Goal: Information Seeking & Learning: Learn about a topic

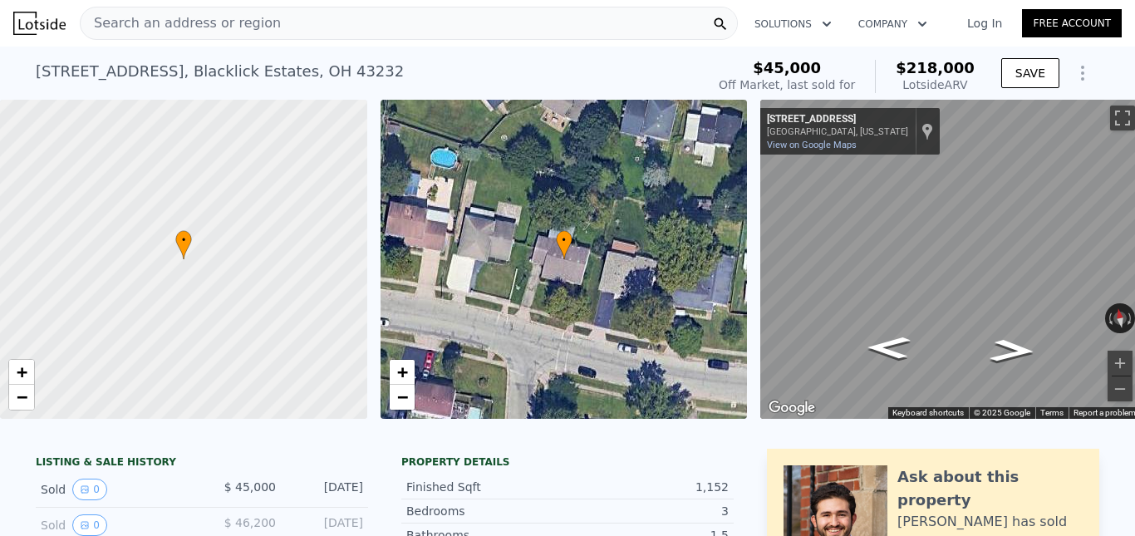
click at [340, 12] on div "Search an address or region" at bounding box center [409, 23] width 658 height 33
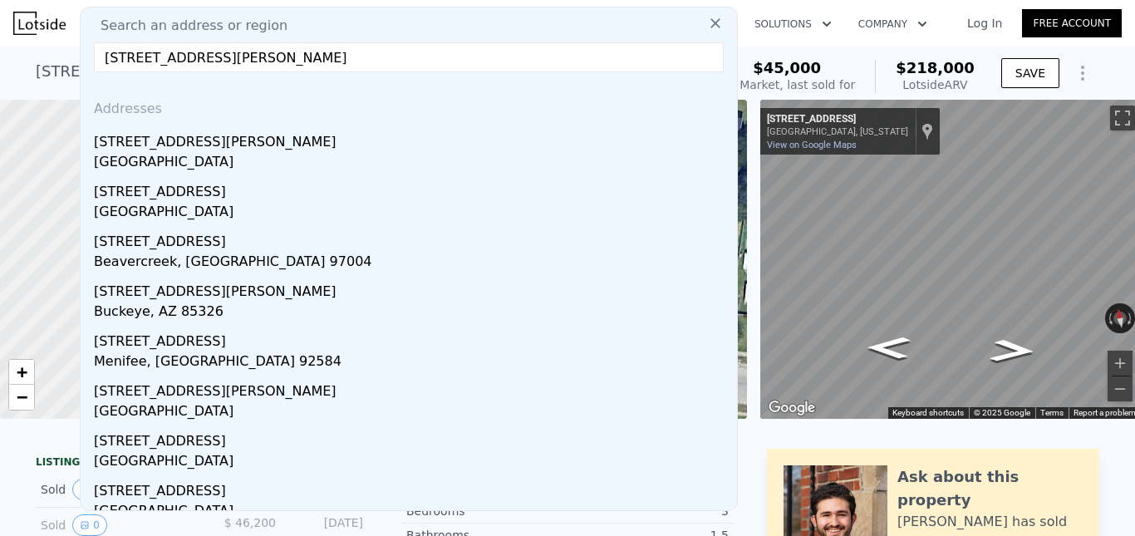
click at [248, 59] on input "[STREET_ADDRESS][PERSON_NAME]" at bounding box center [409, 57] width 630 height 30
click at [248, 57] on input "[STREET_ADDRESS][PERSON_NAME]" at bounding box center [409, 57] width 630 height 30
paste input "[STREET_ADDRESS]"
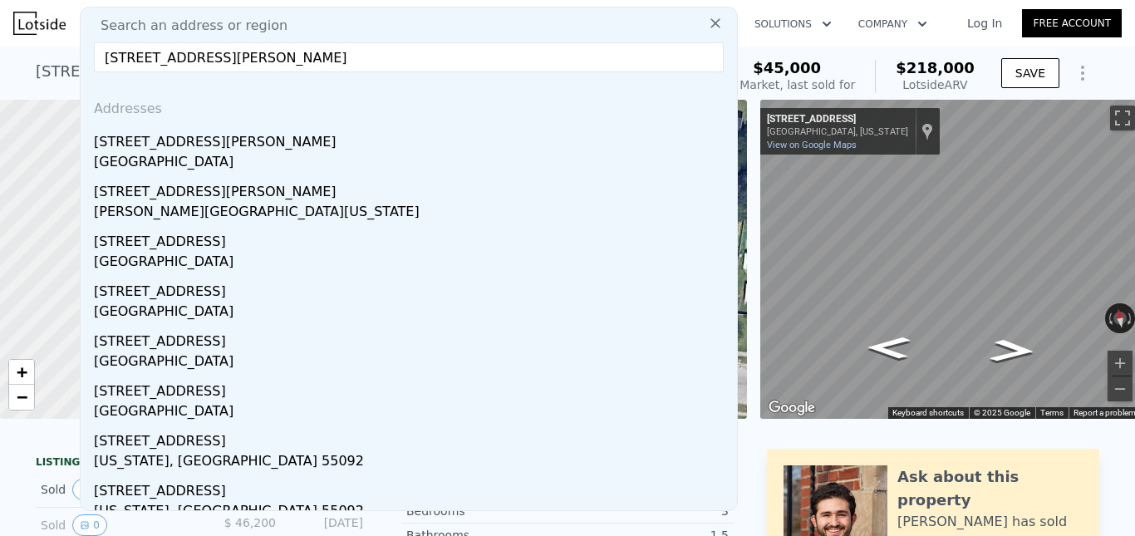
drag, startPoint x: 340, startPoint y: 61, endPoint x: 54, endPoint y: 65, distance: 285.9
paste input "text"
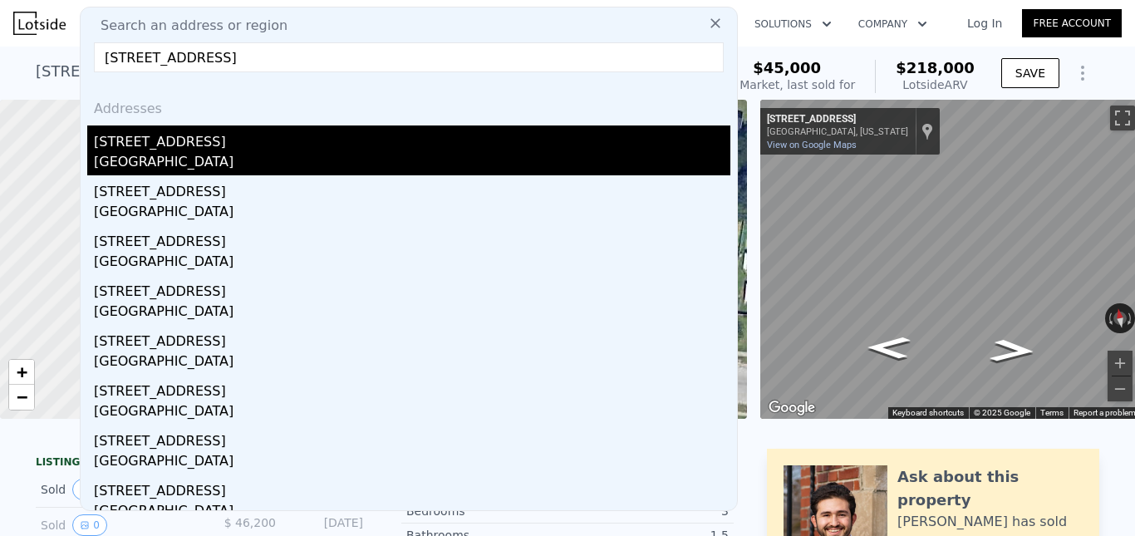
type input "[STREET_ADDRESS]"
click at [166, 145] on div "[STREET_ADDRESS]" at bounding box center [412, 138] width 637 height 27
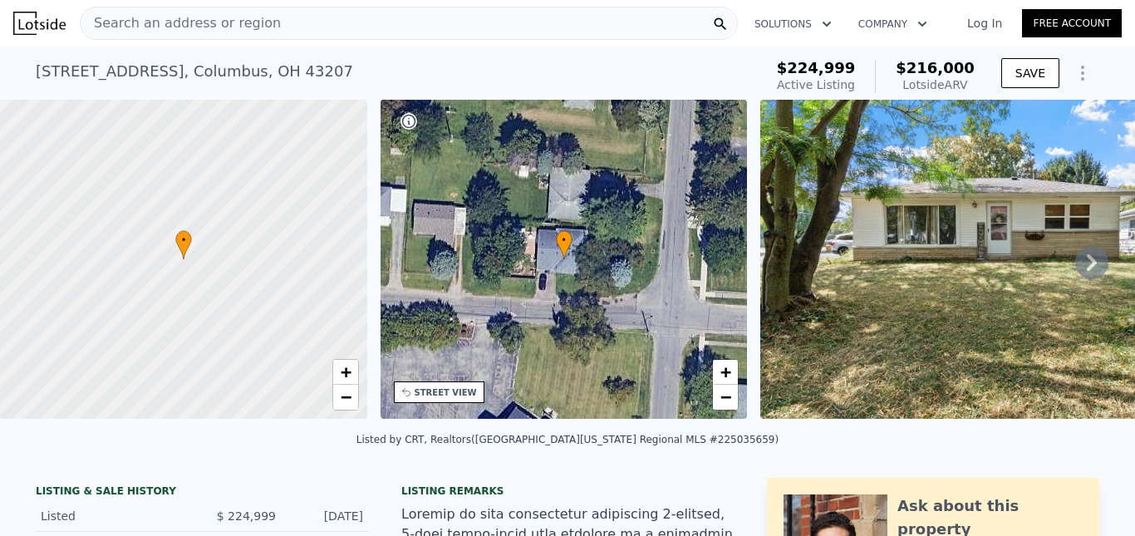
click at [313, 25] on div "Search an address or region" at bounding box center [409, 23] width 658 height 33
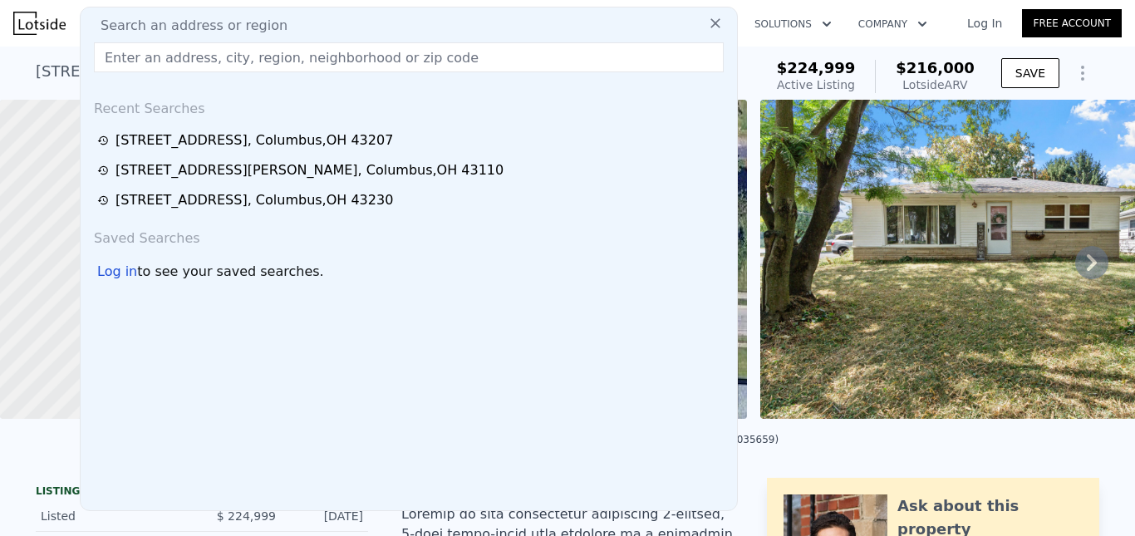
click at [313, 25] on div "Search an address or region" at bounding box center [408, 26] width 643 height 20
click at [293, 54] on input "text" at bounding box center [409, 57] width 630 height 30
click at [268, 57] on input "text" at bounding box center [409, 57] width 630 height 30
paste input "[STREET_ADDRESS][PERSON_NAME]"
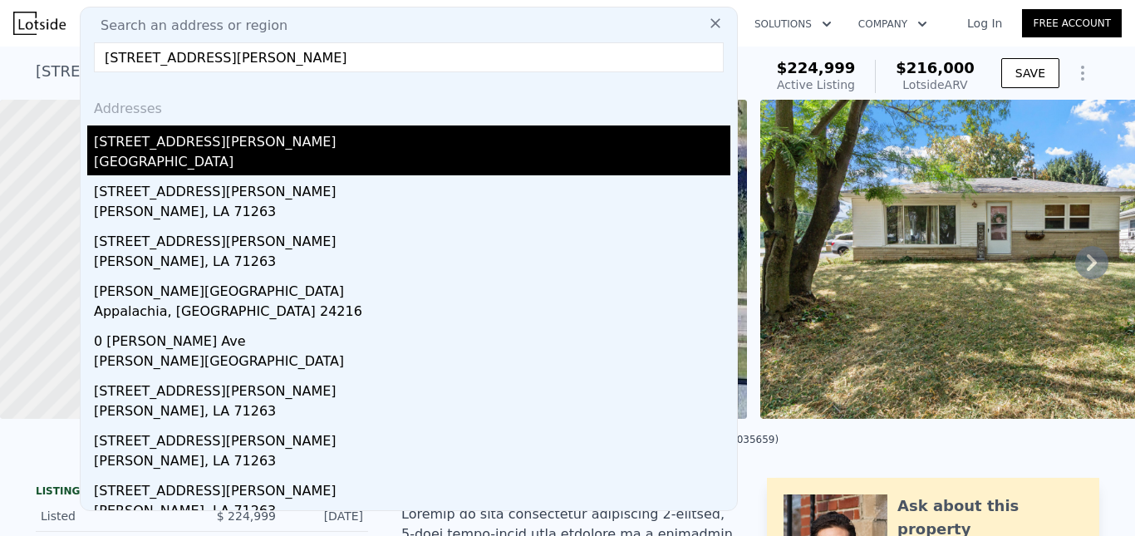
type input "[STREET_ADDRESS][PERSON_NAME]"
click at [209, 140] on div "[STREET_ADDRESS][PERSON_NAME]" at bounding box center [412, 138] width 637 height 27
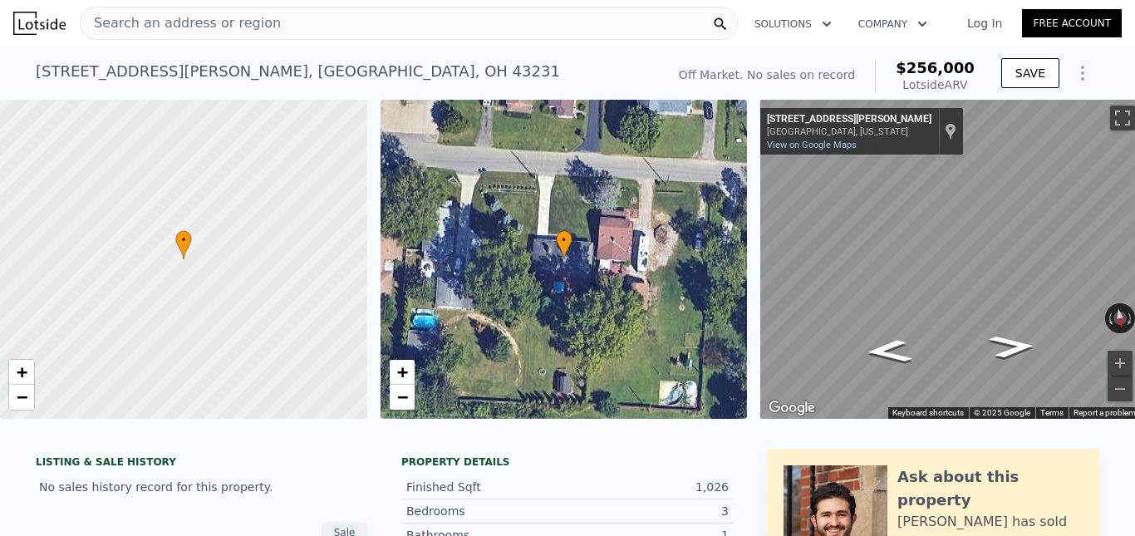
click at [252, 27] on span "Search an address or region" at bounding box center [181, 23] width 200 height 20
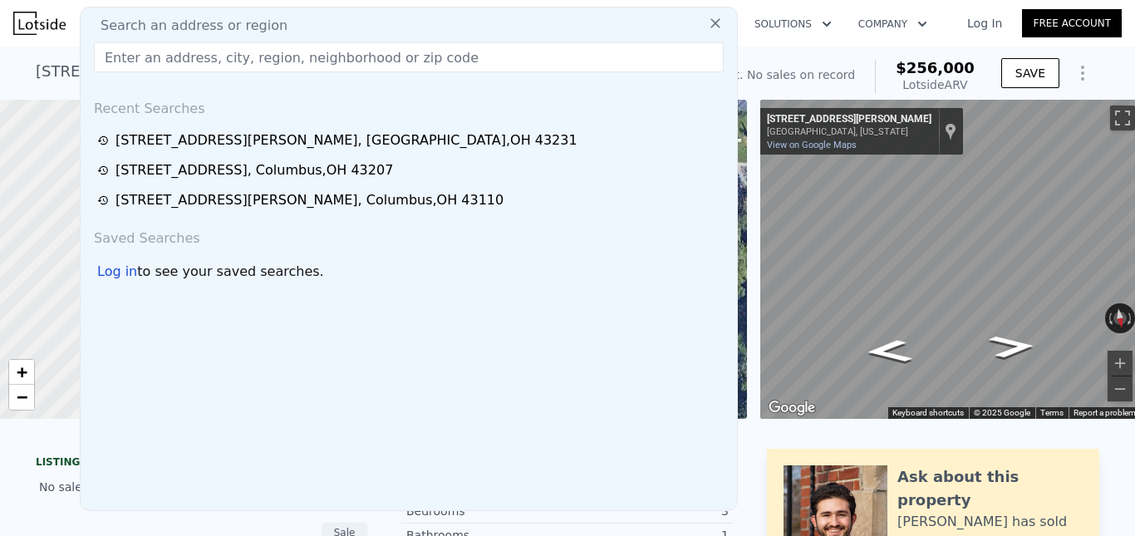
click at [246, 22] on span "Search an address or region" at bounding box center [187, 26] width 200 height 20
click at [244, 61] on input "text" at bounding box center [409, 57] width 630 height 30
paste input "[STREET_ADDRESS]"
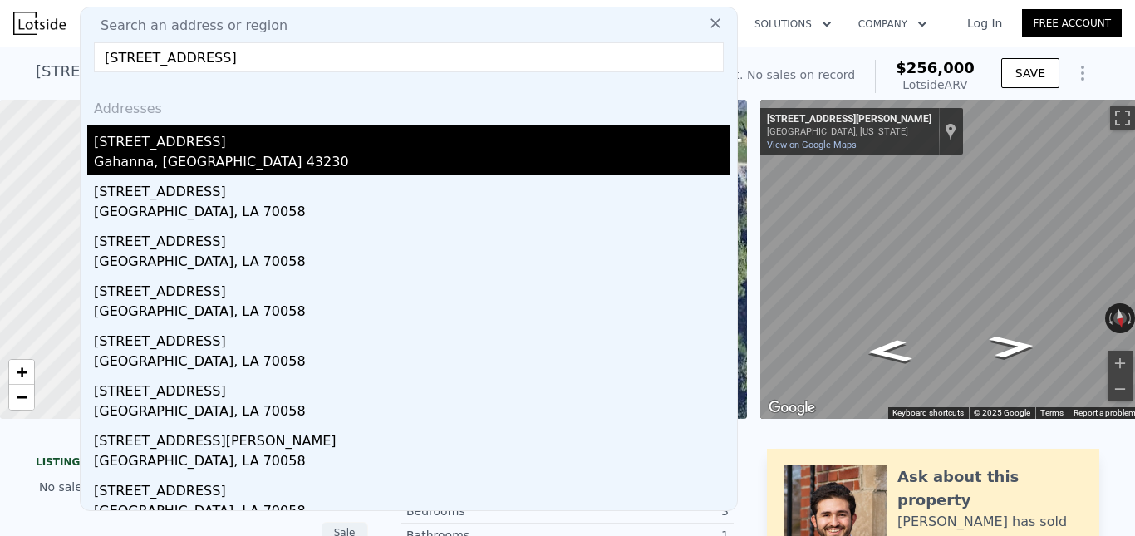
type input "[STREET_ADDRESS]"
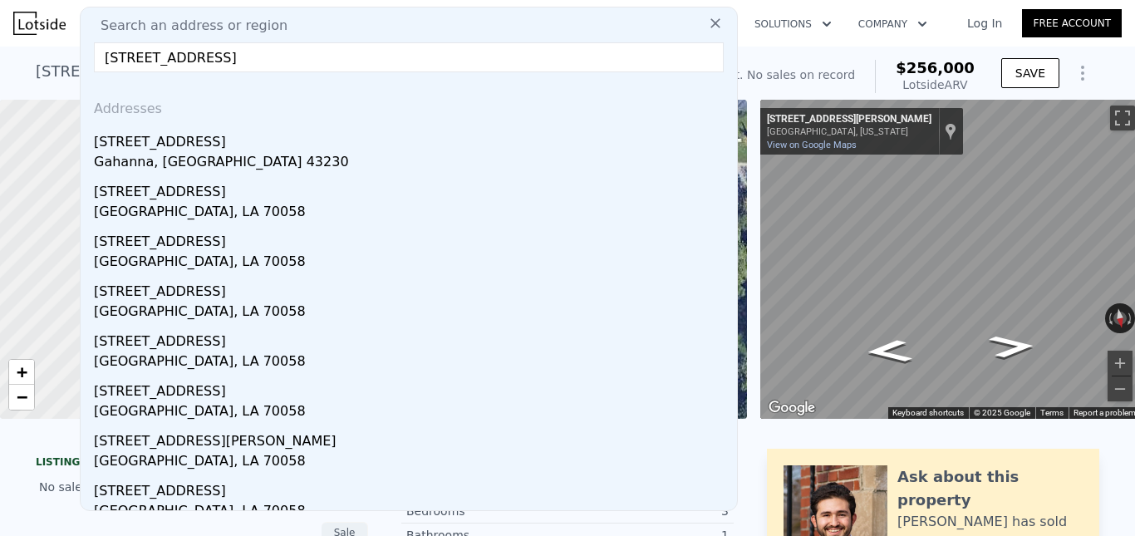
drag, startPoint x: 211, startPoint y: 156, endPoint x: 622, endPoint y: 7, distance: 436.9
click at [210, 157] on div "Gahanna, [GEOGRAPHIC_DATA] 43230" at bounding box center [412, 163] width 637 height 23
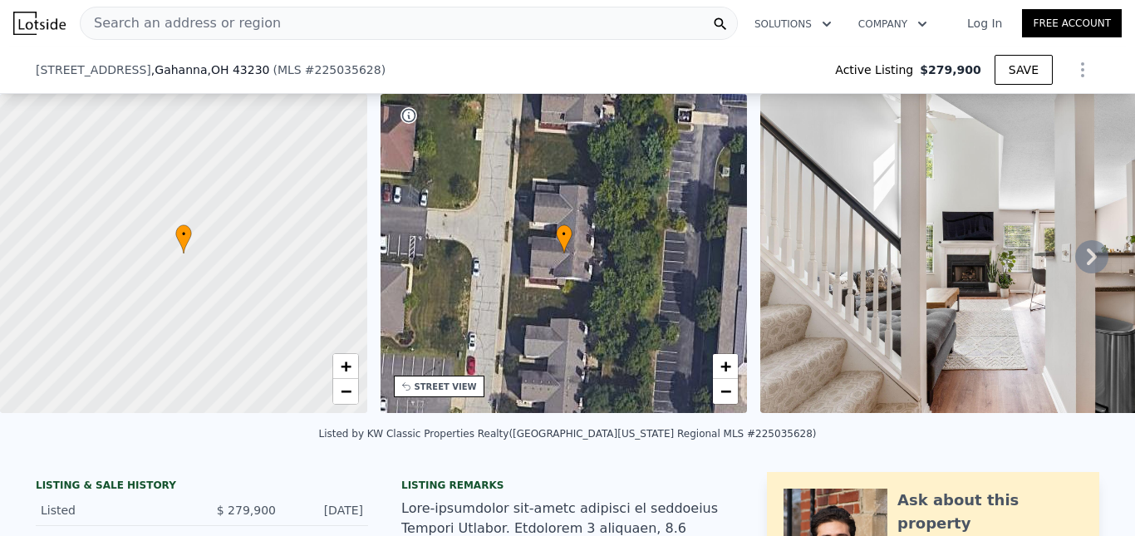
type input "$ 368,000"
type input "$ 50,986"
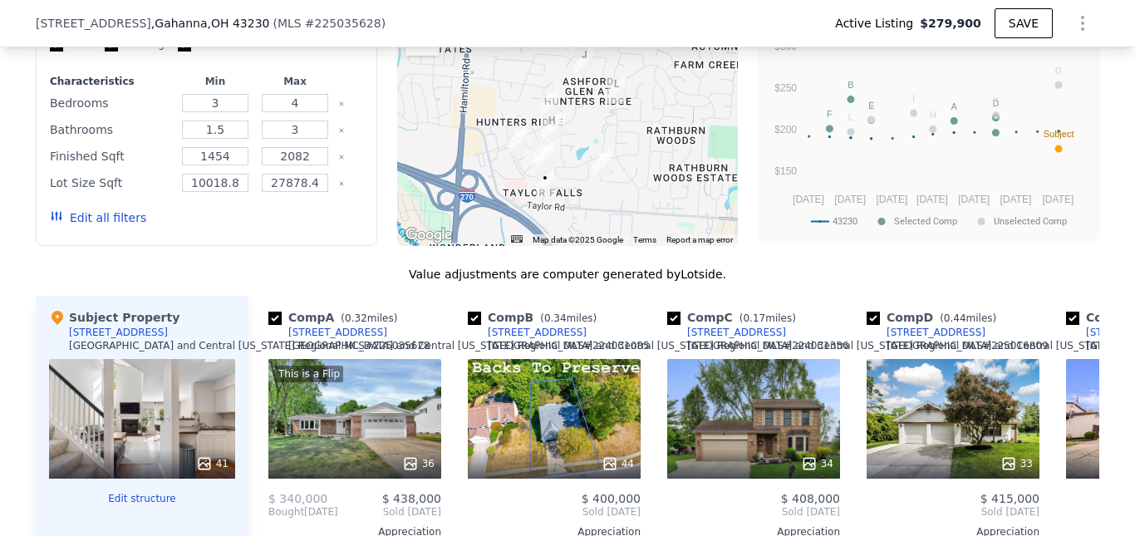
scroll to position [1241, 0]
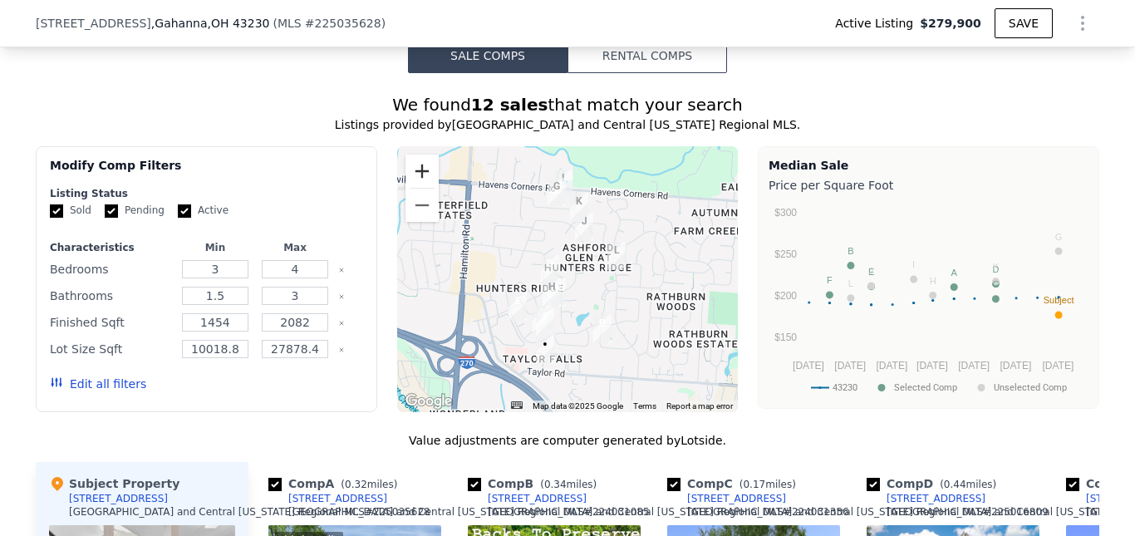
click at [416, 182] on button "Zoom in" at bounding box center [422, 171] width 33 height 33
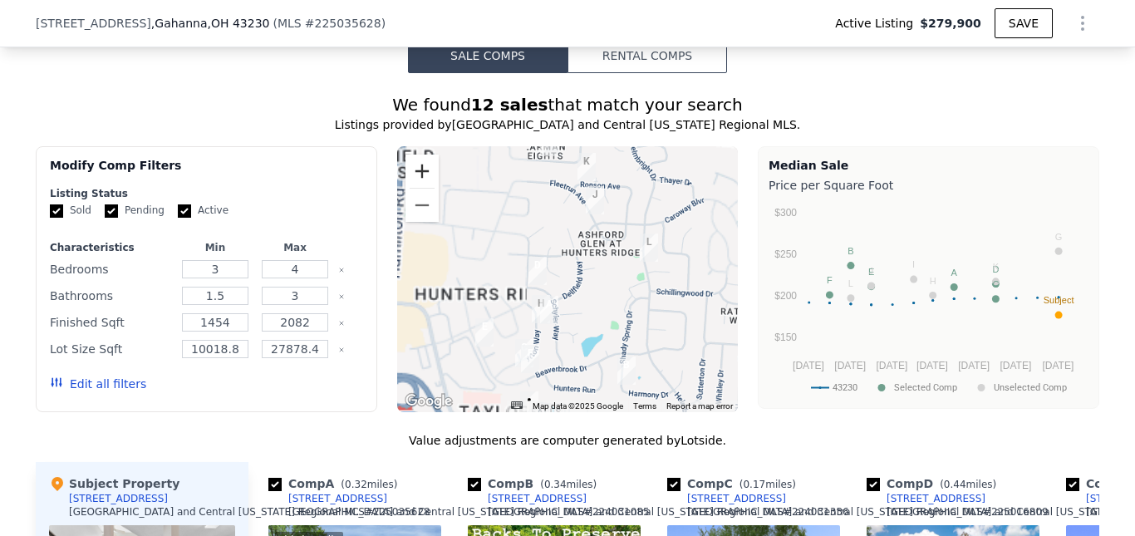
click at [416, 182] on button "Zoom in" at bounding box center [422, 171] width 33 height 33
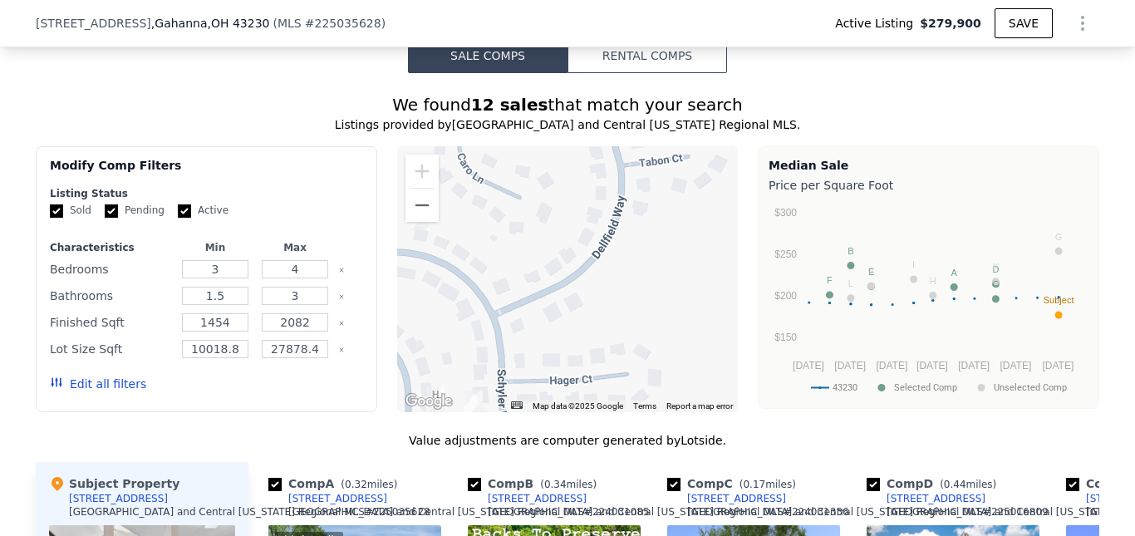
drag, startPoint x: 569, startPoint y: 347, endPoint x: 569, endPoint y: 68, distance: 278.4
click at [568, 83] on div "Sale Comps Rental Comps We found 12 sales that match your search Listings provi…" at bounding box center [567, 532] width 1135 height 1134
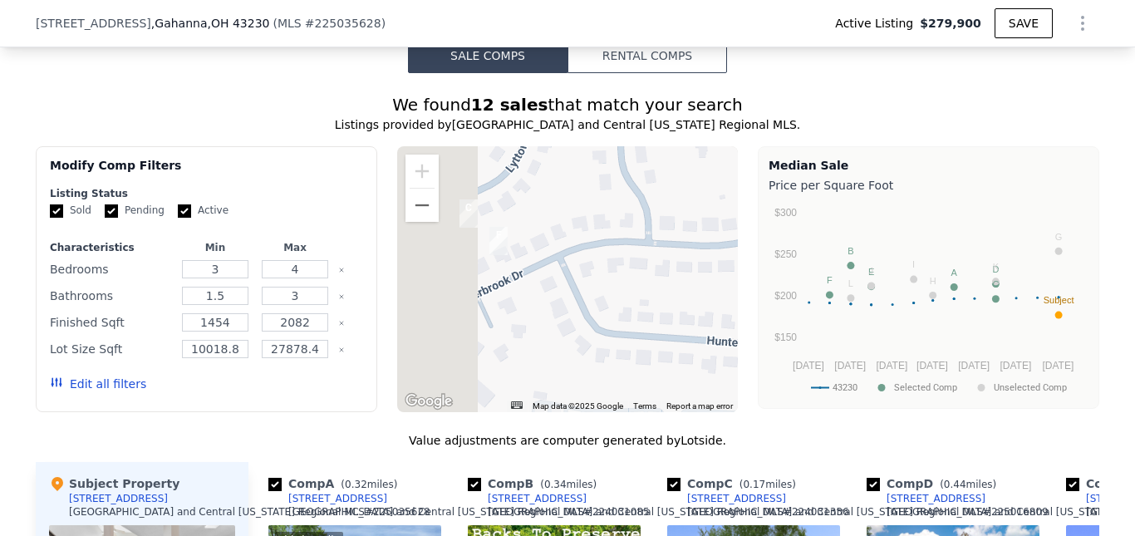
drag, startPoint x: 568, startPoint y: 274, endPoint x: 621, endPoint y: 233, distance: 66.8
click at [680, 188] on div at bounding box center [568, 279] width 342 height 266
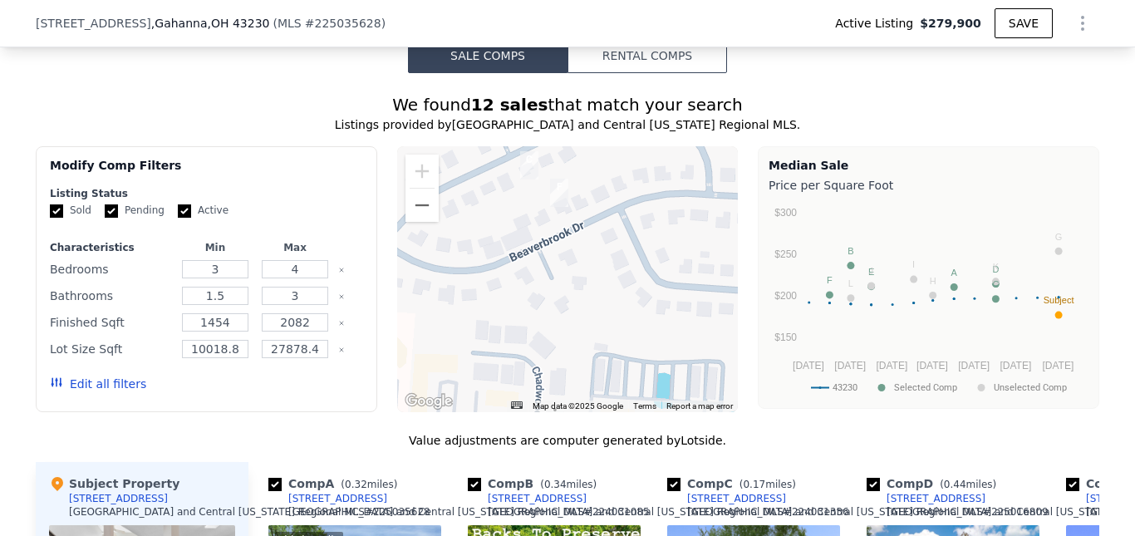
drag, startPoint x: 543, startPoint y: 276, endPoint x: 685, endPoint y: 246, distance: 144.4
click at [685, 246] on div at bounding box center [568, 279] width 342 height 266
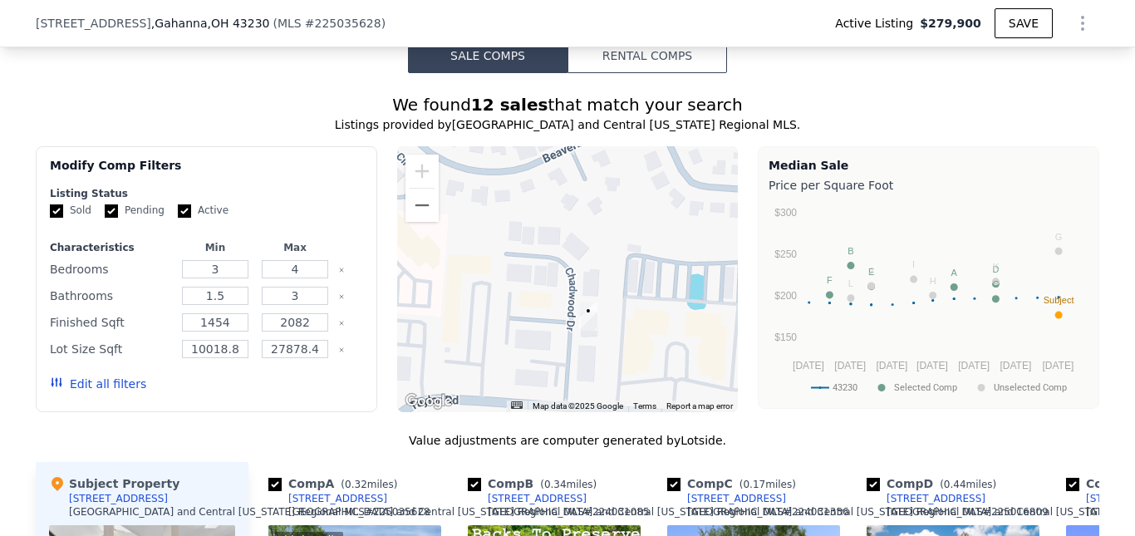
drag, startPoint x: 656, startPoint y: 278, endPoint x: 548, endPoint y: 209, distance: 128.2
click at [548, 209] on div at bounding box center [568, 279] width 342 height 266
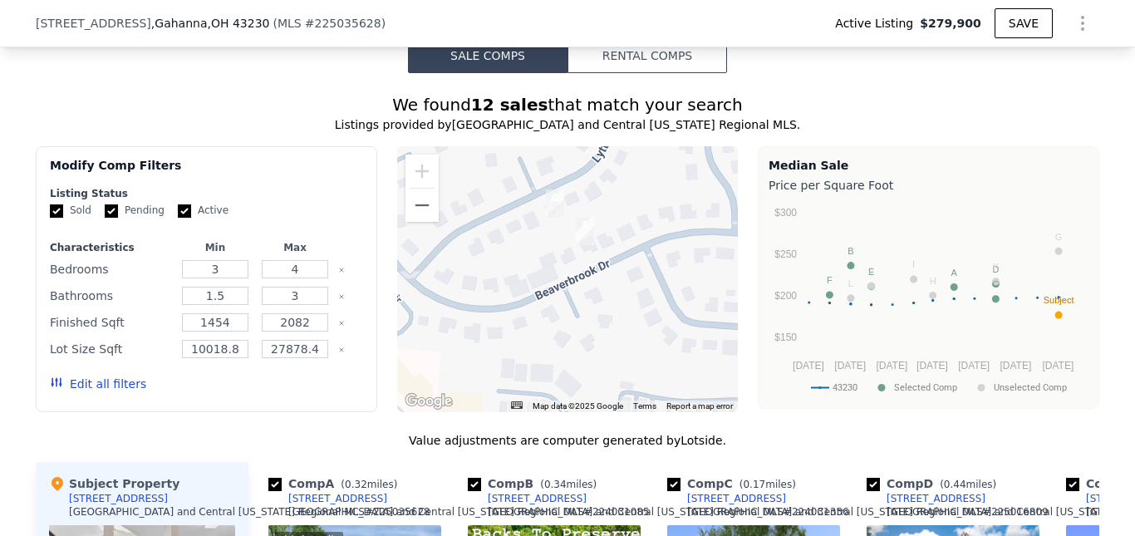
drag, startPoint x: 610, startPoint y: 220, endPoint x: 602, endPoint y: 357, distance: 137.3
click at [602, 357] on div at bounding box center [568, 279] width 342 height 266
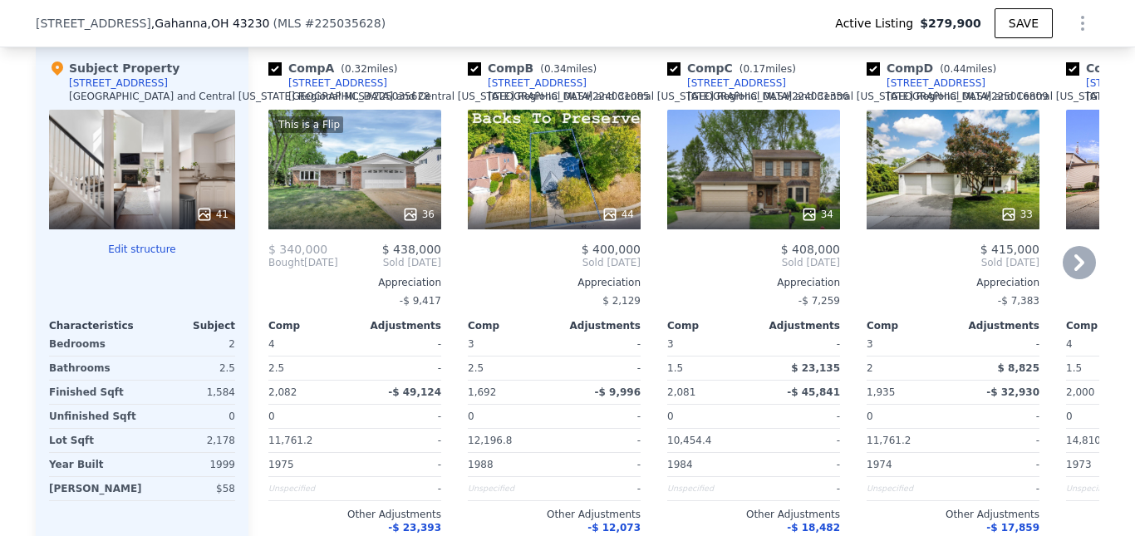
scroll to position [1739, 0]
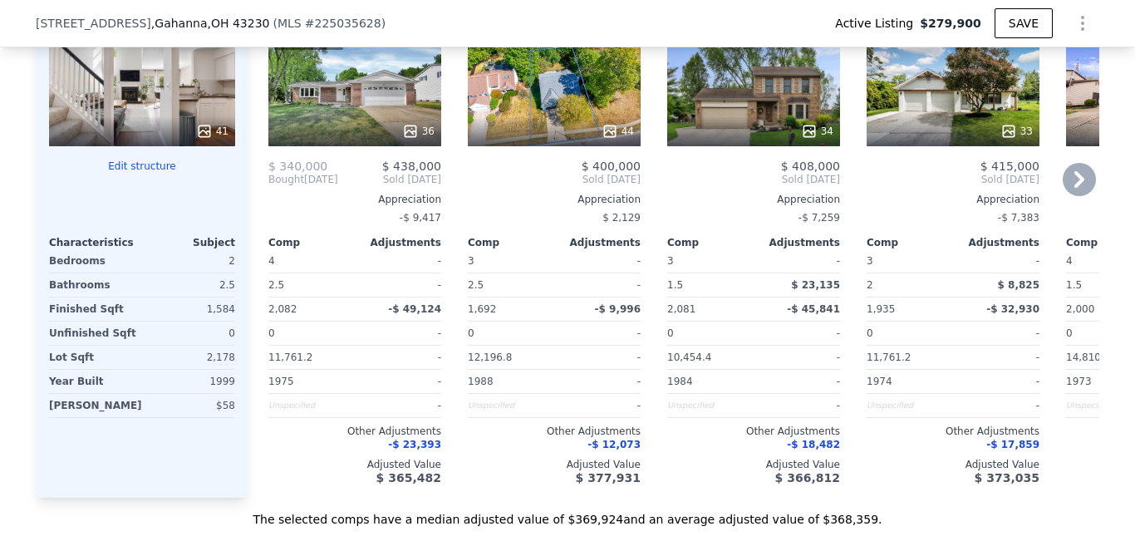
click at [1074, 188] on icon at bounding box center [1079, 179] width 10 height 17
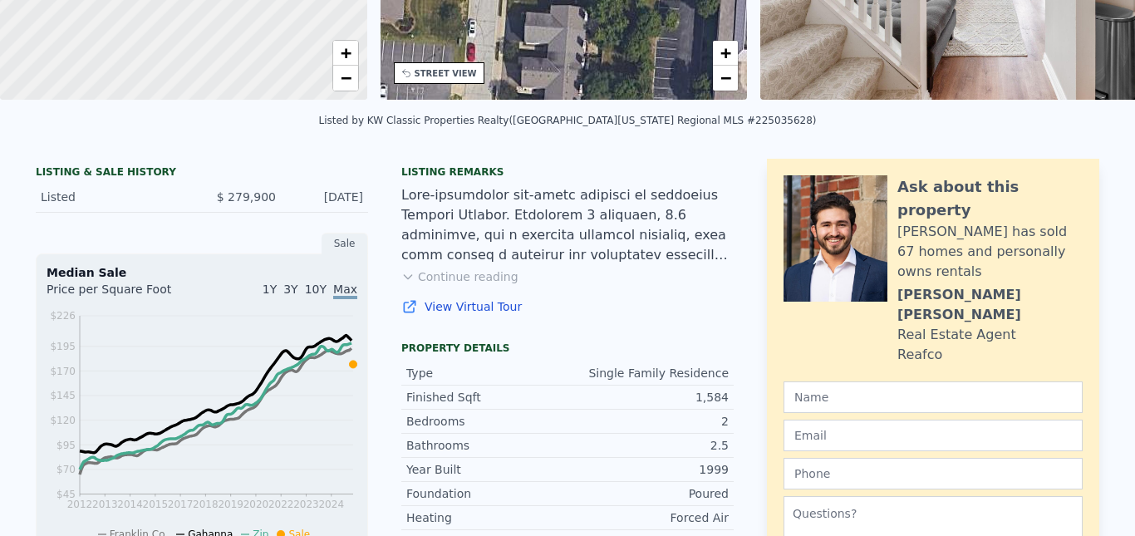
scroll to position [0, 0]
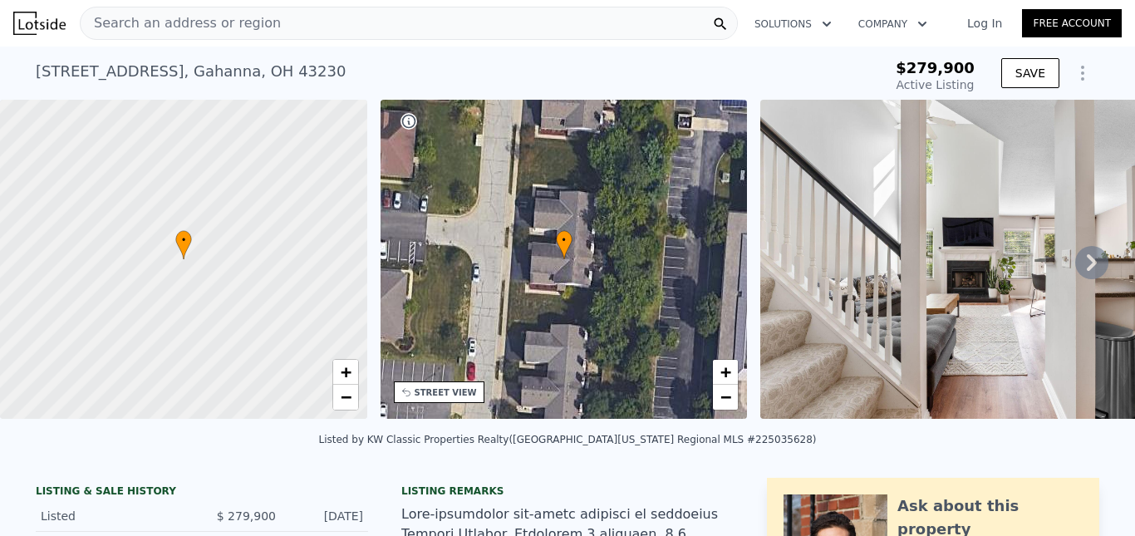
click at [332, 22] on div "Search an address or region" at bounding box center [409, 23] width 658 height 33
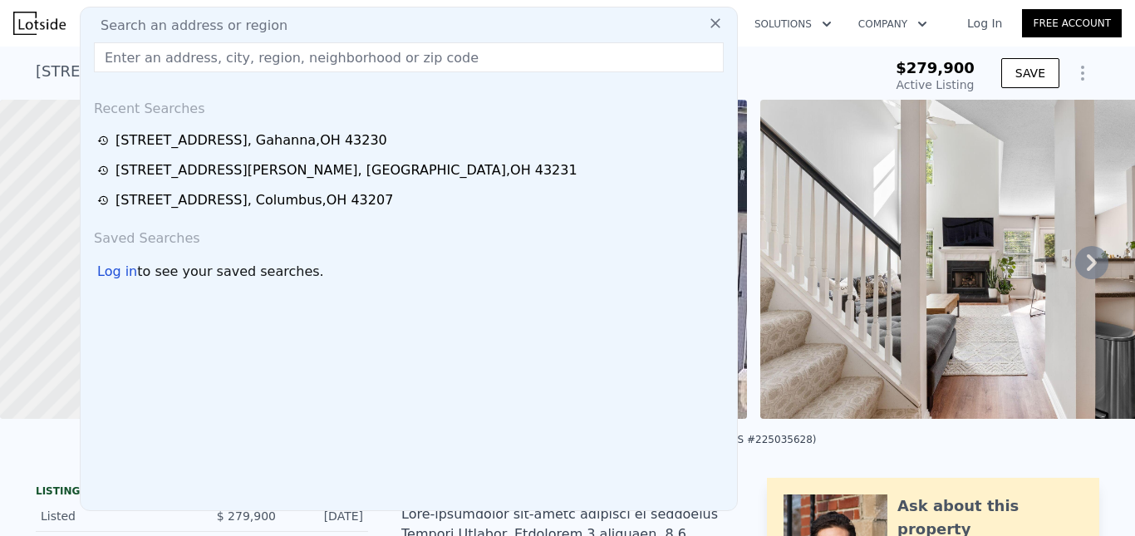
click at [243, 66] on input "text" at bounding box center [409, 57] width 630 height 30
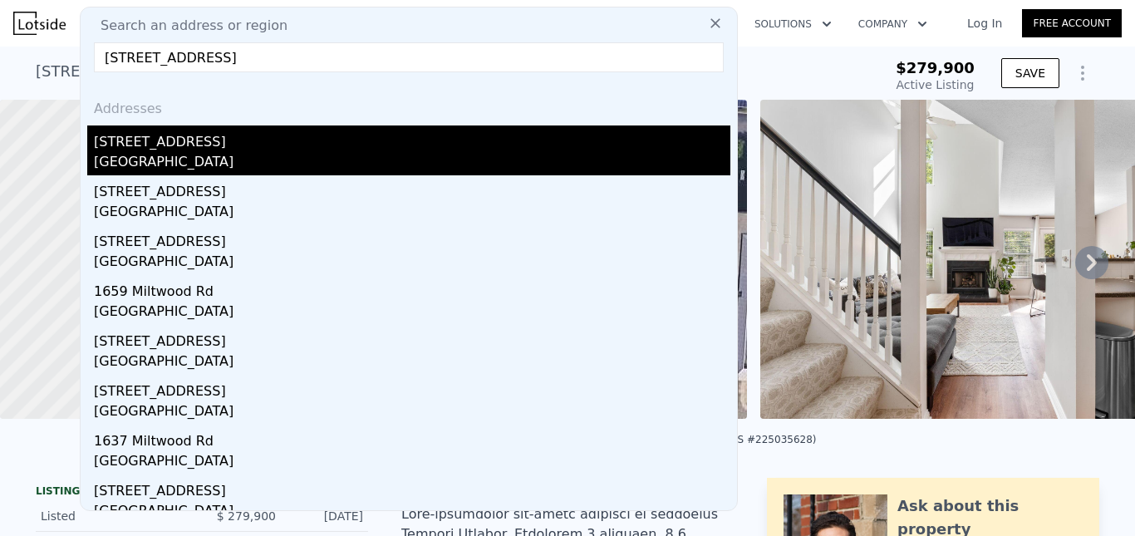
type input "[STREET_ADDRESS]"
click at [198, 147] on div "[STREET_ADDRESS]" at bounding box center [412, 138] width 637 height 27
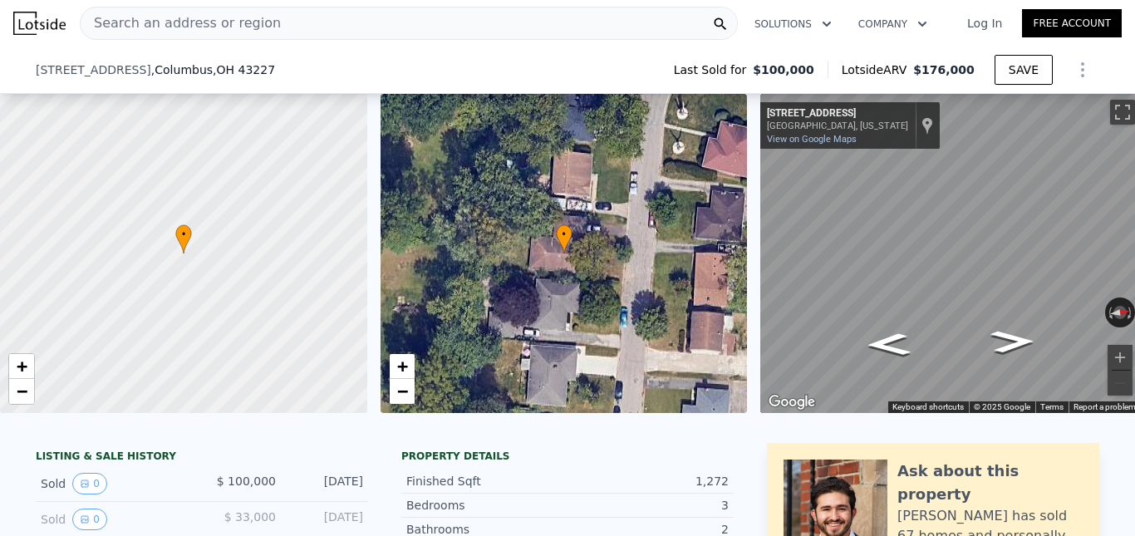
scroll to position [77, 0]
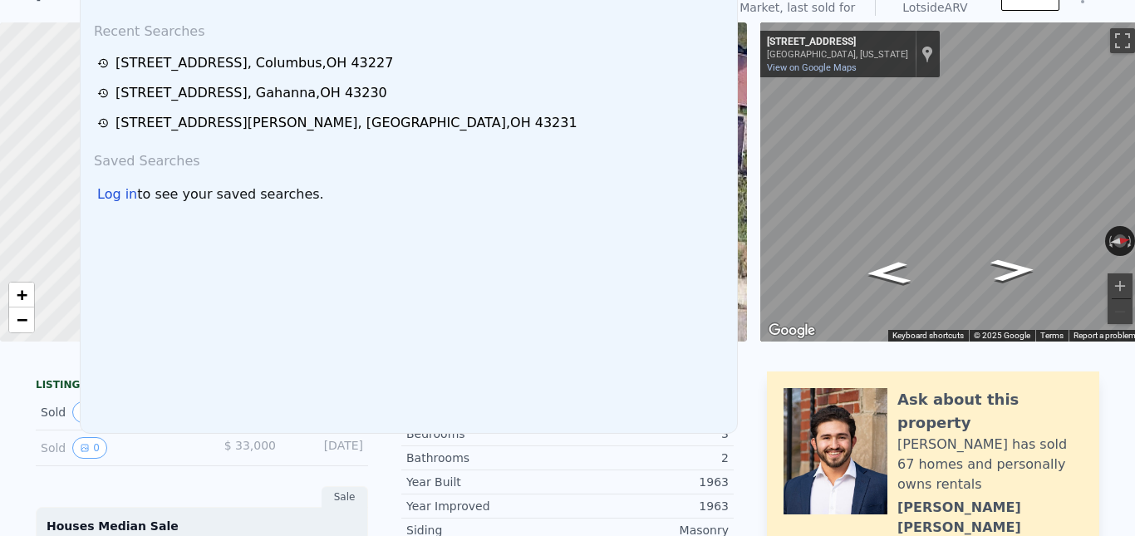
scroll to position [0, 0]
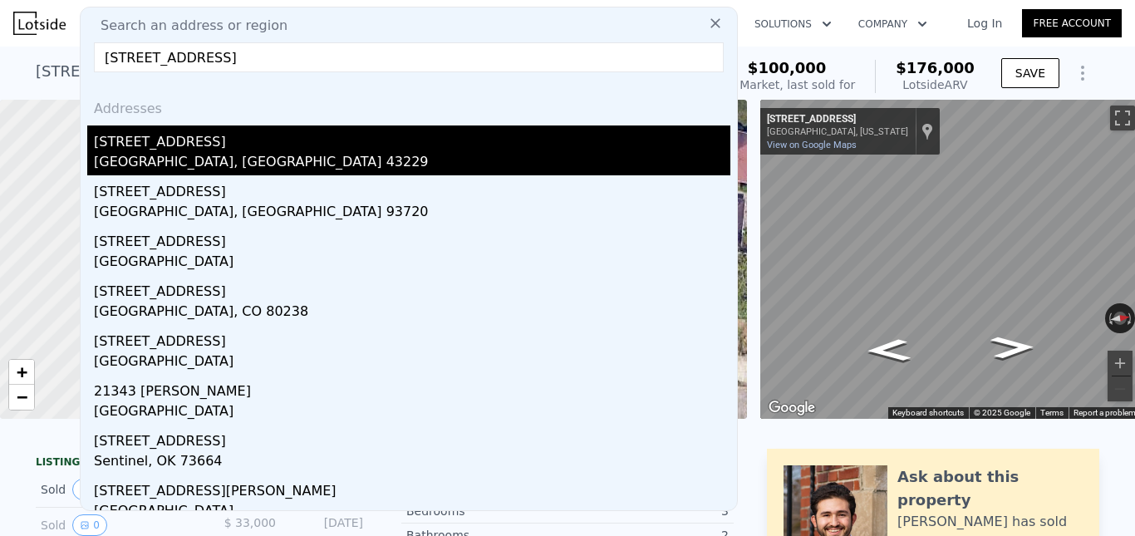
type input "[STREET_ADDRESS]"
click at [210, 145] on div "[STREET_ADDRESS]" at bounding box center [412, 138] width 637 height 27
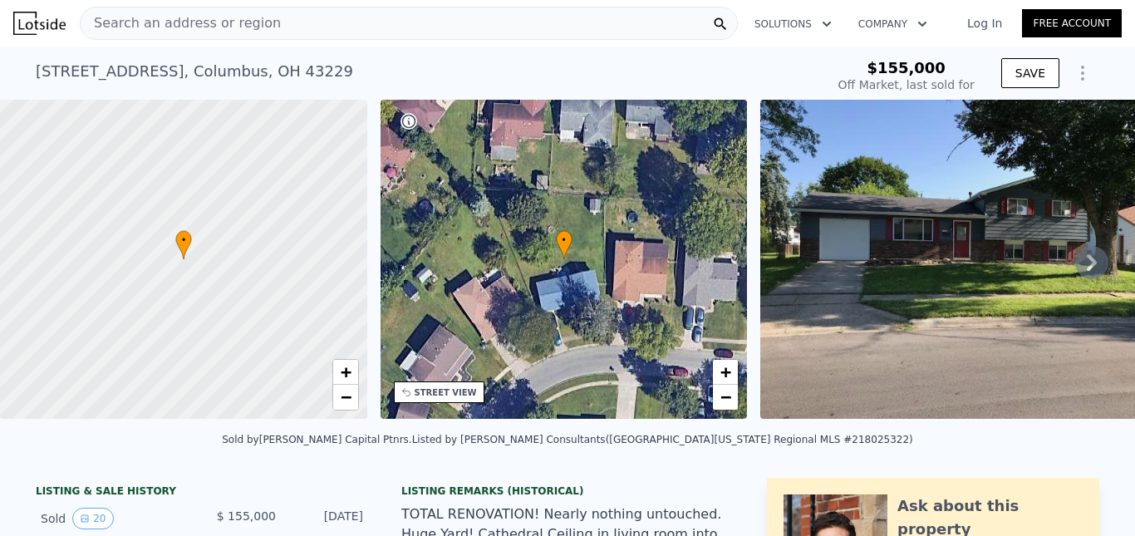
type input "$ 298,000"
type input "$ 116,287"
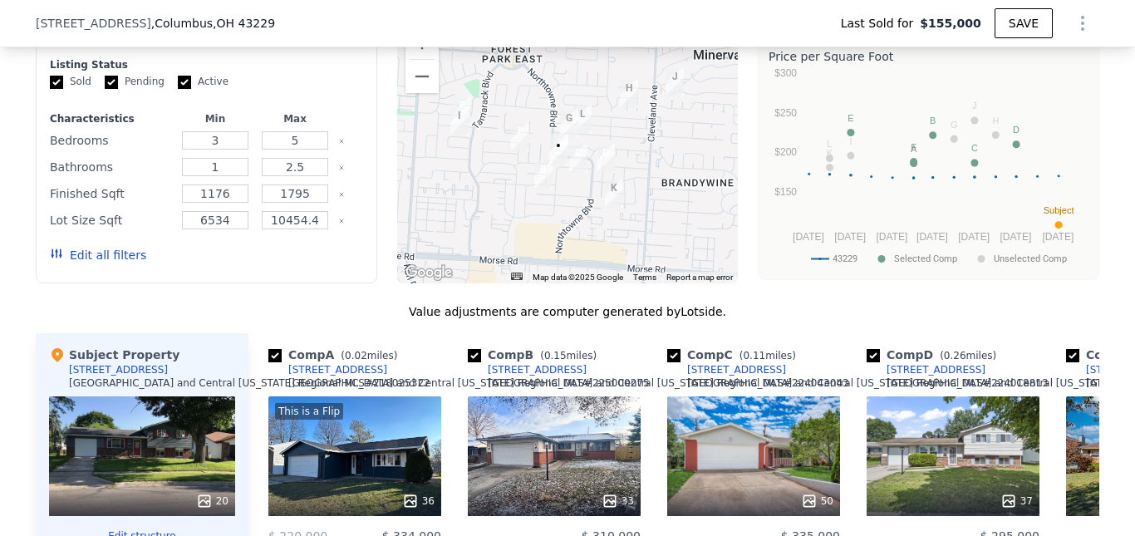
scroll to position [1241, 0]
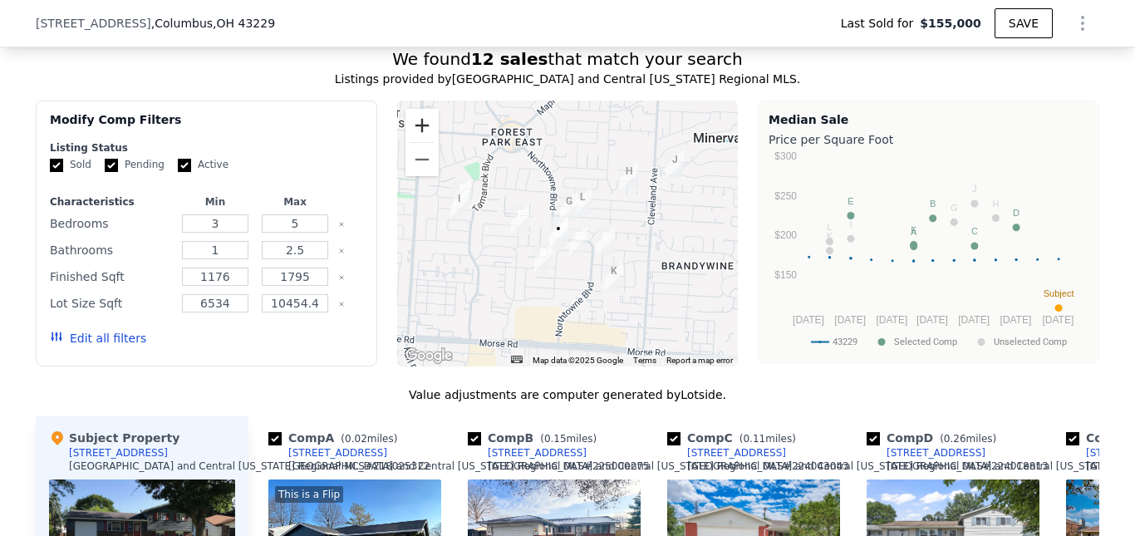
click at [411, 140] on button "Zoom in" at bounding box center [422, 125] width 33 height 33
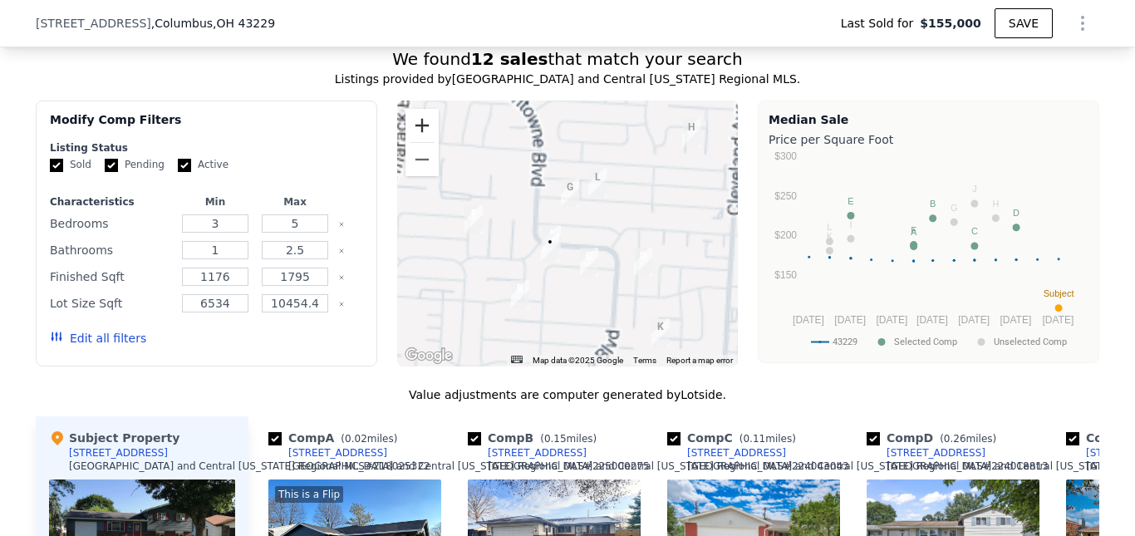
click at [411, 140] on button "Zoom in" at bounding box center [422, 125] width 33 height 33
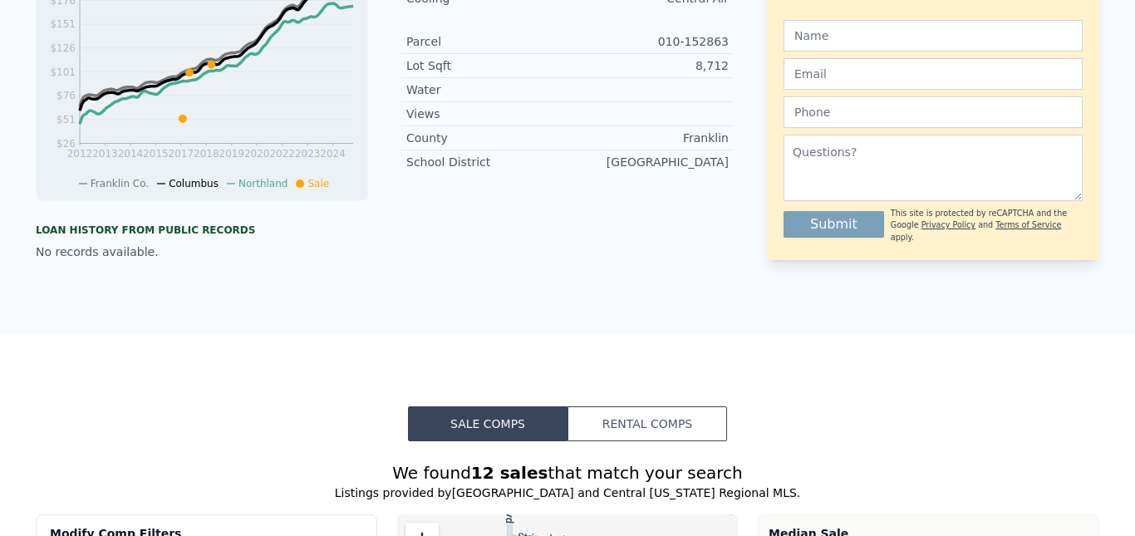
scroll to position [6, 0]
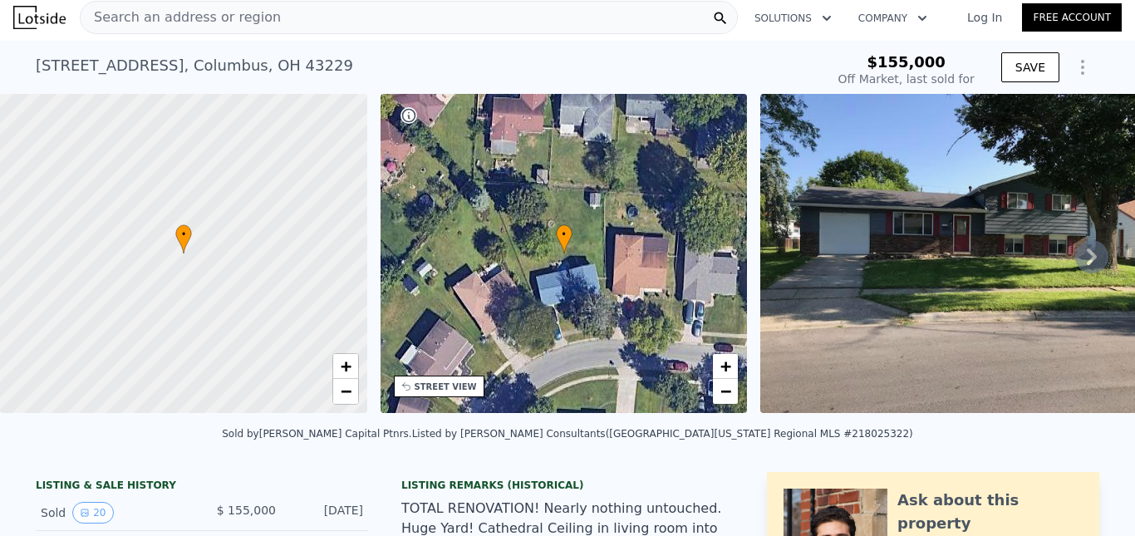
click at [233, 17] on span "Search an address or region" at bounding box center [181, 17] width 200 height 20
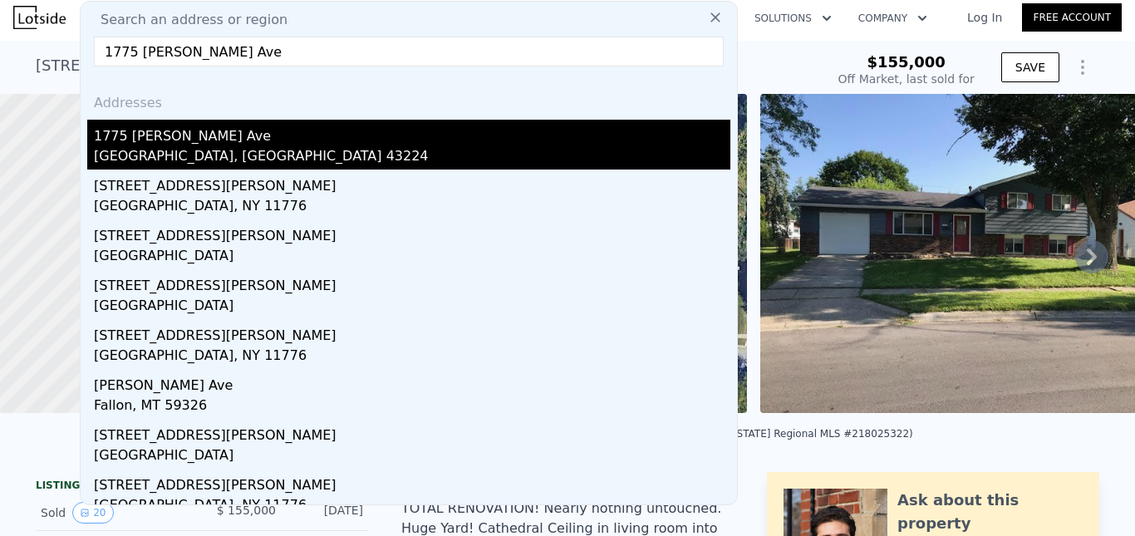
type input "1775 [PERSON_NAME] Ave"
click at [176, 141] on div "1775 [PERSON_NAME] Ave" at bounding box center [412, 133] width 637 height 27
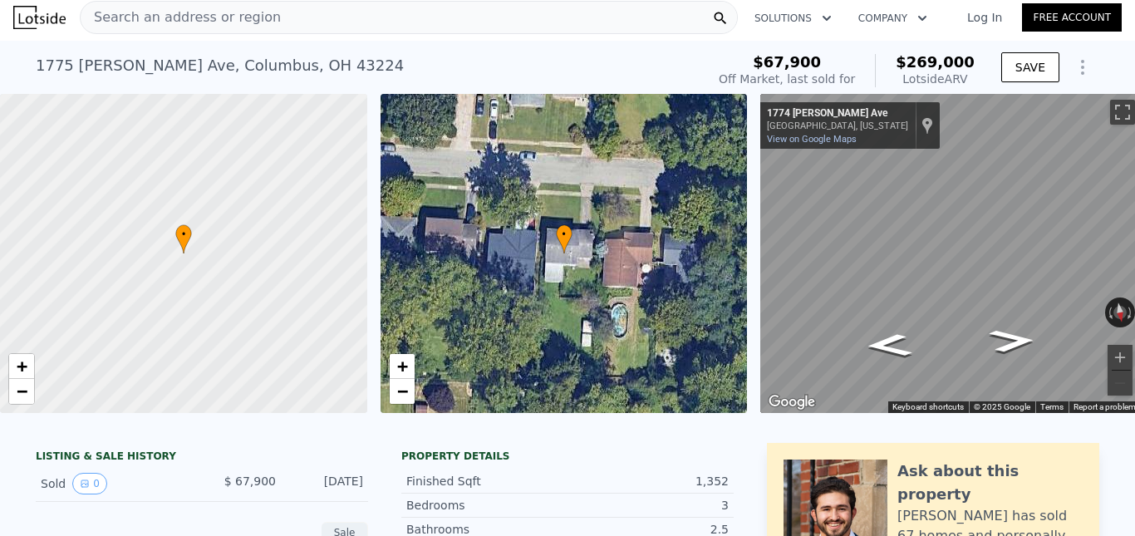
click at [181, 13] on span "Search an address or region" at bounding box center [181, 17] width 200 height 20
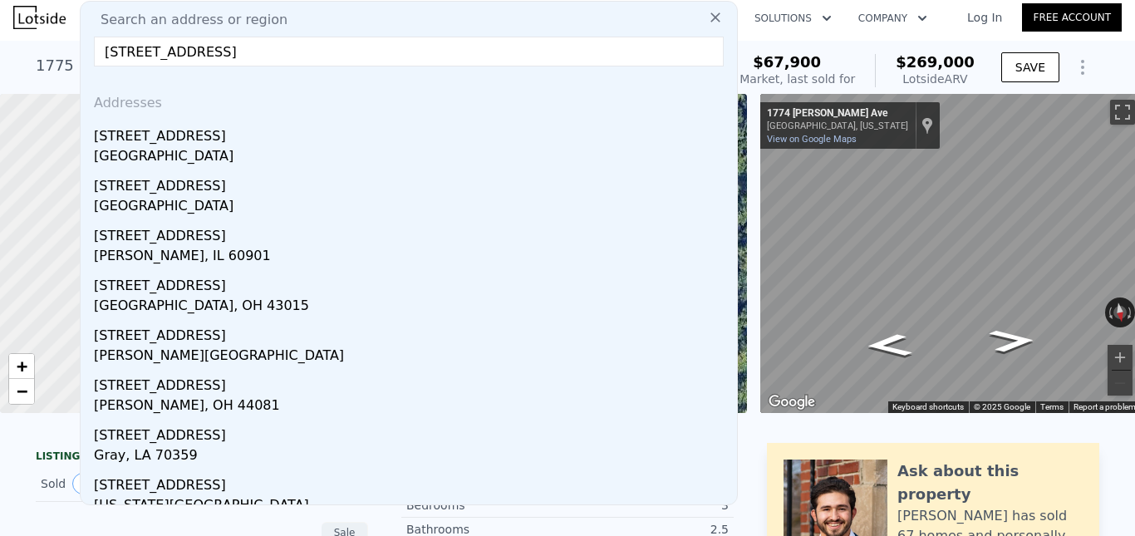
click at [230, 52] on input "[STREET_ADDRESS]" at bounding box center [409, 52] width 630 height 30
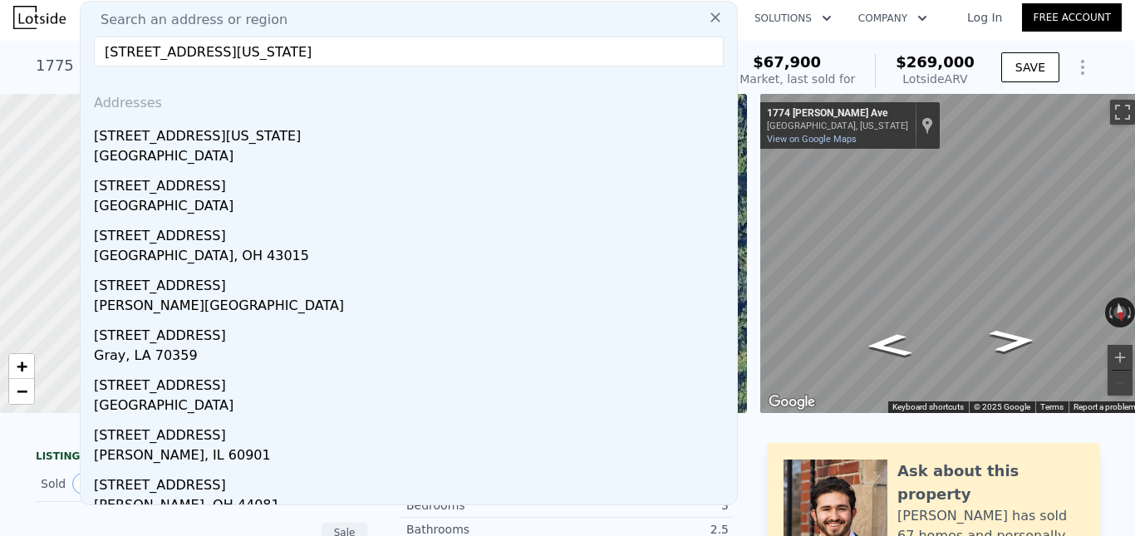
click at [266, 53] on input "[STREET_ADDRESS][US_STATE]" at bounding box center [409, 52] width 630 height 30
paste input "[STREET_ADDRESS][PERSON_NAME]"
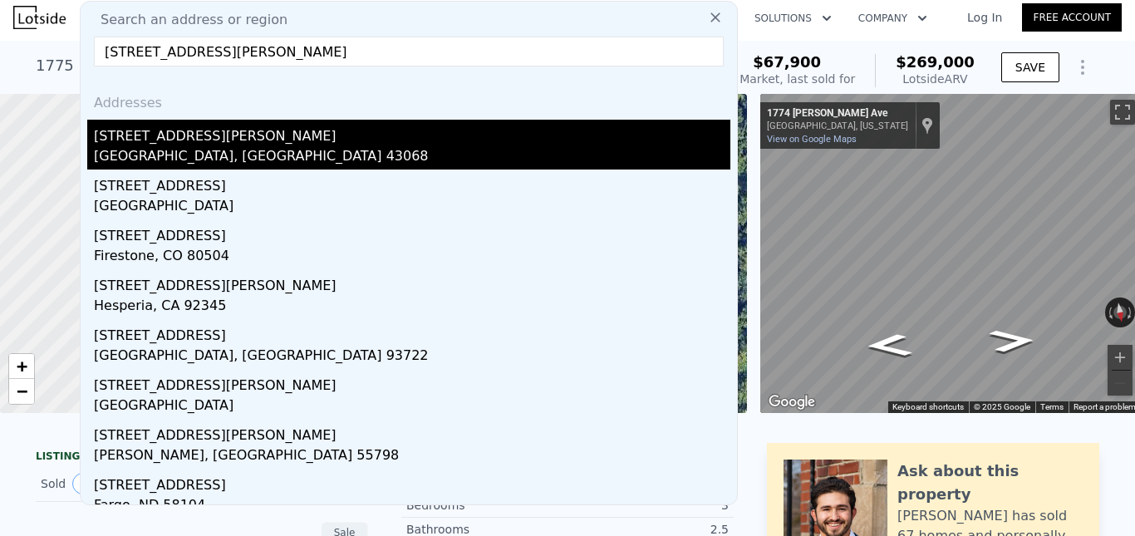
type input "[STREET_ADDRESS][PERSON_NAME]"
click at [189, 145] on div "[STREET_ADDRESS][PERSON_NAME]" at bounding box center [412, 133] width 637 height 27
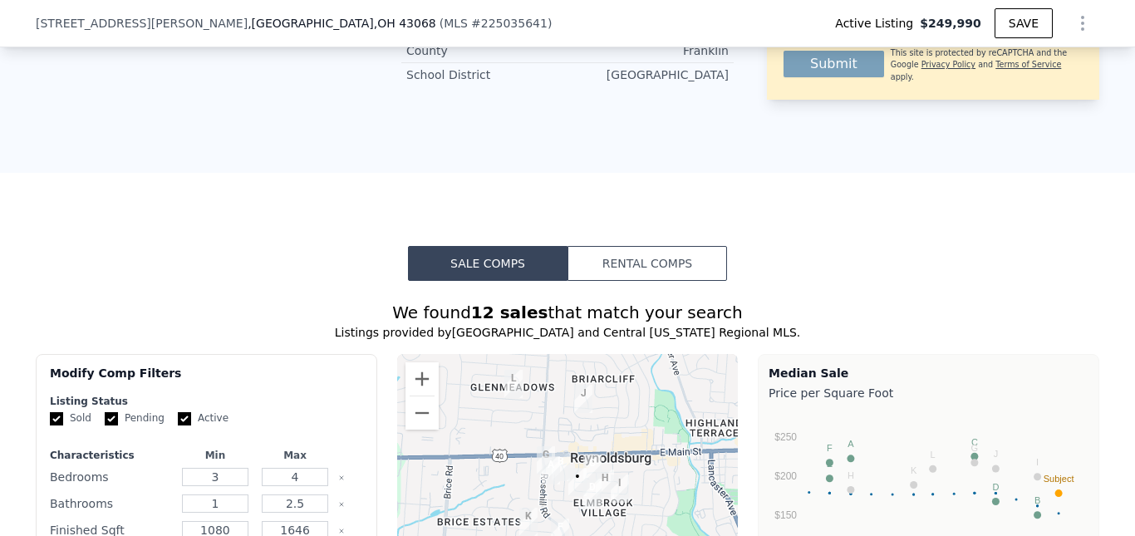
scroll to position [1163, 0]
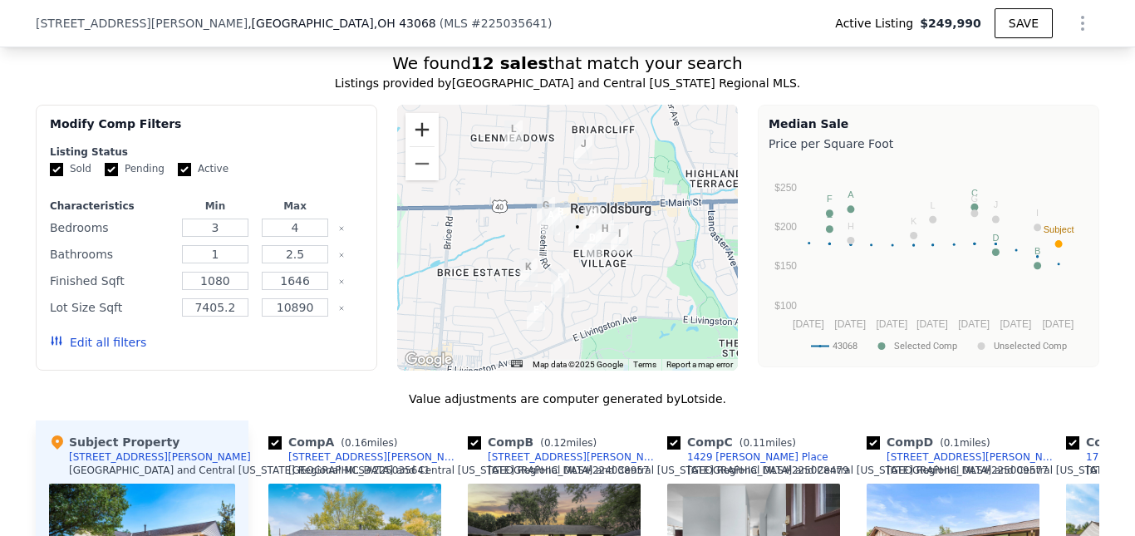
click at [417, 146] on button "Zoom in" at bounding box center [422, 129] width 33 height 33
click at [416, 146] on button "Zoom in" at bounding box center [422, 129] width 33 height 33
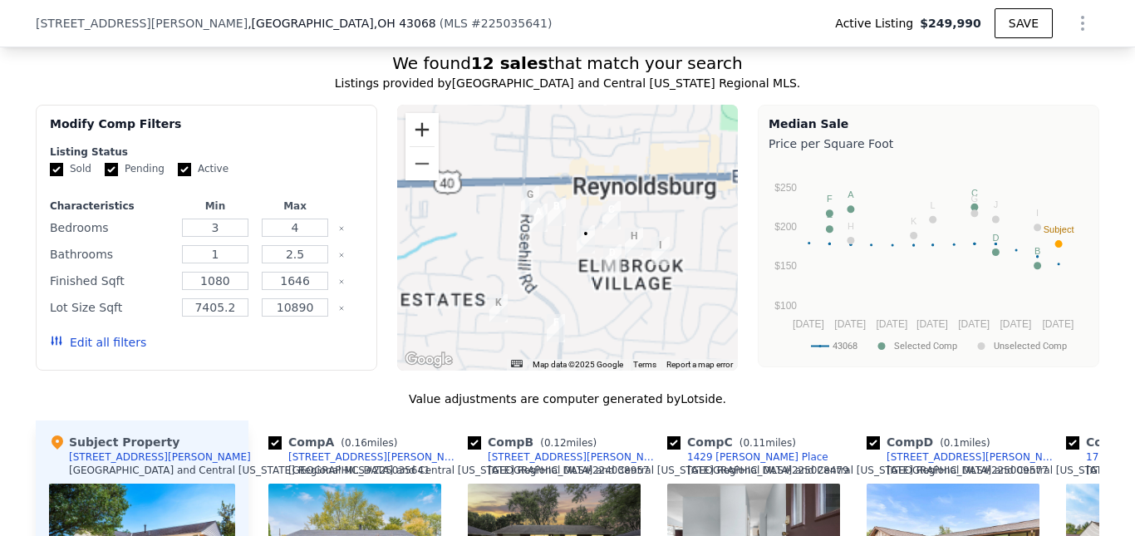
click at [416, 146] on button "Zoom in" at bounding box center [422, 129] width 33 height 33
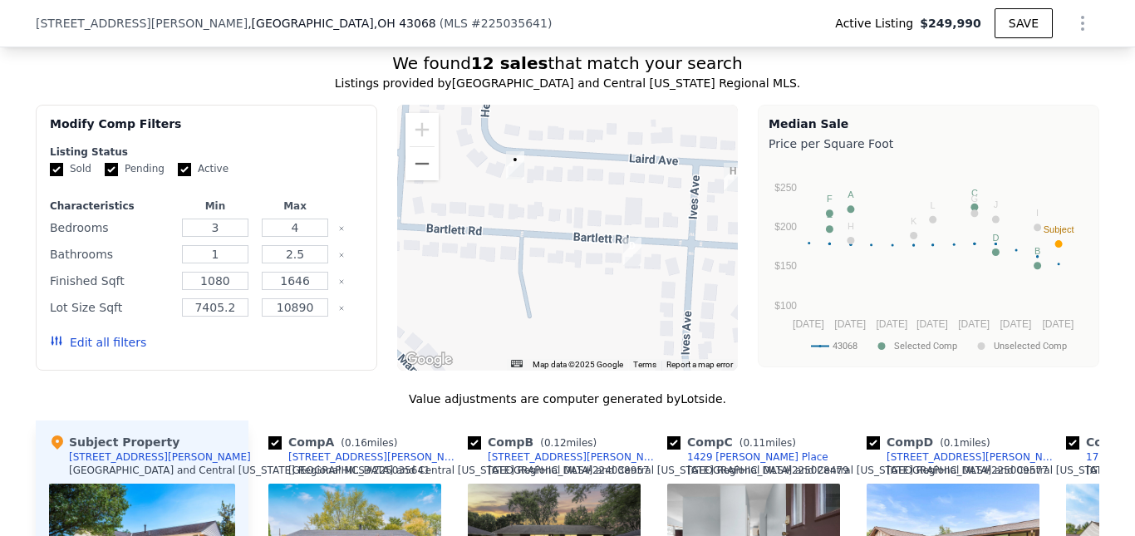
drag, startPoint x: 578, startPoint y: 265, endPoint x: 435, endPoint y: 144, distance: 186.8
click at [435, 144] on div at bounding box center [568, 238] width 342 height 266
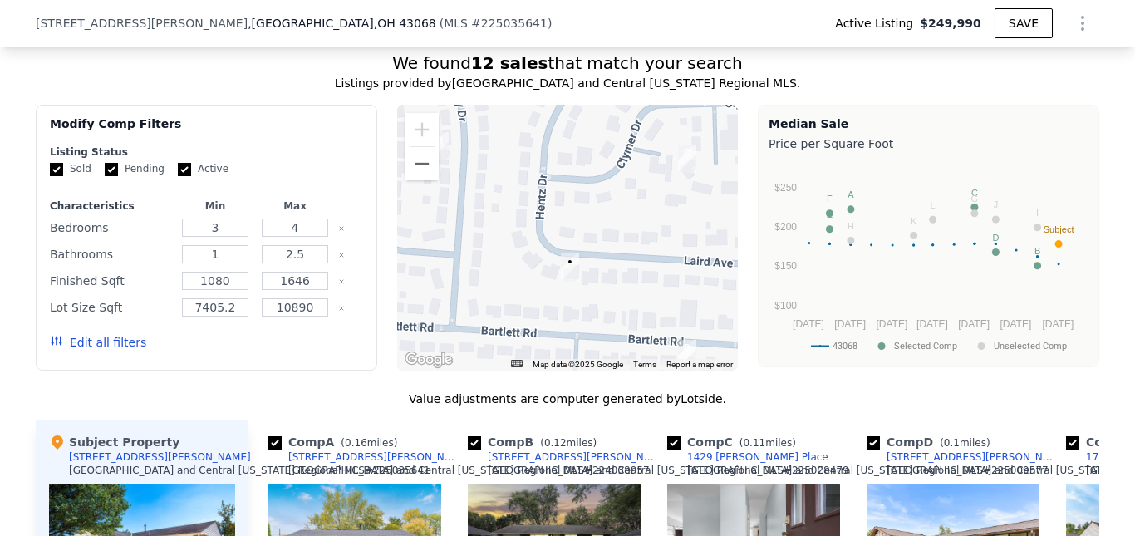
drag, startPoint x: 578, startPoint y: 165, endPoint x: 635, endPoint y: 268, distance: 118.2
click at [635, 268] on div at bounding box center [568, 238] width 342 height 266
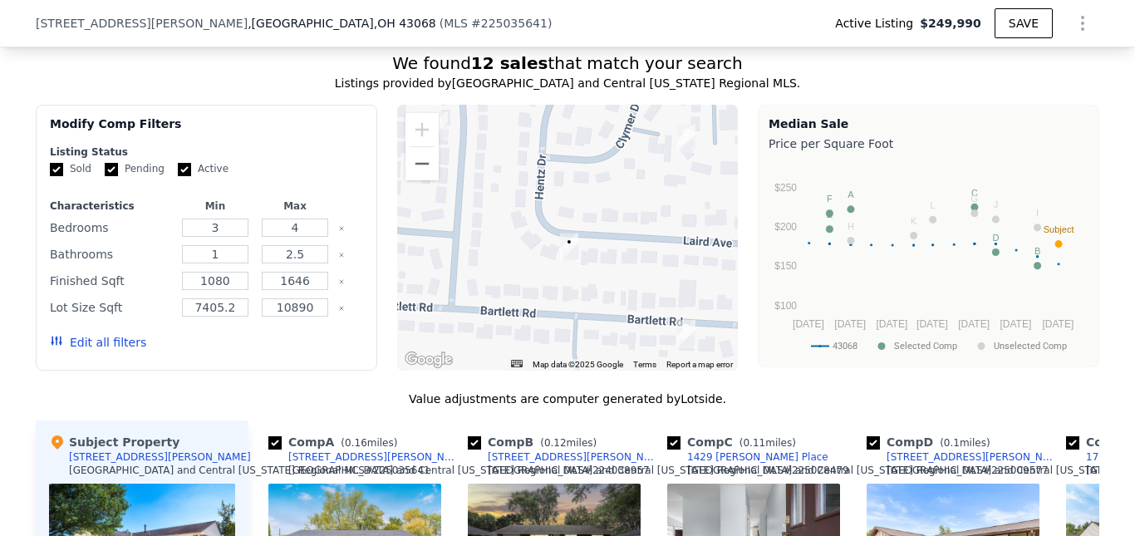
drag, startPoint x: 642, startPoint y: 211, endPoint x: 643, endPoint y: 194, distance: 16.7
click at [643, 194] on div at bounding box center [568, 238] width 342 height 266
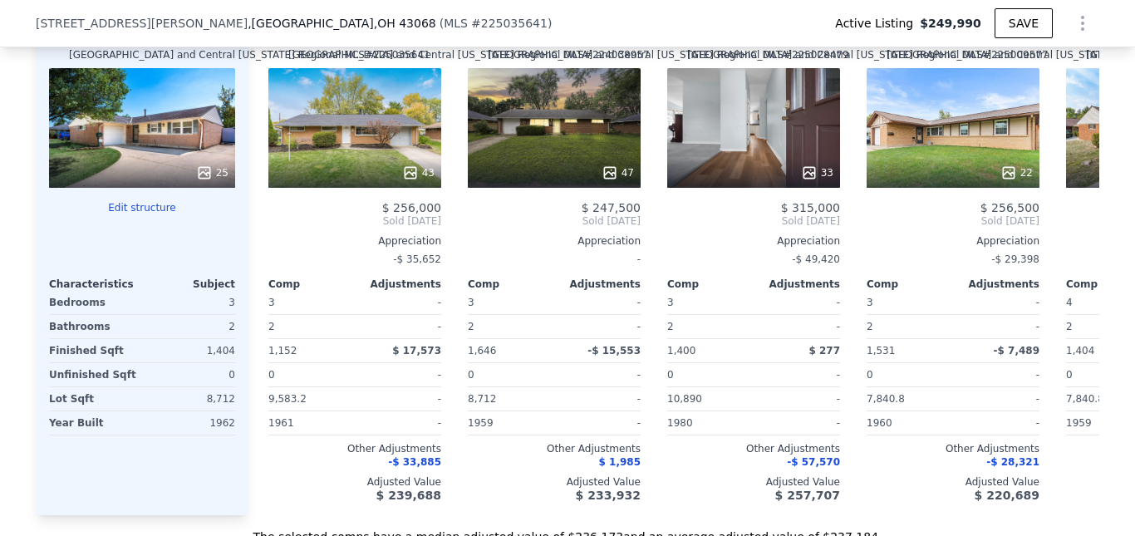
scroll to position [1080, 0]
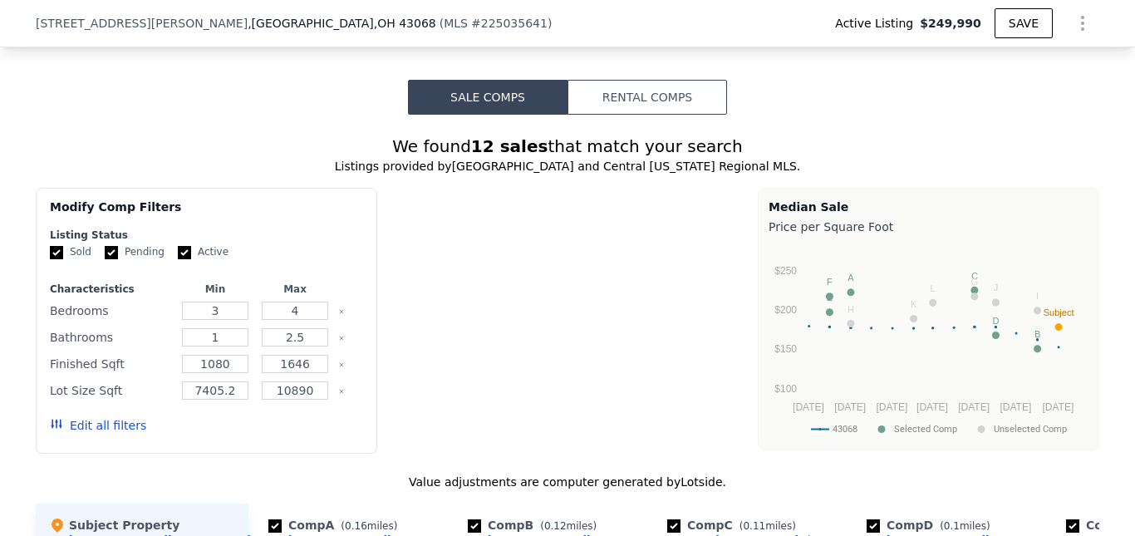
type input "$ 246,000"
type input "-$ 32,206"
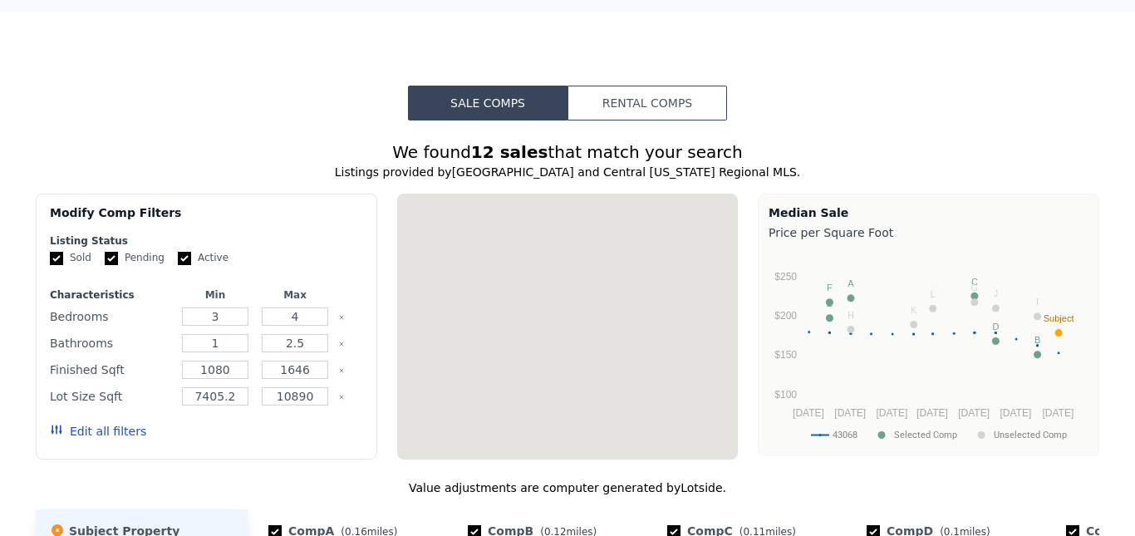
scroll to position [0, 0]
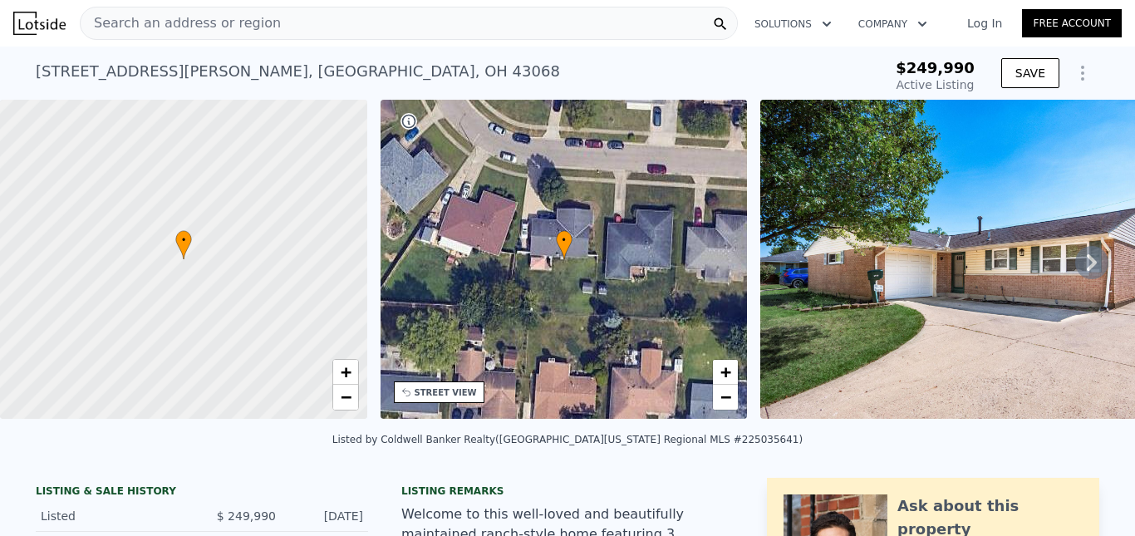
click at [295, 20] on div "Search an address or region" at bounding box center [409, 23] width 658 height 33
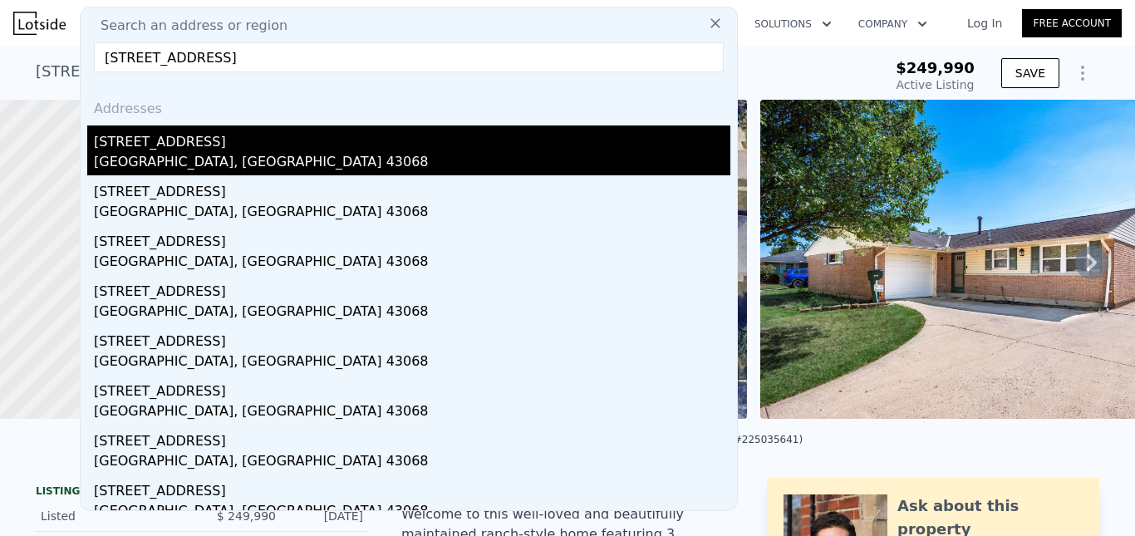
type input "[STREET_ADDRESS]"
click at [217, 142] on div "[STREET_ADDRESS]" at bounding box center [412, 138] width 637 height 27
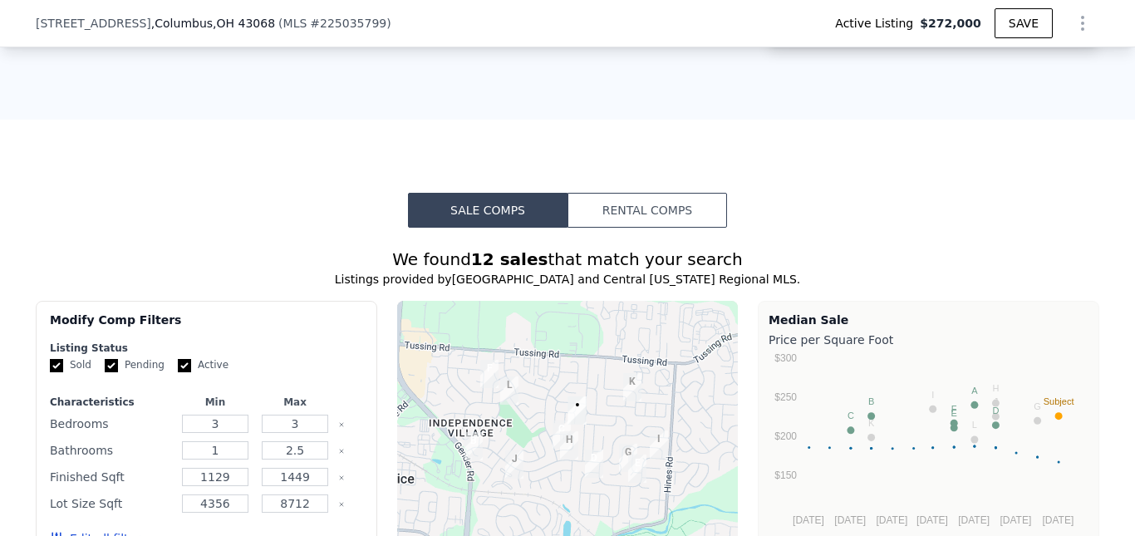
scroll to position [1241, 0]
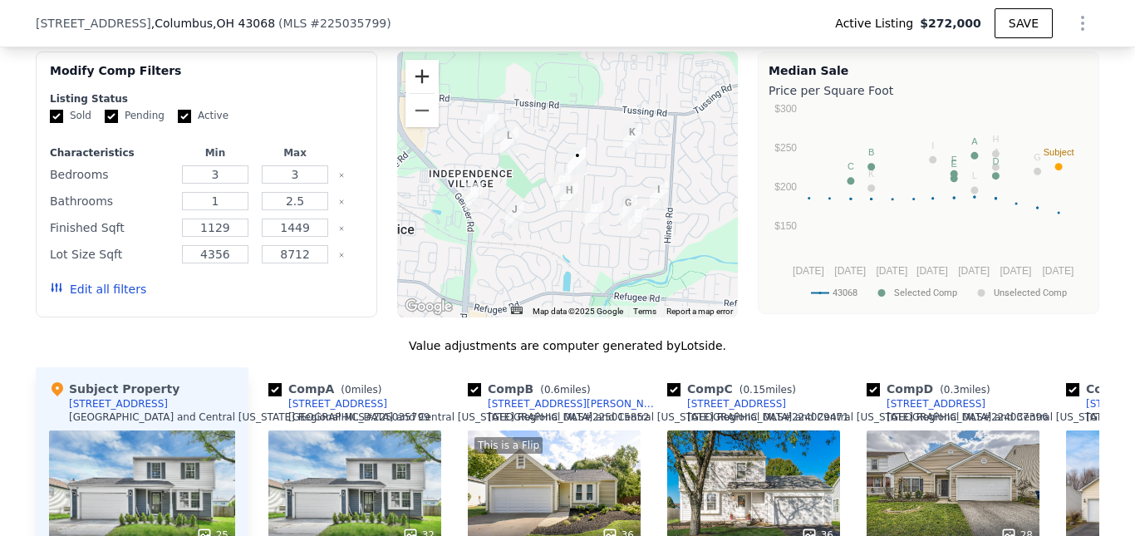
click at [426, 93] on button "Zoom in" at bounding box center [422, 76] width 33 height 33
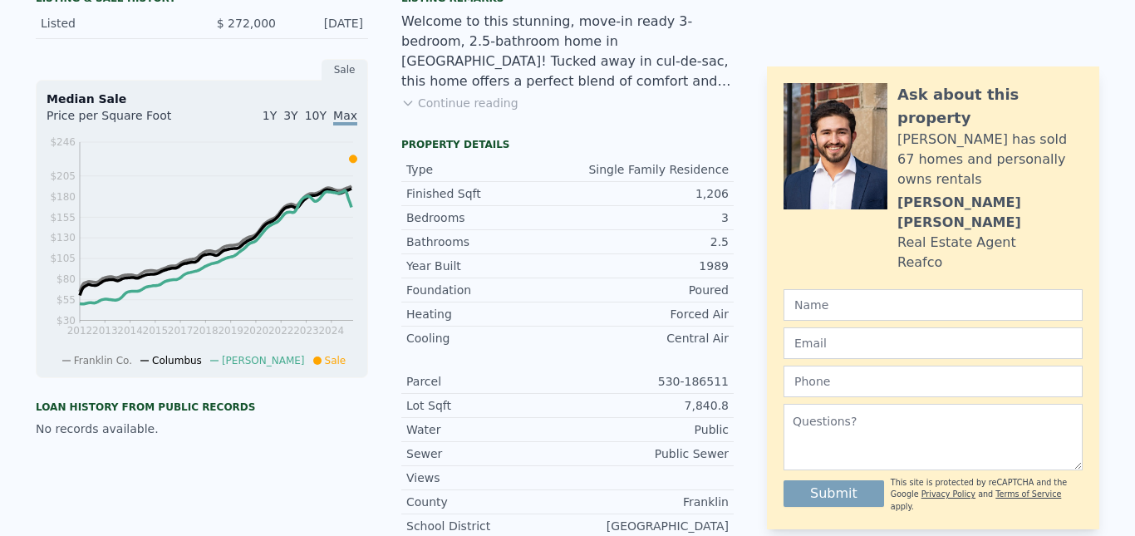
scroll to position [0, 0]
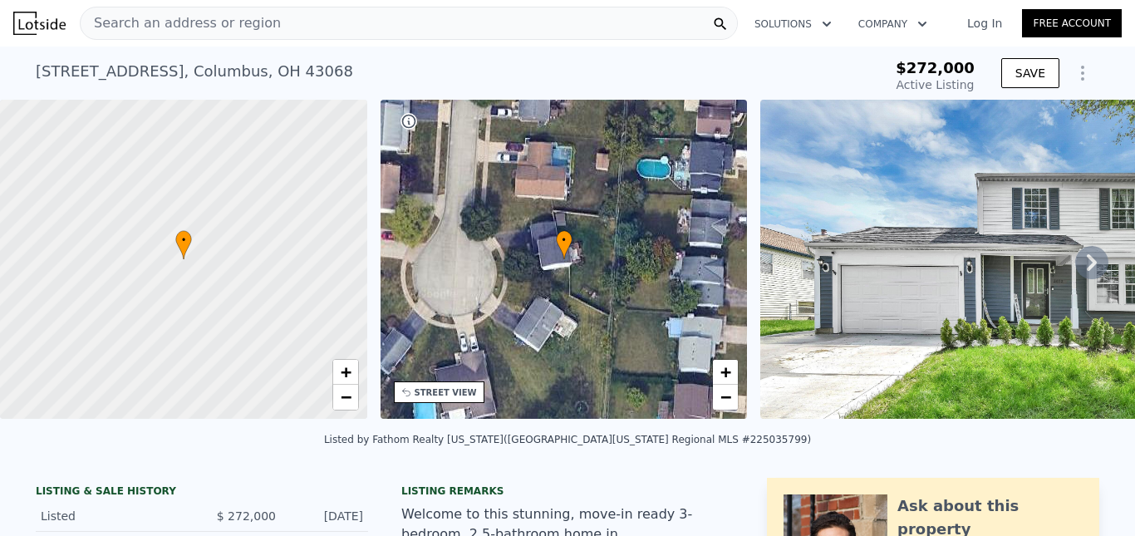
click at [167, 21] on span "Search an address or region" at bounding box center [181, 23] width 200 height 20
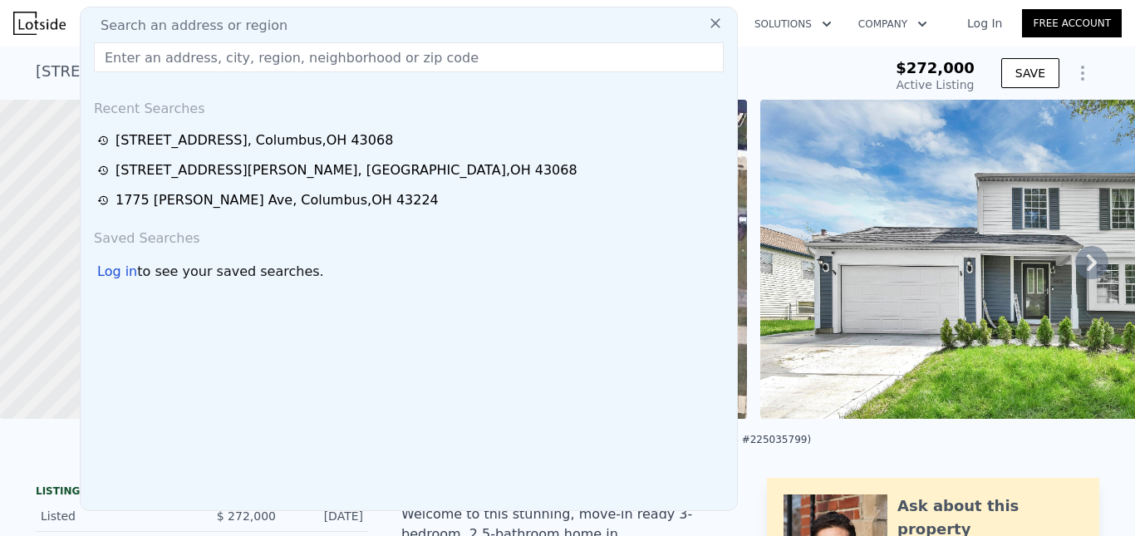
type input "$ 280,000"
type input "-$ 23,226"
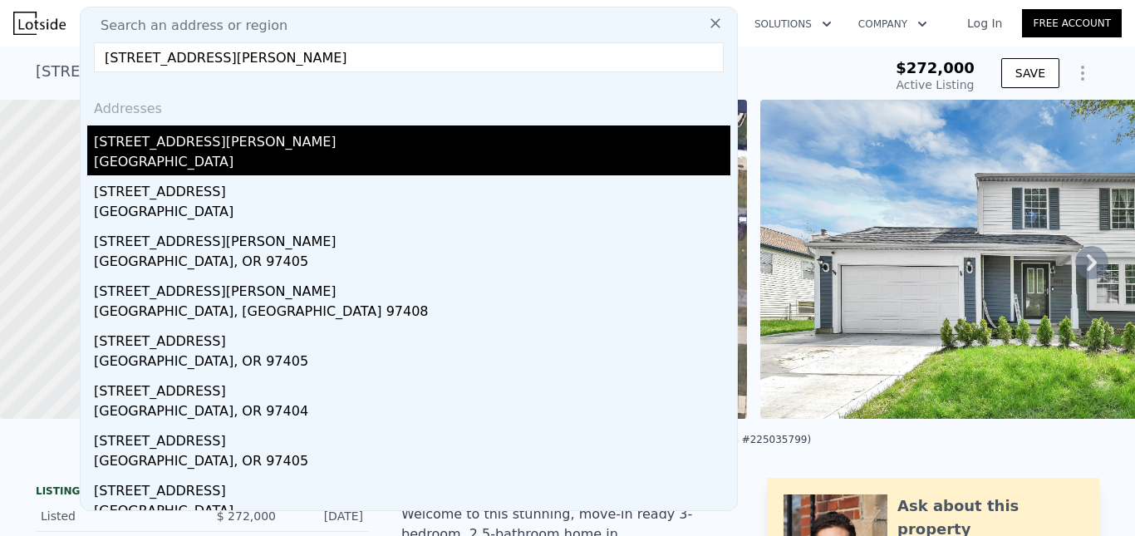
type input "[STREET_ADDRESS][PERSON_NAME]"
click at [192, 141] on div "[STREET_ADDRESS][PERSON_NAME]" at bounding box center [412, 138] width 637 height 27
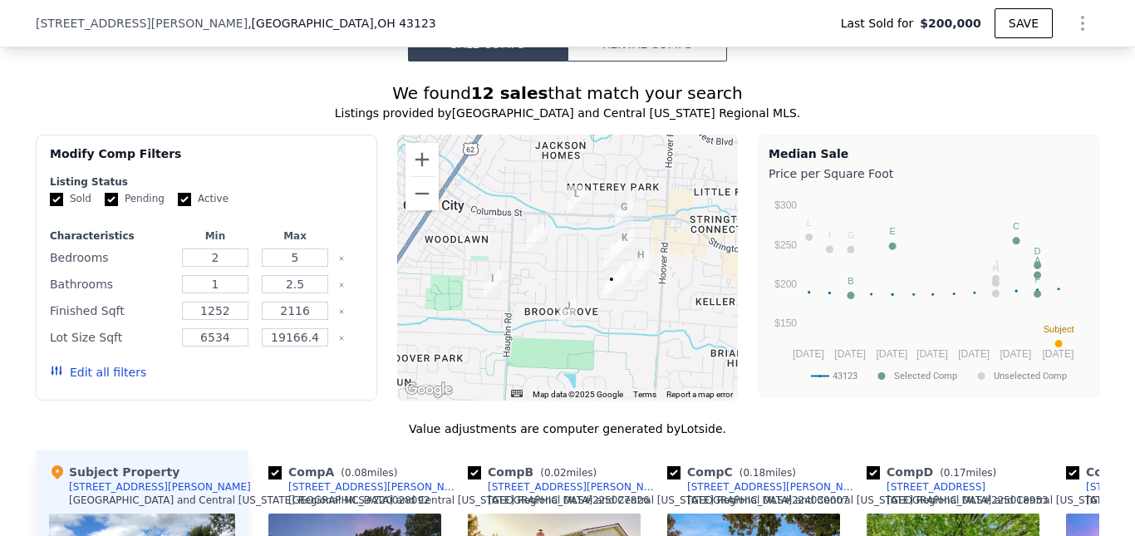
scroll to position [1241, 0]
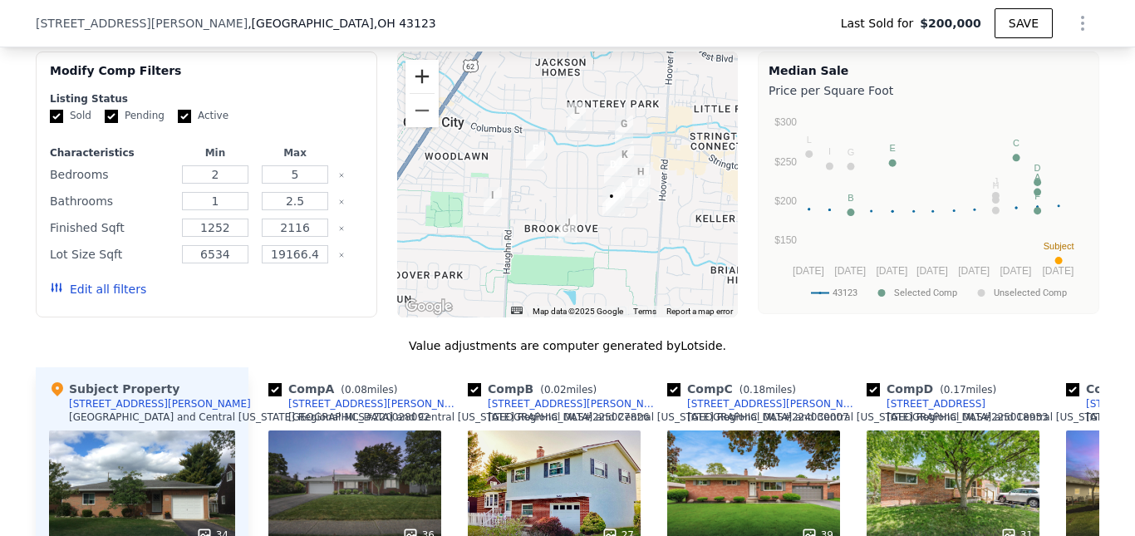
click at [419, 93] on button "Zoom in" at bounding box center [422, 76] width 33 height 33
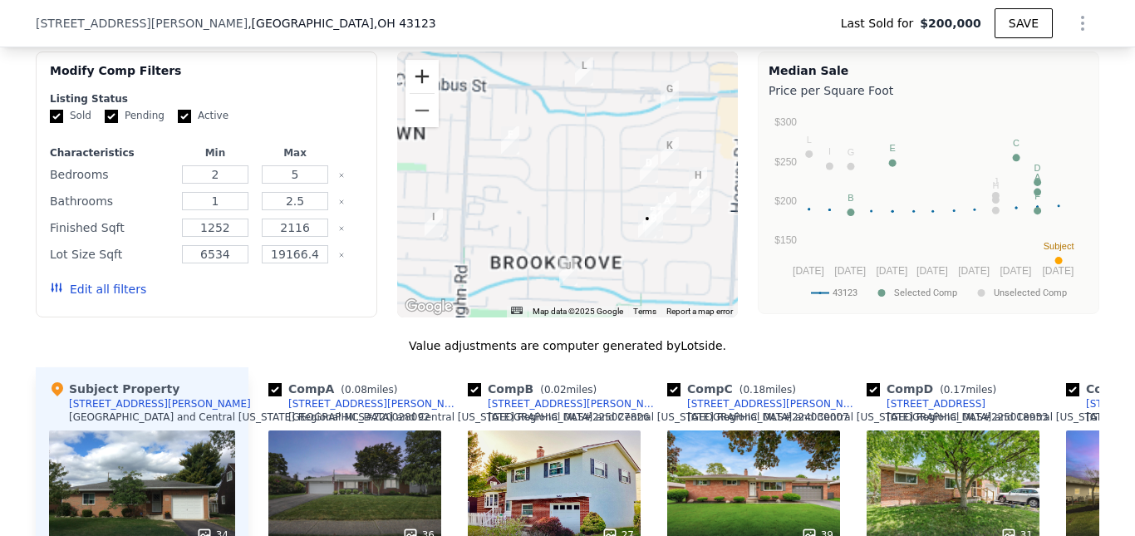
click at [419, 93] on button "Zoom in" at bounding box center [422, 76] width 33 height 33
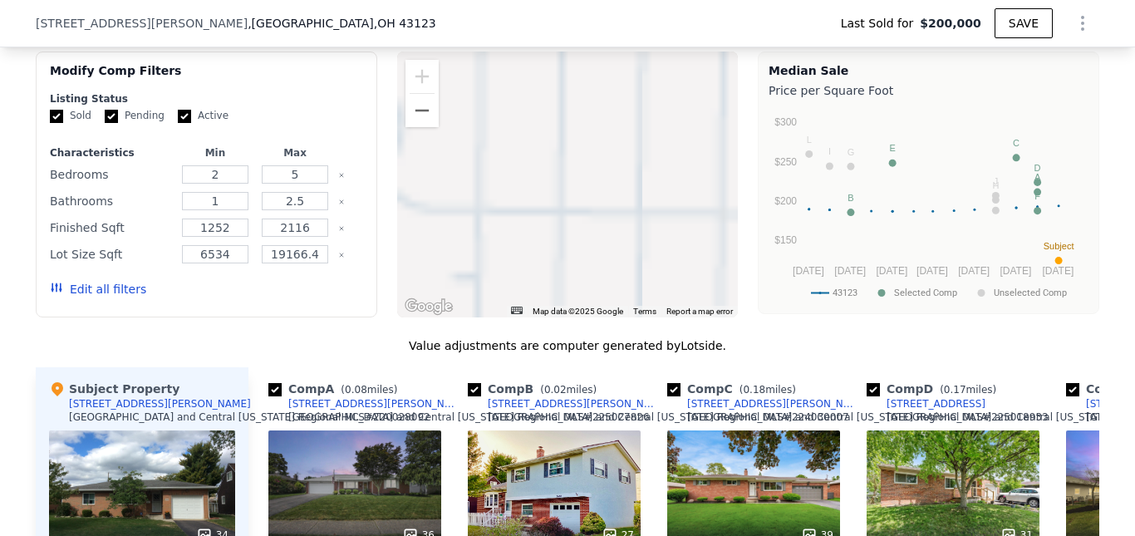
drag, startPoint x: 583, startPoint y: 247, endPoint x: 433, endPoint y: 143, distance: 182.1
click at [434, 143] on div at bounding box center [568, 185] width 342 height 266
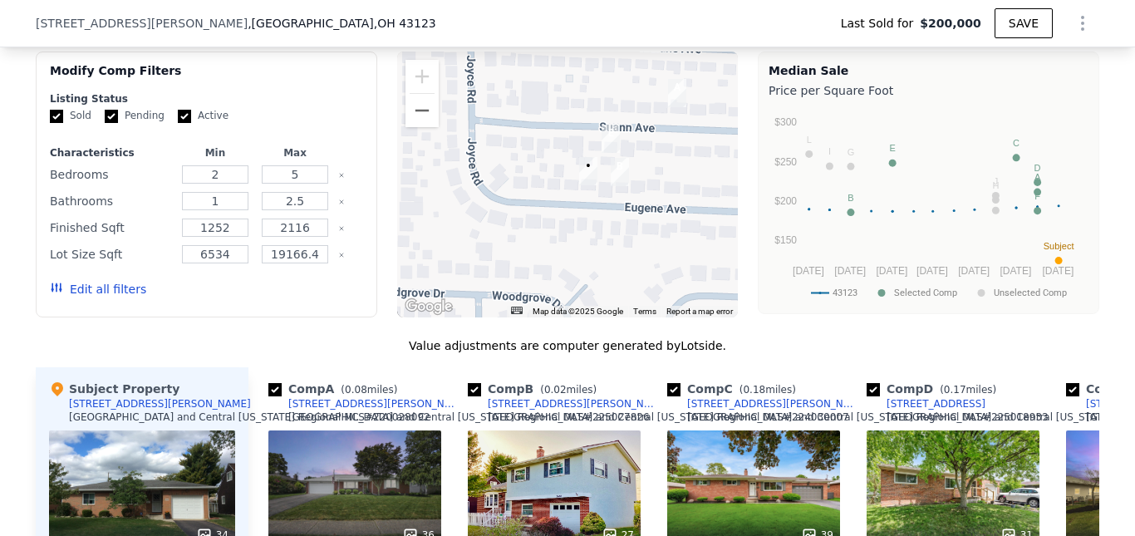
drag, startPoint x: 667, startPoint y: 221, endPoint x: 582, endPoint y: 175, distance: 97.0
click at [582, 175] on div at bounding box center [568, 185] width 342 height 266
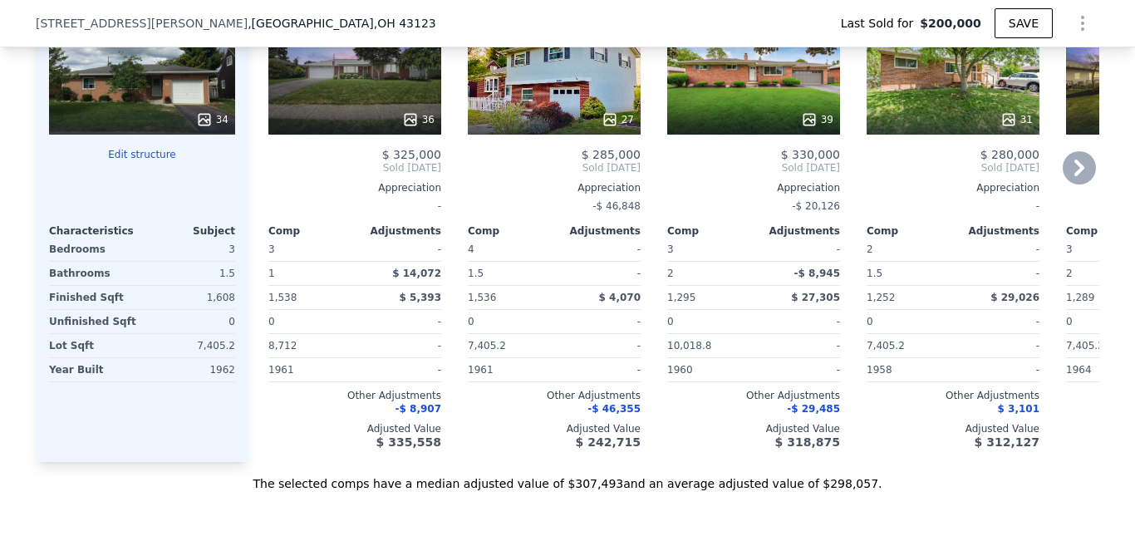
scroll to position [1490, 0]
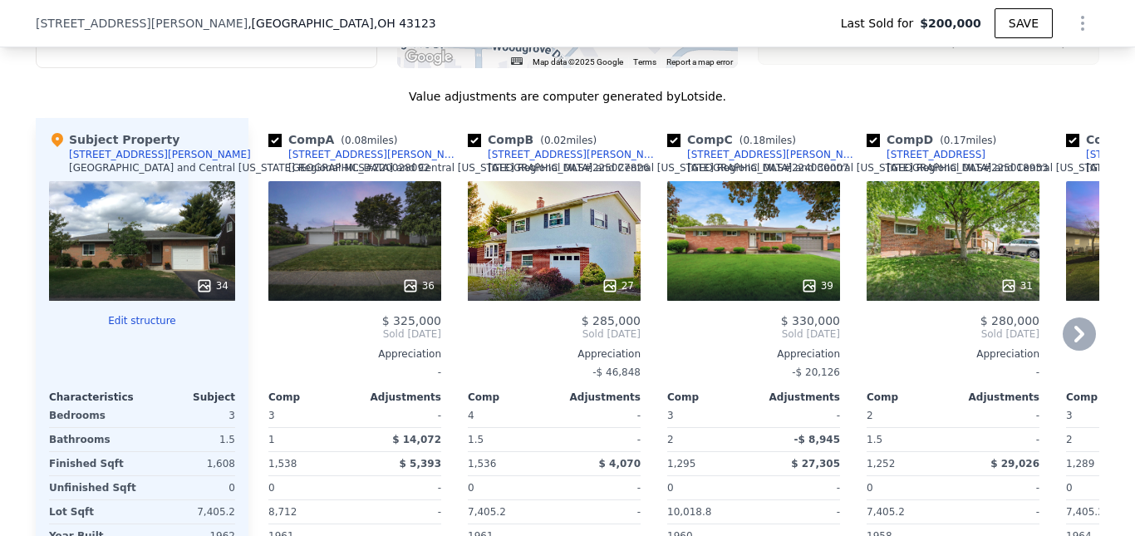
click at [1074, 351] on icon at bounding box center [1079, 333] width 33 height 33
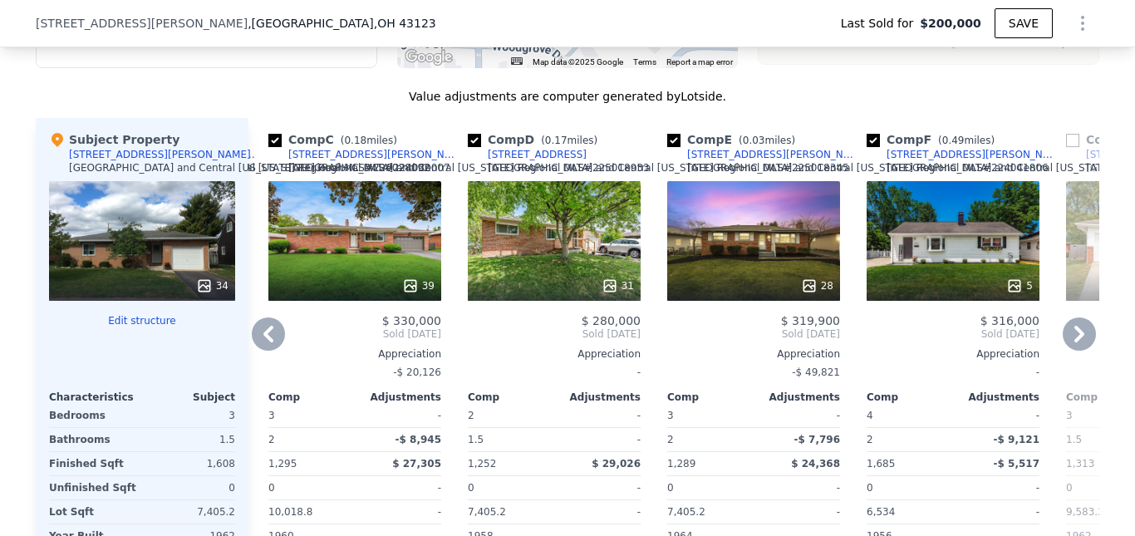
scroll to position [1739, 0]
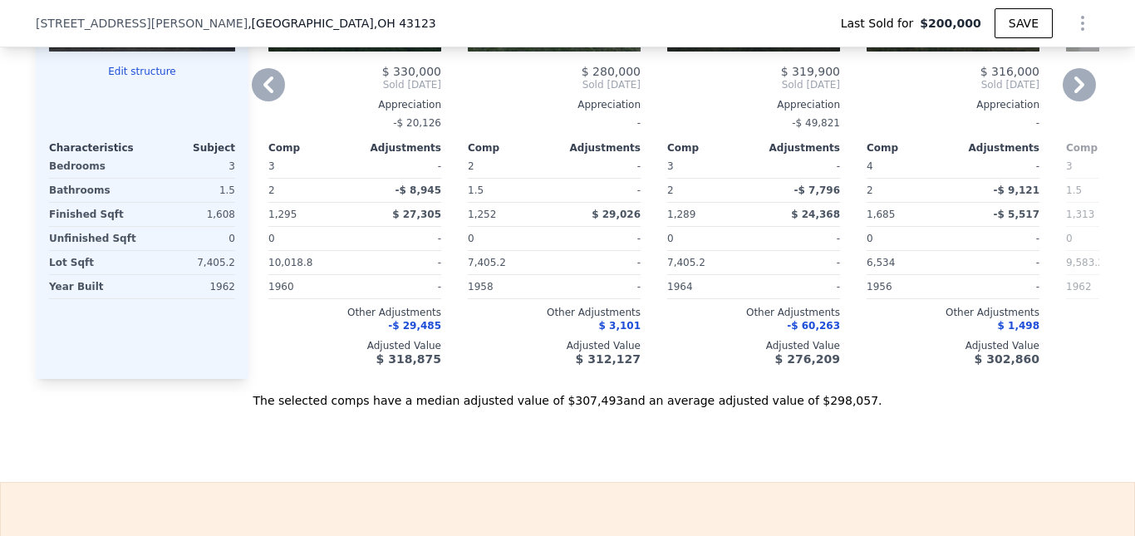
click at [269, 101] on icon at bounding box center [268, 84] width 33 height 33
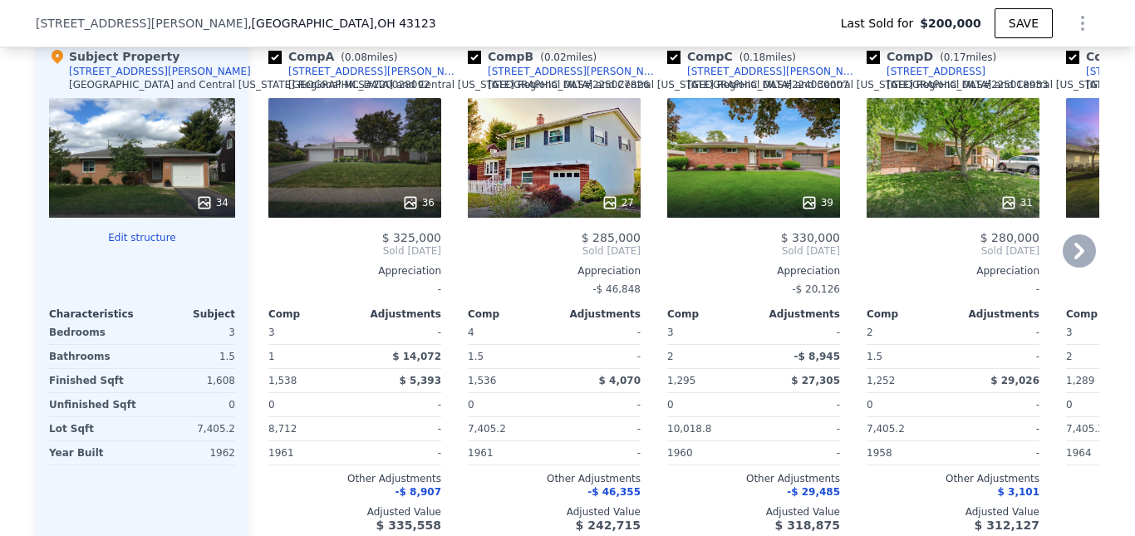
click at [406, 196] on div "36" at bounding box center [354, 158] width 173 height 120
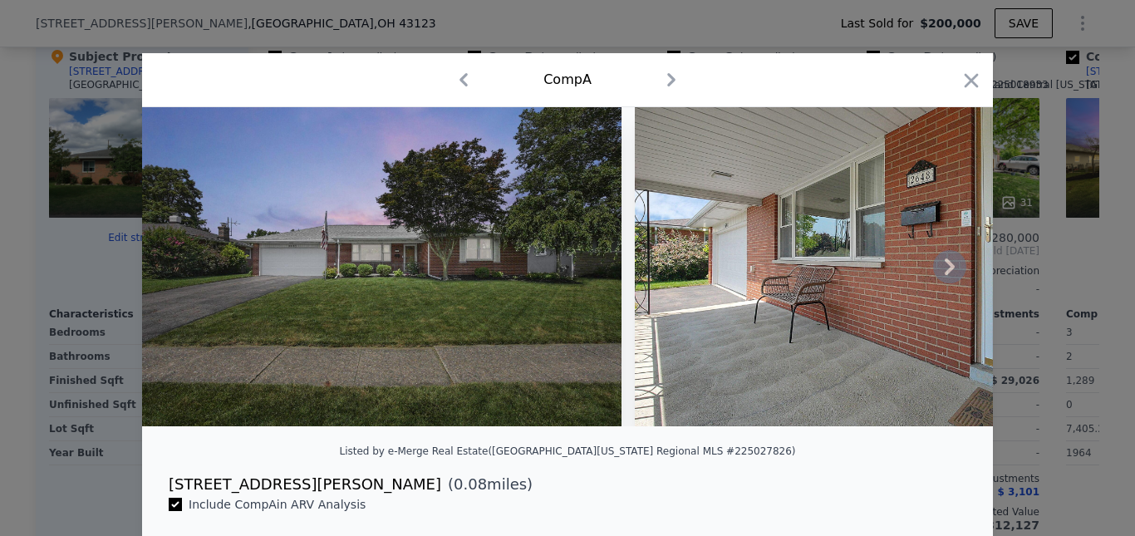
click at [947, 274] on icon at bounding box center [950, 266] width 10 height 17
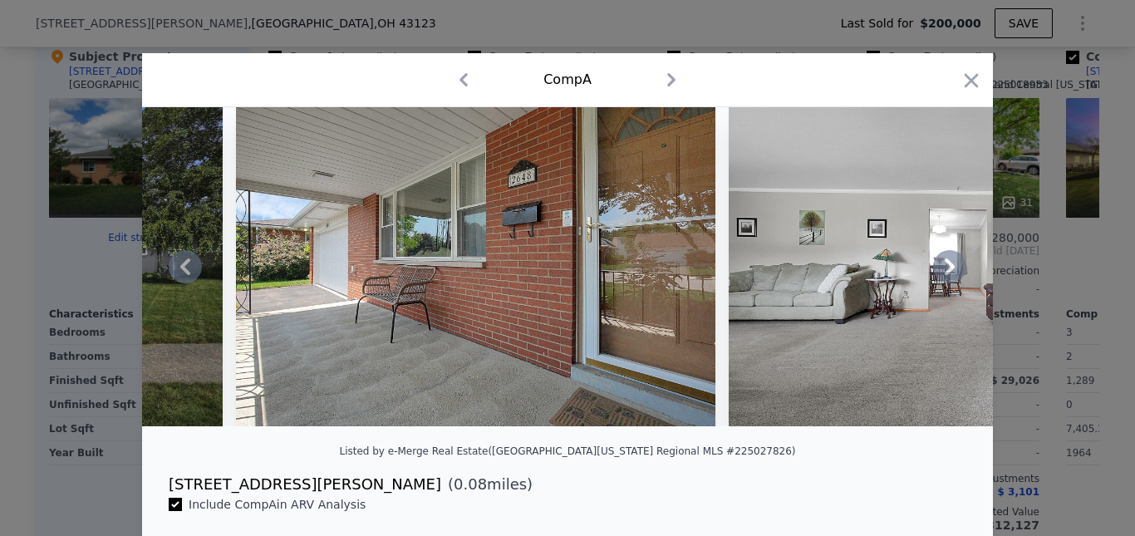
click at [947, 274] on icon at bounding box center [950, 266] width 10 height 17
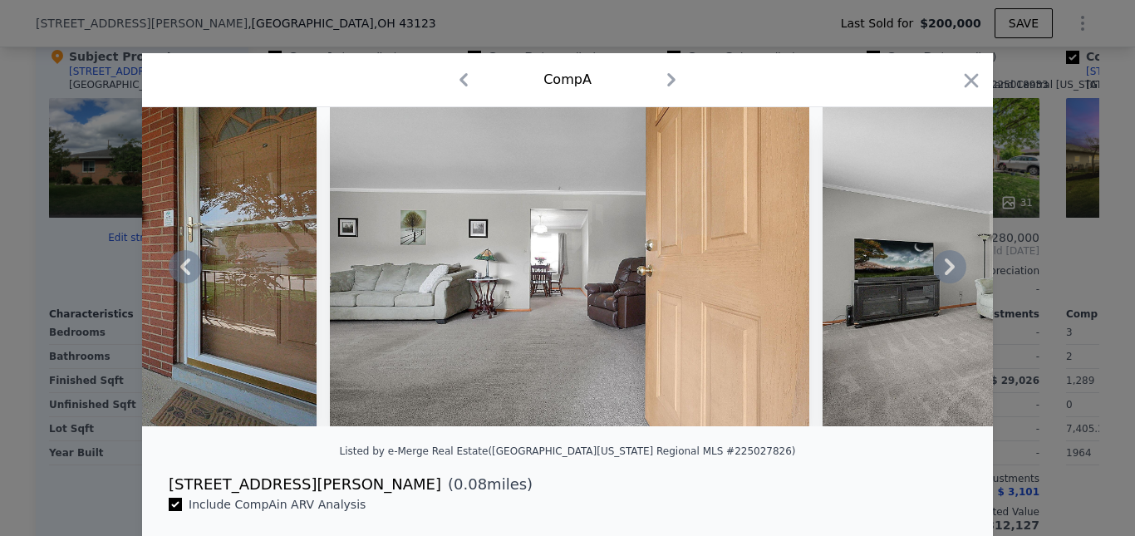
click at [945, 268] on icon at bounding box center [950, 266] width 10 height 17
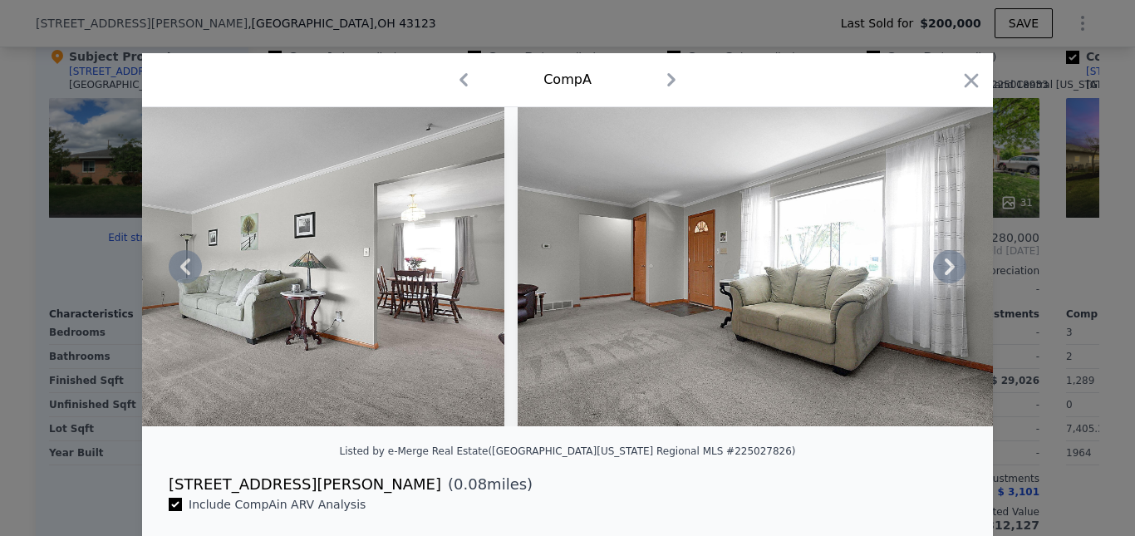
click at [945, 268] on icon at bounding box center [950, 266] width 10 height 17
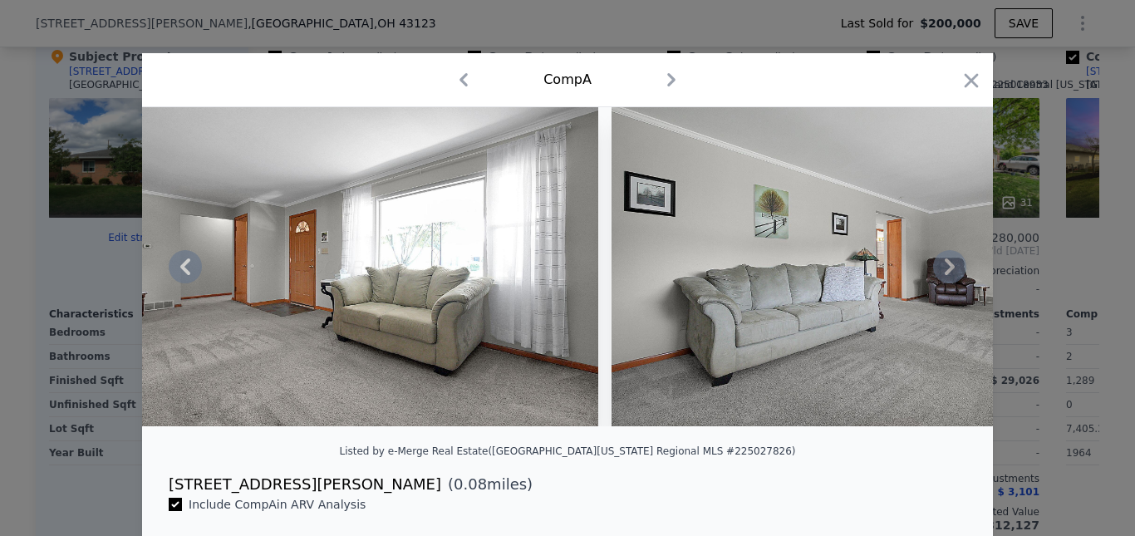
click at [945, 268] on icon at bounding box center [950, 266] width 10 height 17
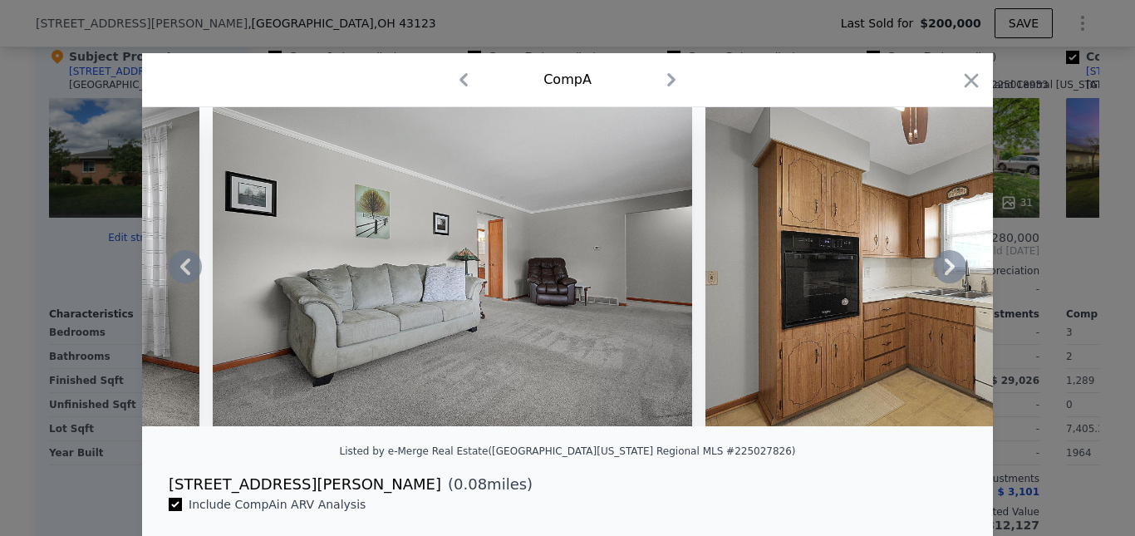
click at [945, 268] on icon at bounding box center [950, 266] width 10 height 17
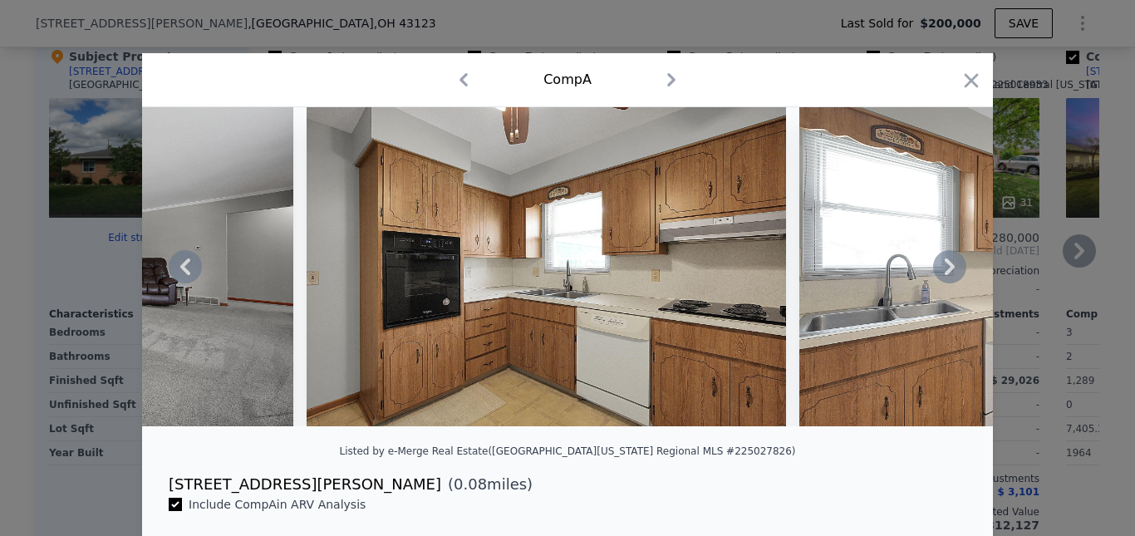
drag, startPoint x: 963, startPoint y: 77, endPoint x: 731, endPoint y: 190, distance: 257.9
click at [964, 77] on icon "button" at bounding box center [971, 80] width 23 height 23
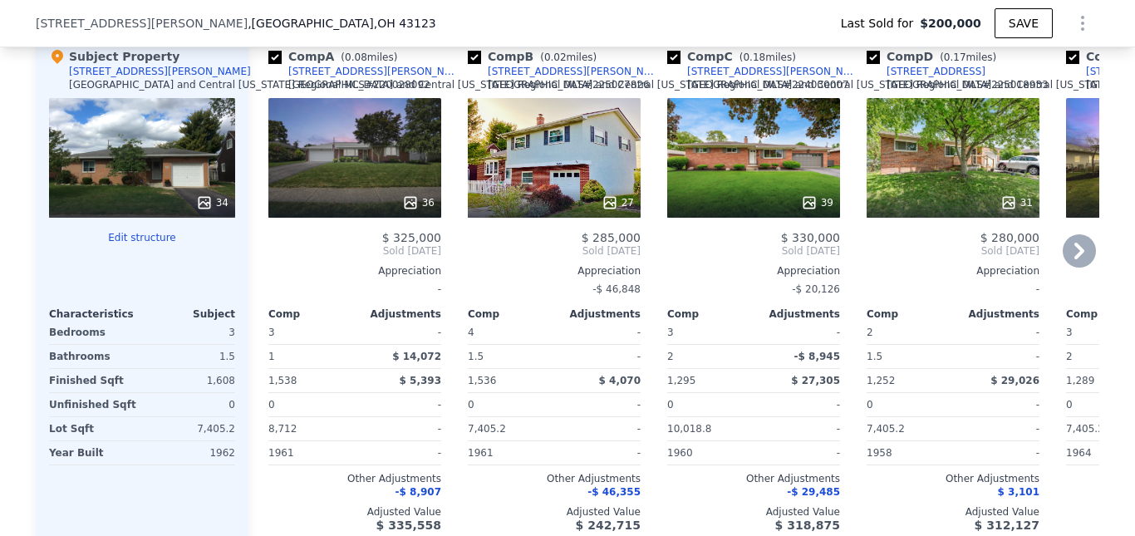
scroll to position [1656, 0]
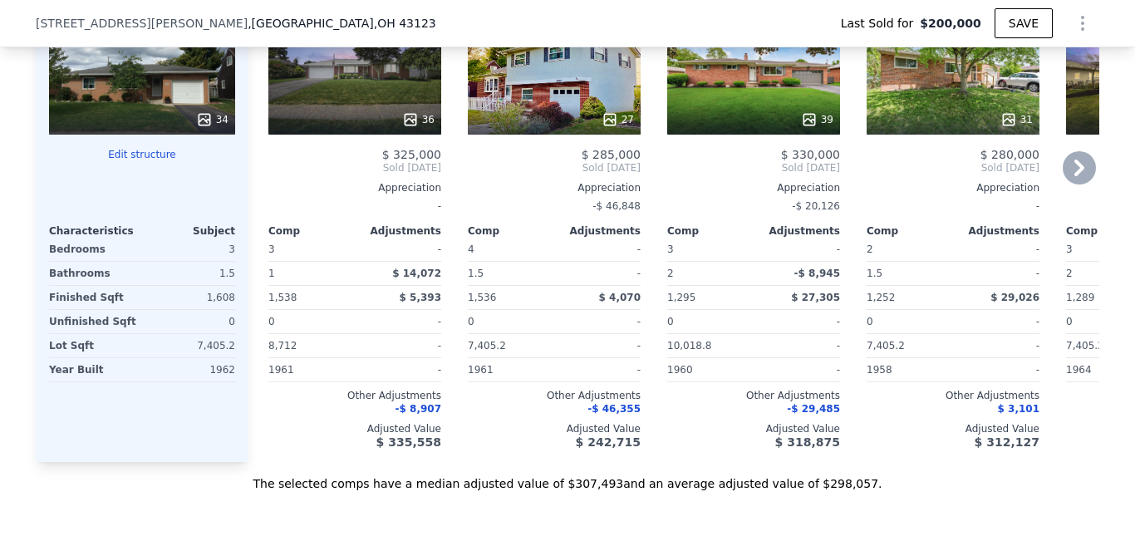
click at [597, 135] on div at bounding box center [554, 120] width 173 height 30
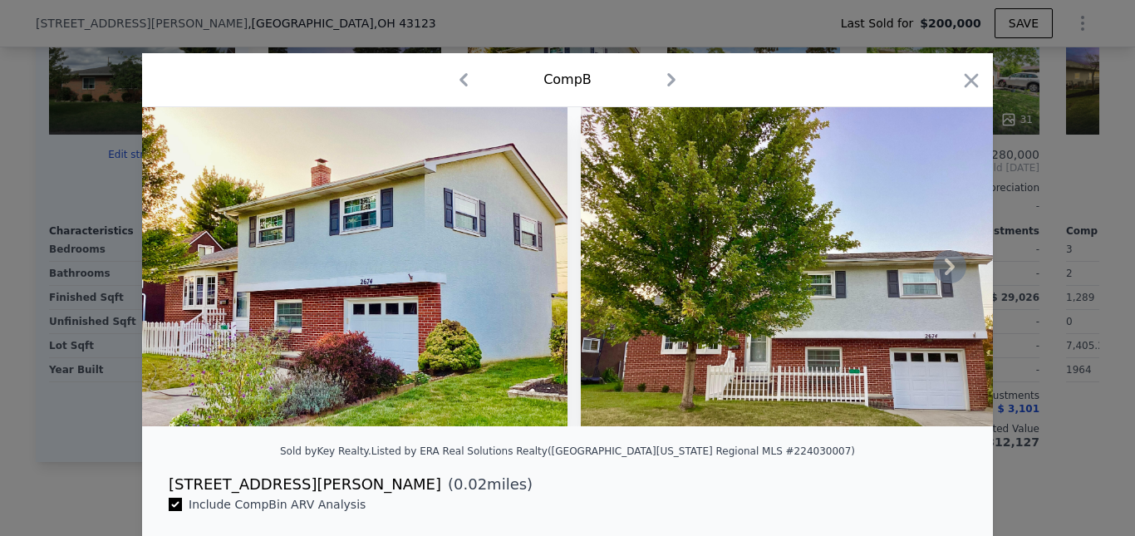
click at [946, 273] on icon at bounding box center [950, 266] width 10 height 17
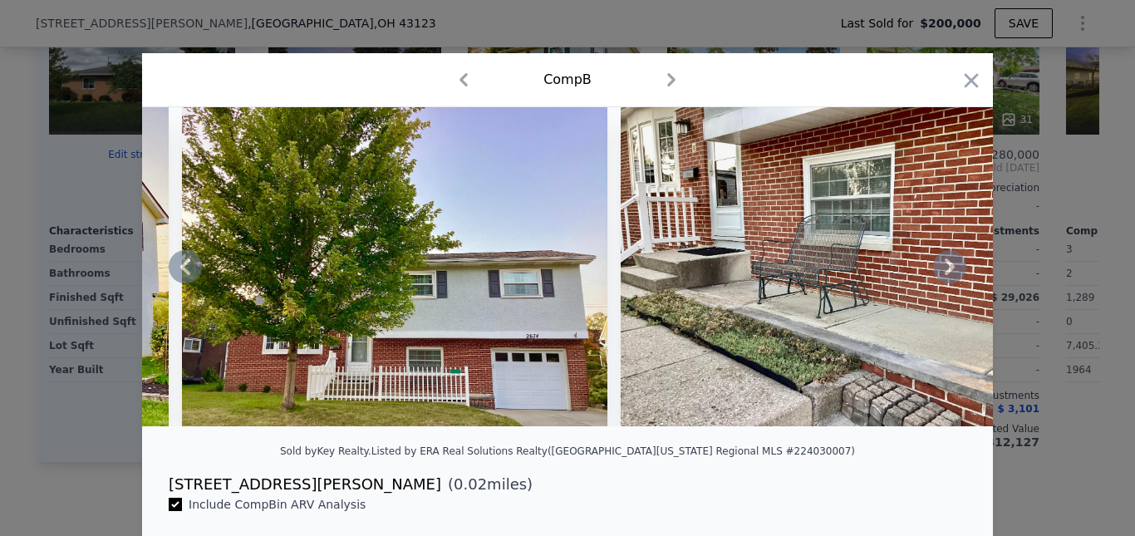
click at [946, 273] on icon at bounding box center [950, 266] width 10 height 17
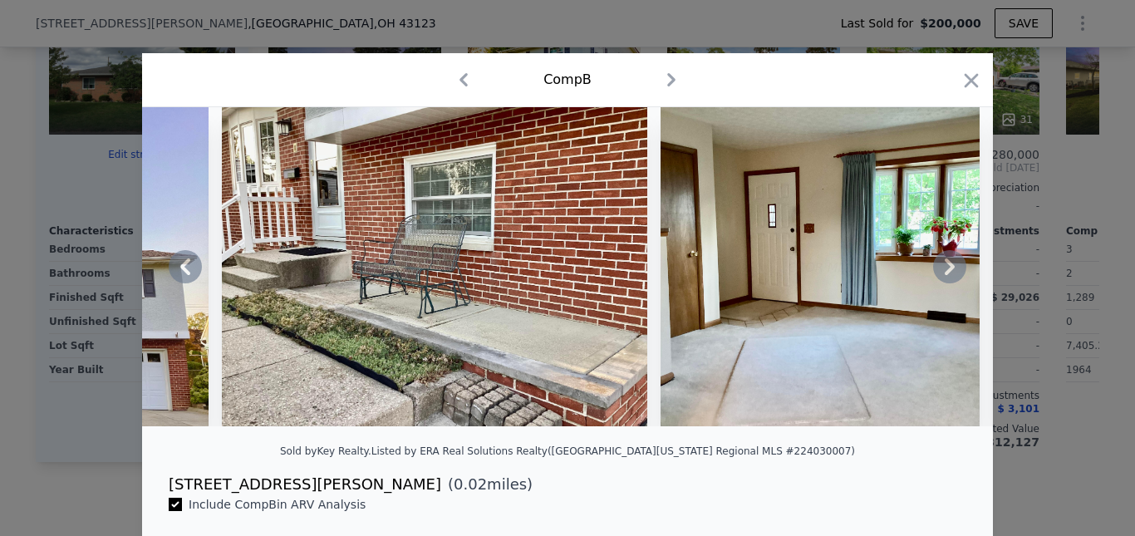
click at [946, 273] on icon at bounding box center [950, 266] width 10 height 17
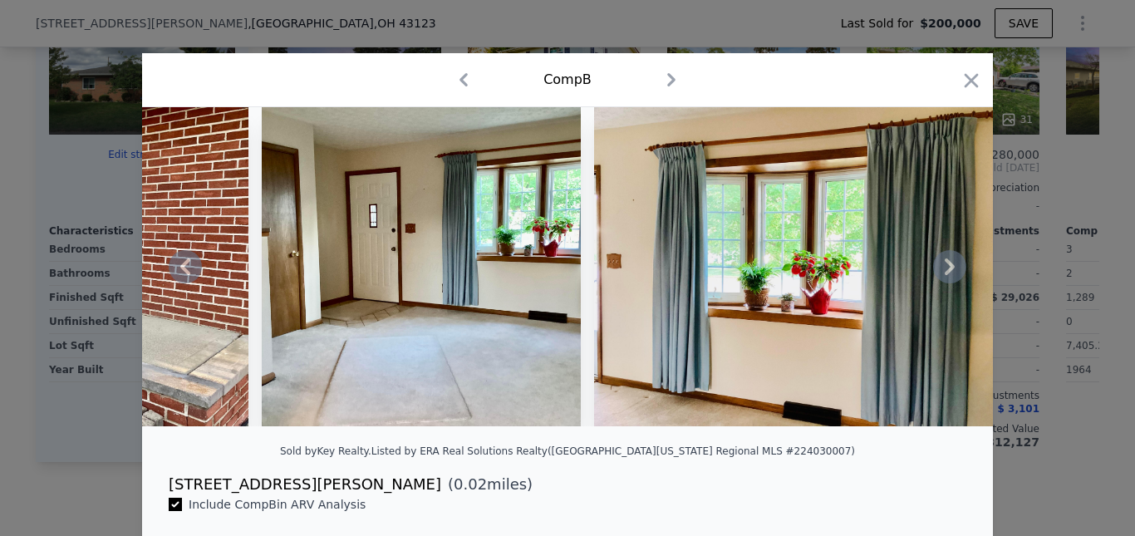
click at [946, 273] on icon at bounding box center [950, 266] width 10 height 17
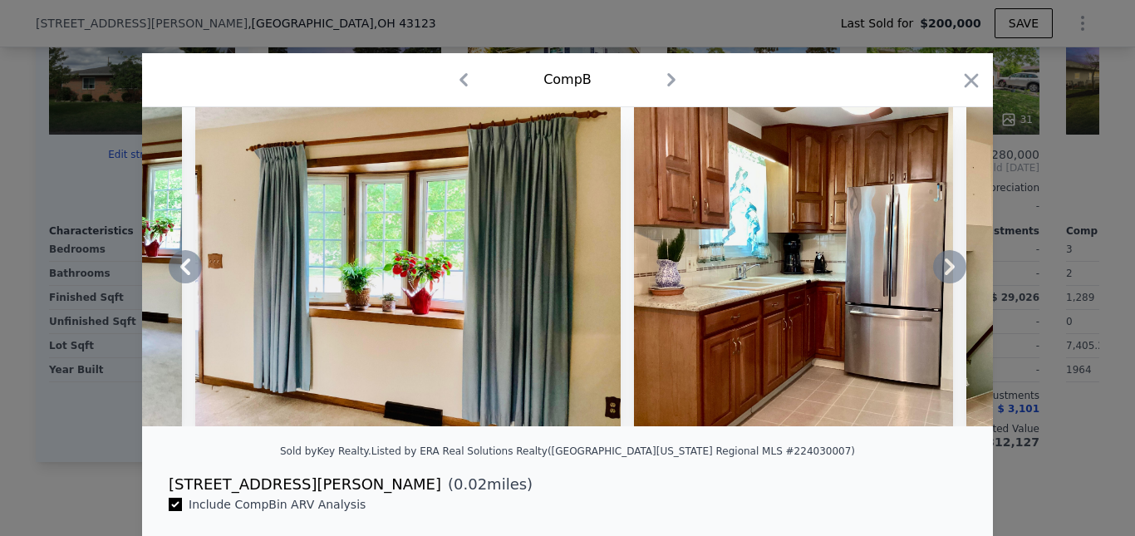
click at [945, 272] on icon at bounding box center [950, 266] width 10 height 17
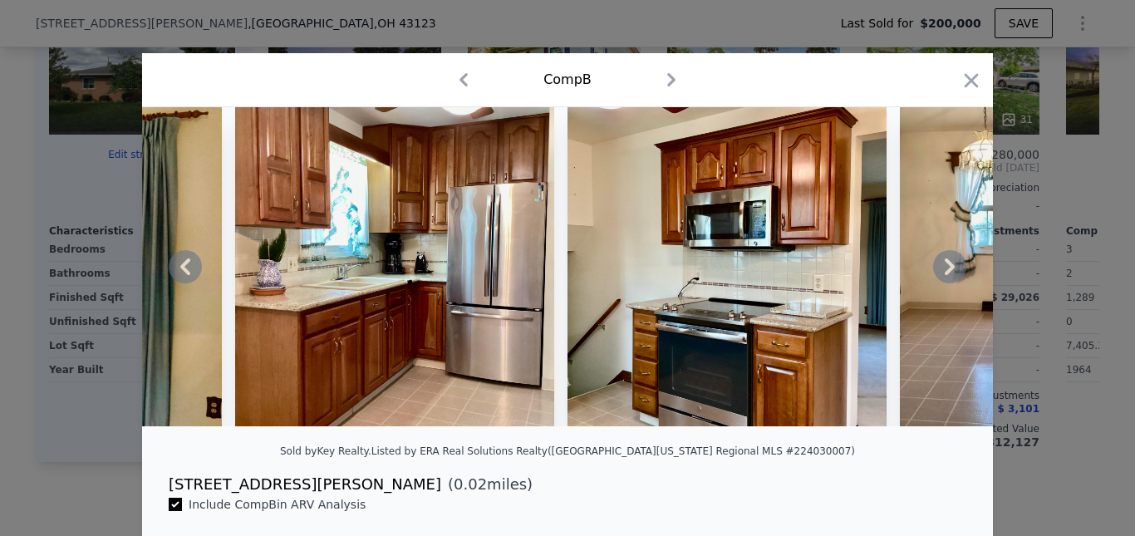
click at [945, 272] on icon at bounding box center [950, 266] width 10 height 17
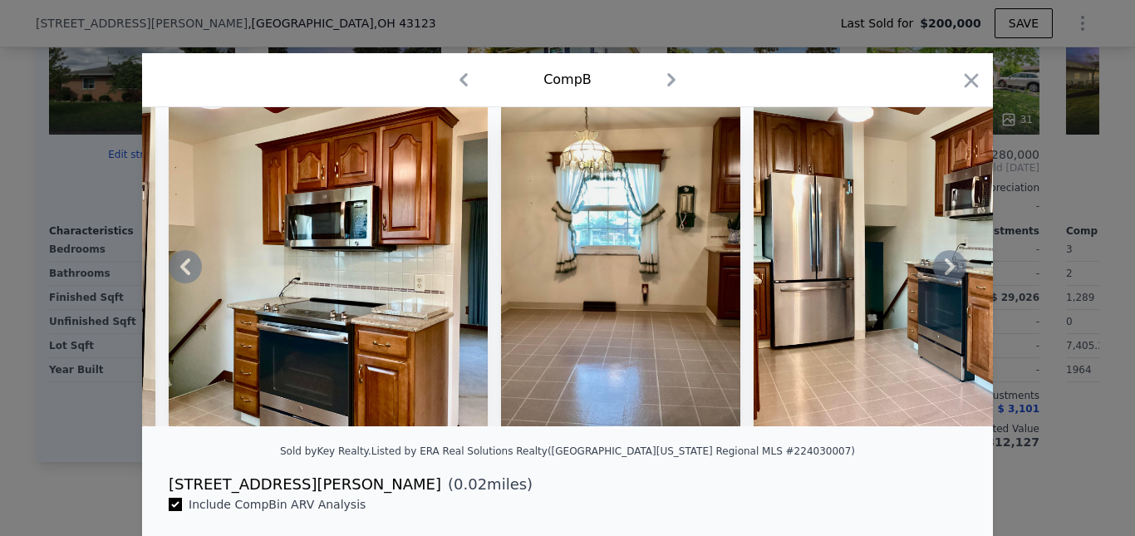
click at [945, 271] on icon at bounding box center [950, 266] width 10 height 17
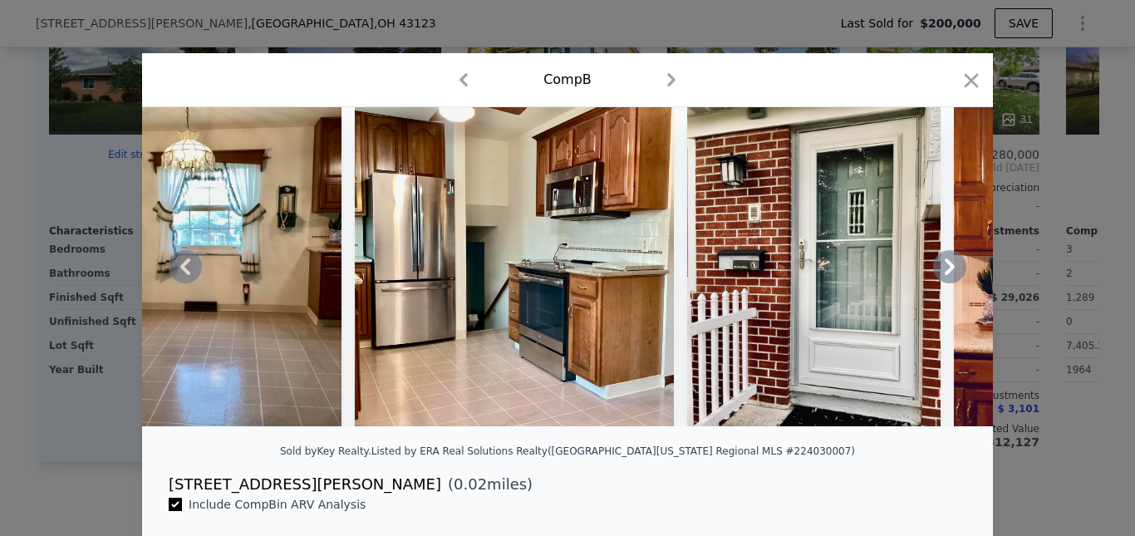
click at [945, 271] on icon at bounding box center [950, 266] width 10 height 17
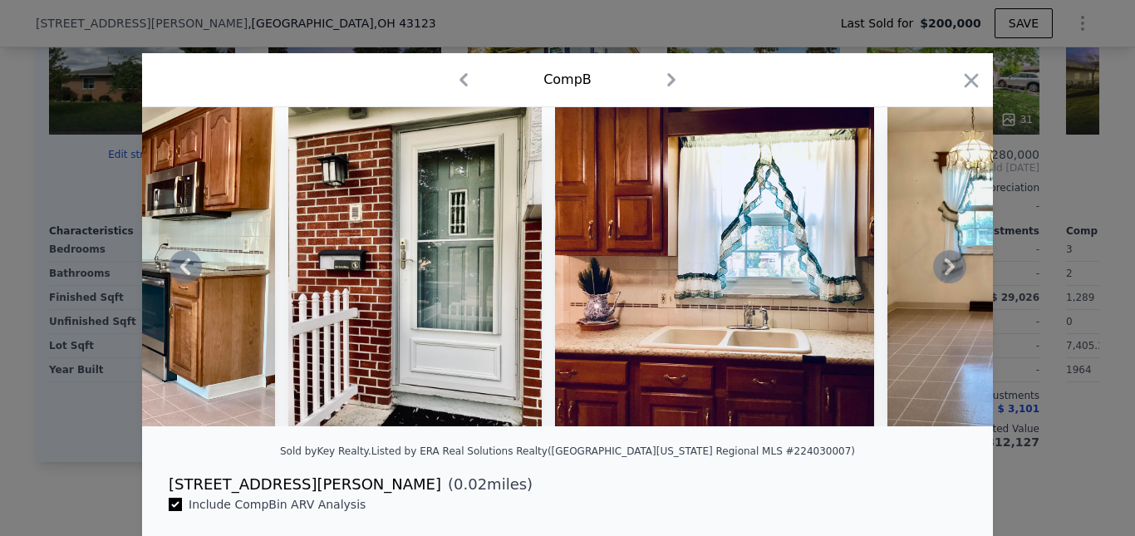
click at [945, 271] on icon at bounding box center [950, 266] width 10 height 17
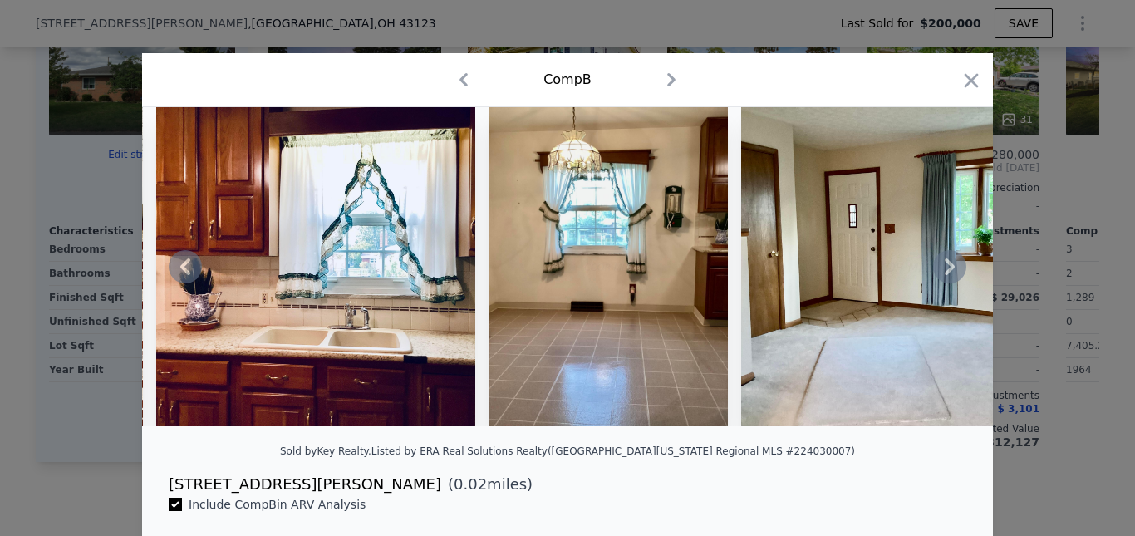
click at [945, 271] on icon at bounding box center [950, 266] width 10 height 17
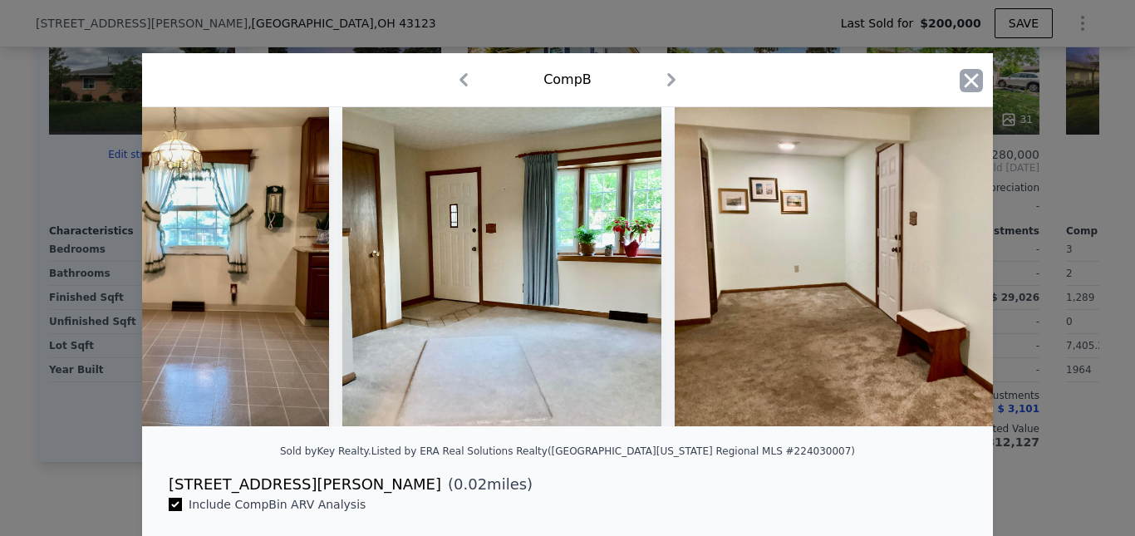
click at [965, 78] on icon "button" at bounding box center [972, 80] width 14 height 14
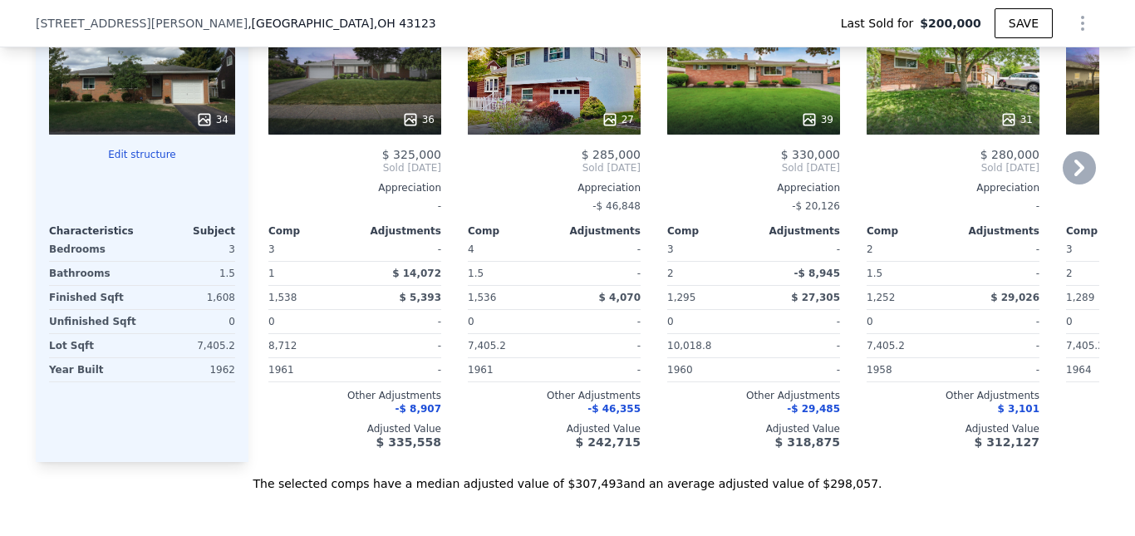
scroll to position [1573, 0]
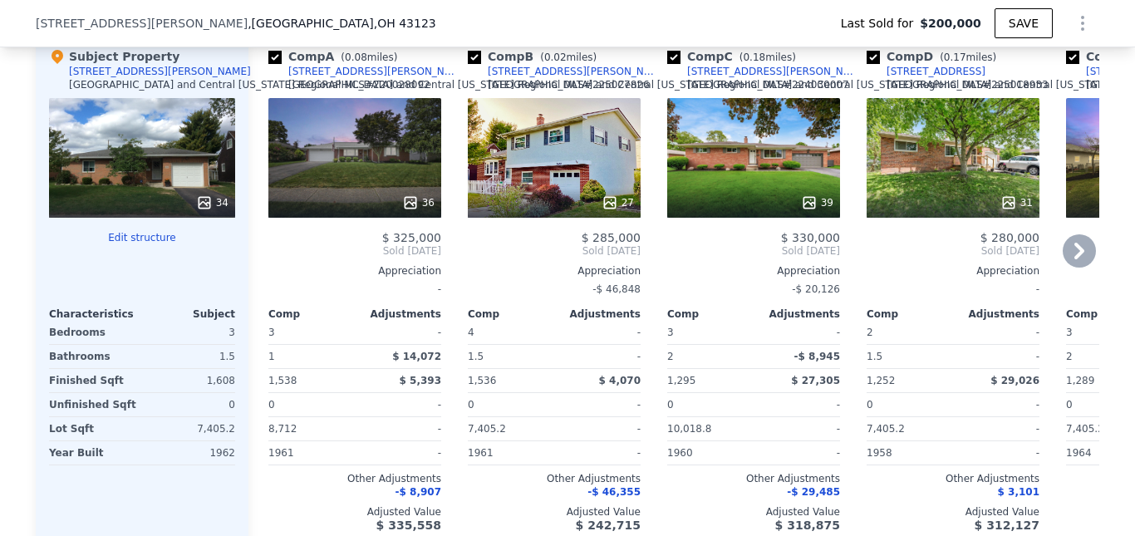
click at [1080, 268] on icon at bounding box center [1079, 250] width 33 height 33
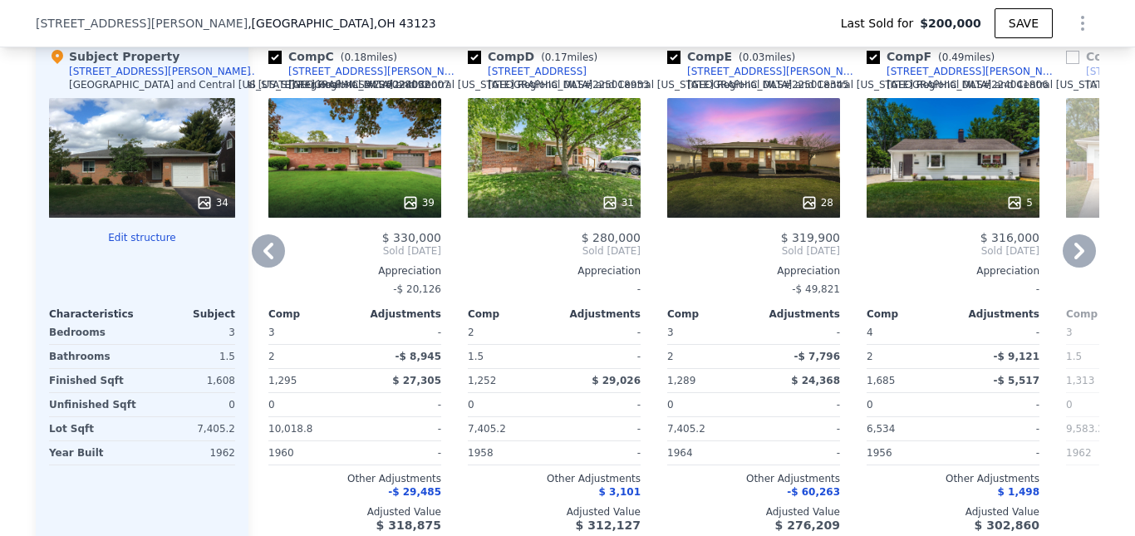
scroll to position [1656, 0]
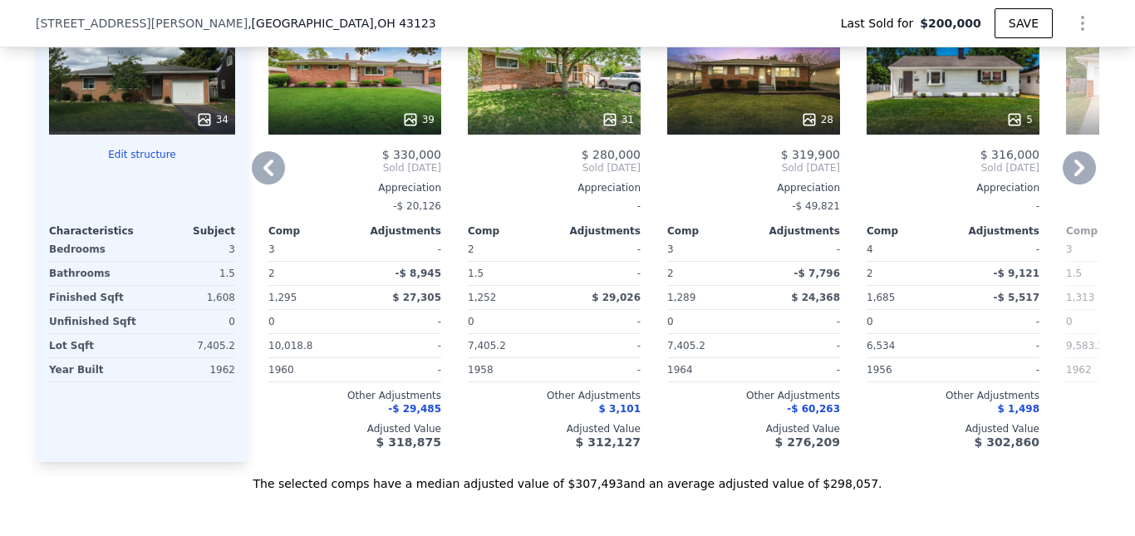
click at [801, 129] on div "28" at bounding box center [753, 75] width 173 height 120
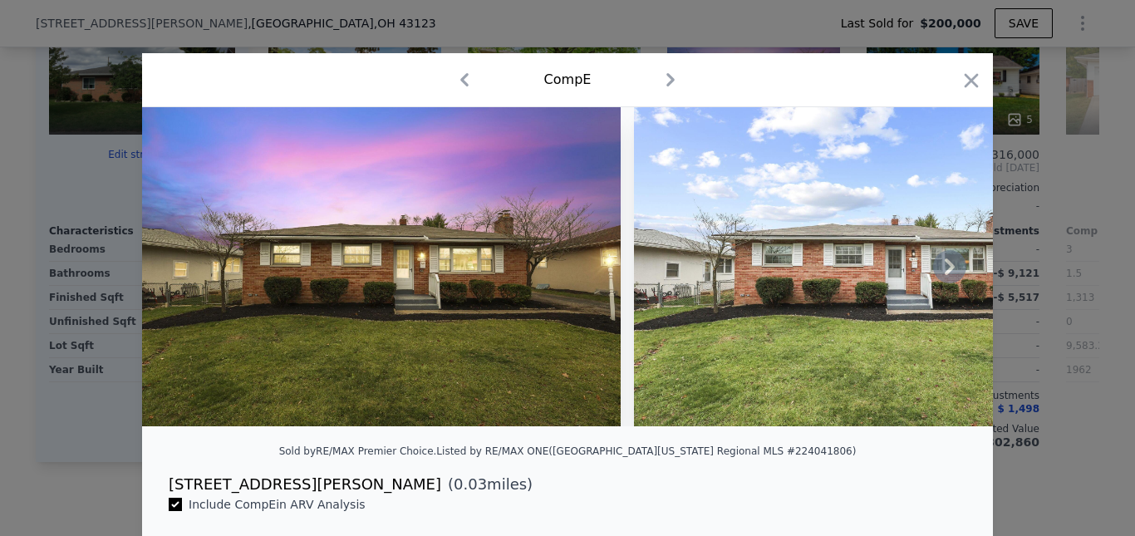
click at [946, 269] on icon at bounding box center [949, 266] width 33 height 33
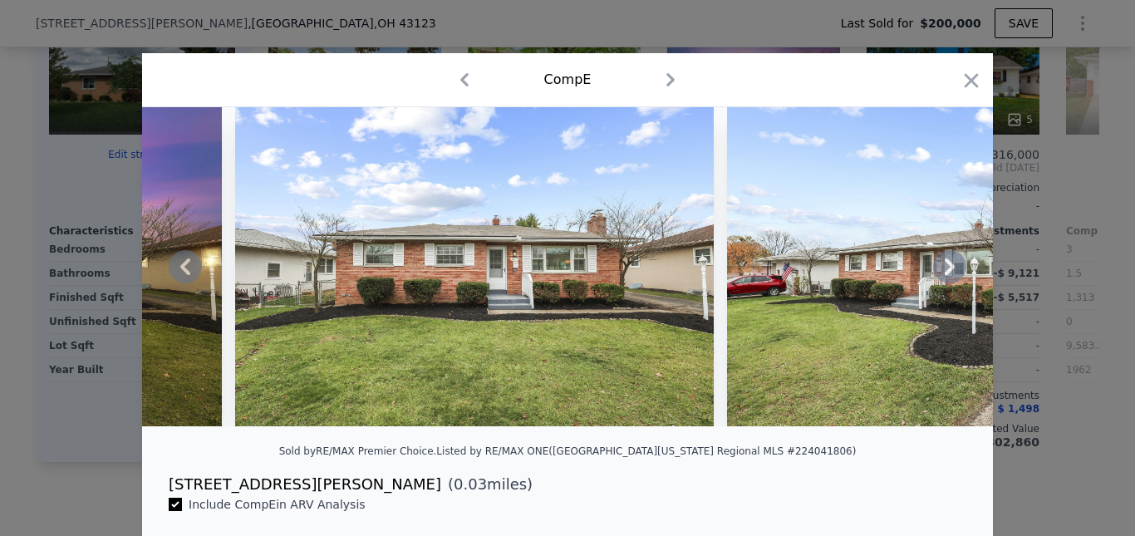
click at [946, 269] on icon at bounding box center [949, 266] width 33 height 33
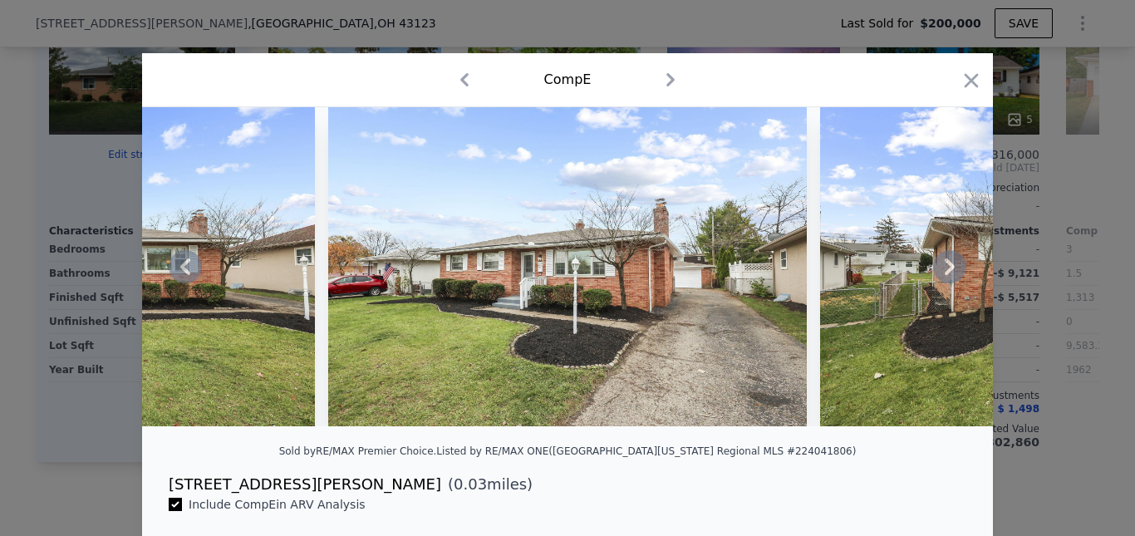
click at [946, 269] on icon at bounding box center [949, 266] width 33 height 33
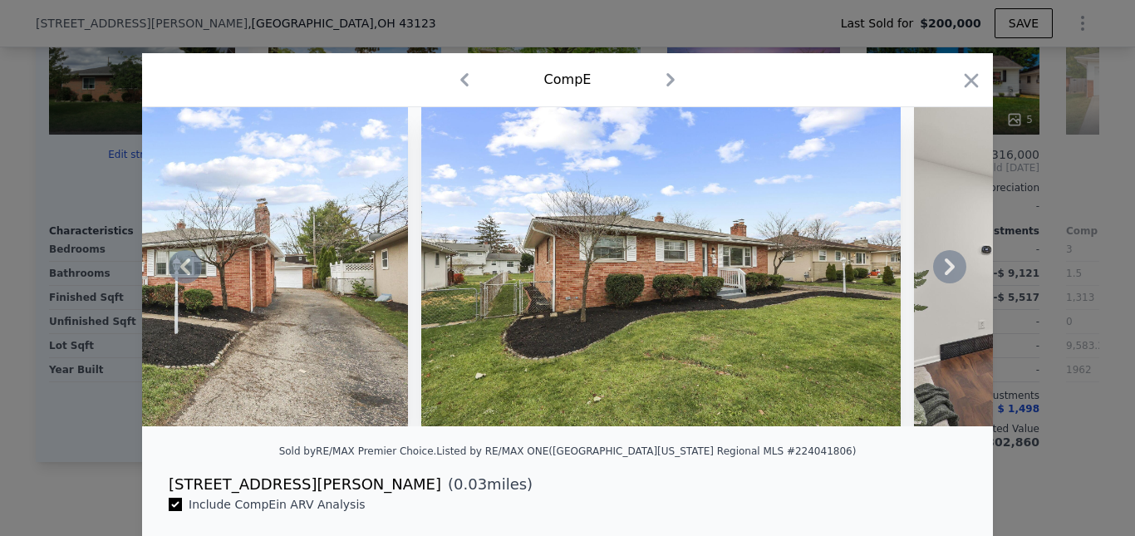
click at [946, 269] on icon at bounding box center [949, 266] width 33 height 33
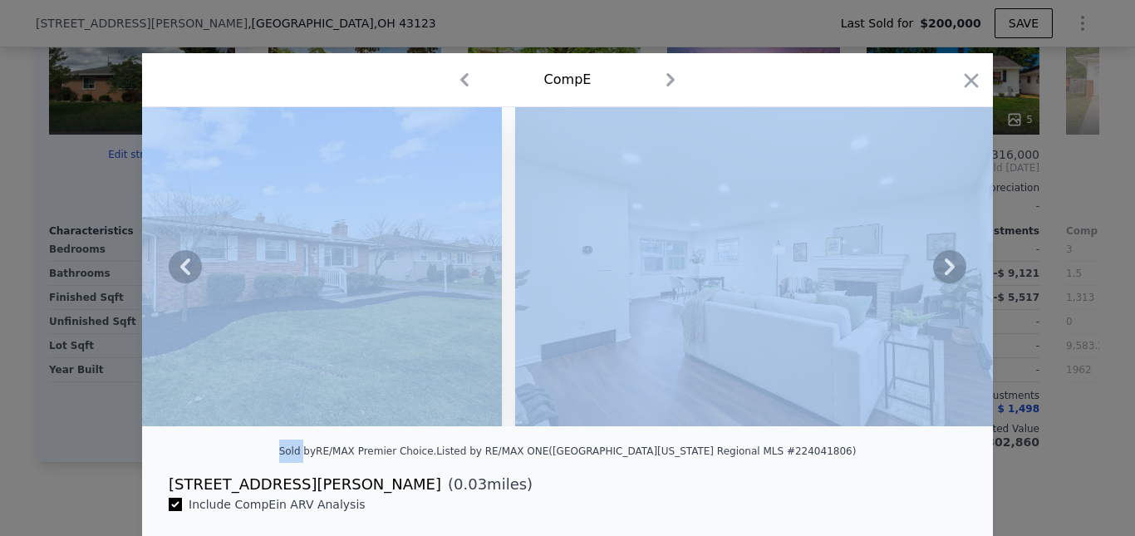
click at [946, 269] on icon at bounding box center [949, 266] width 33 height 33
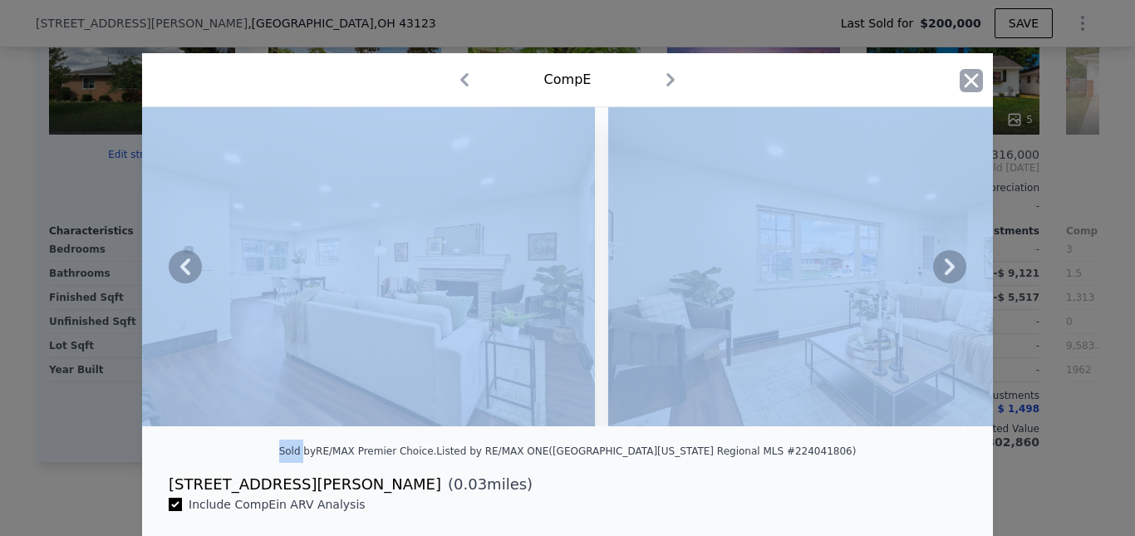
click at [968, 75] on icon "button" at bounding box center [971, 80] width 23 height 23
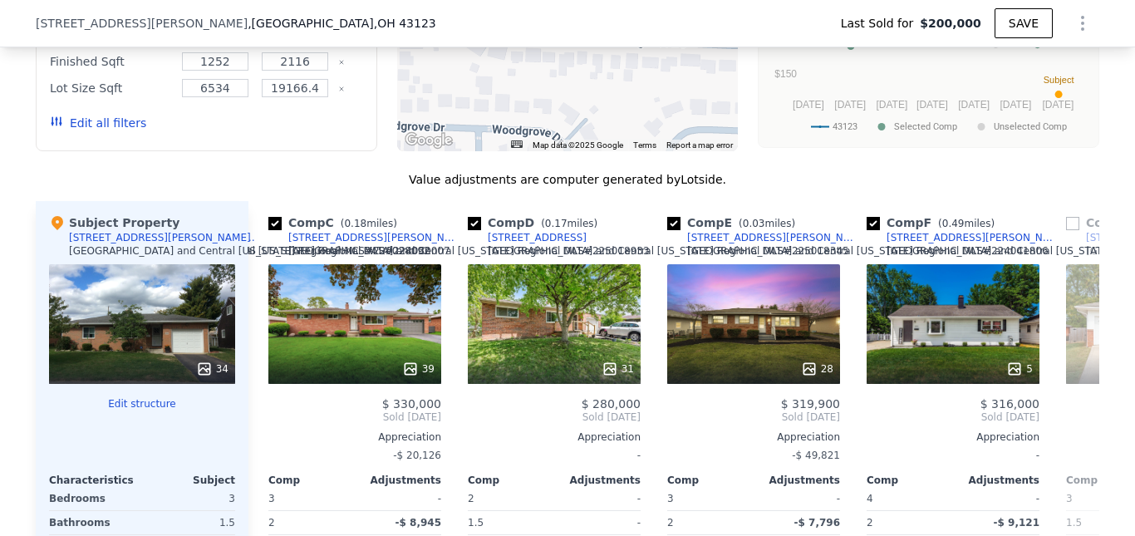
scroll to position [1158, 0]
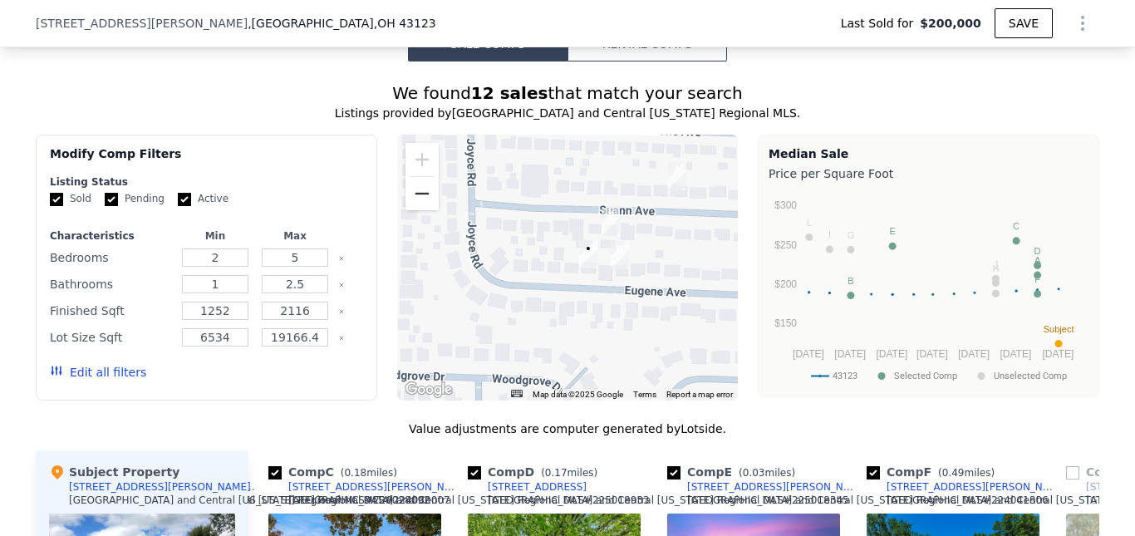
click at [421, 210] on button "Zoom out" at bounding box center [422, 193] width 33 height 33
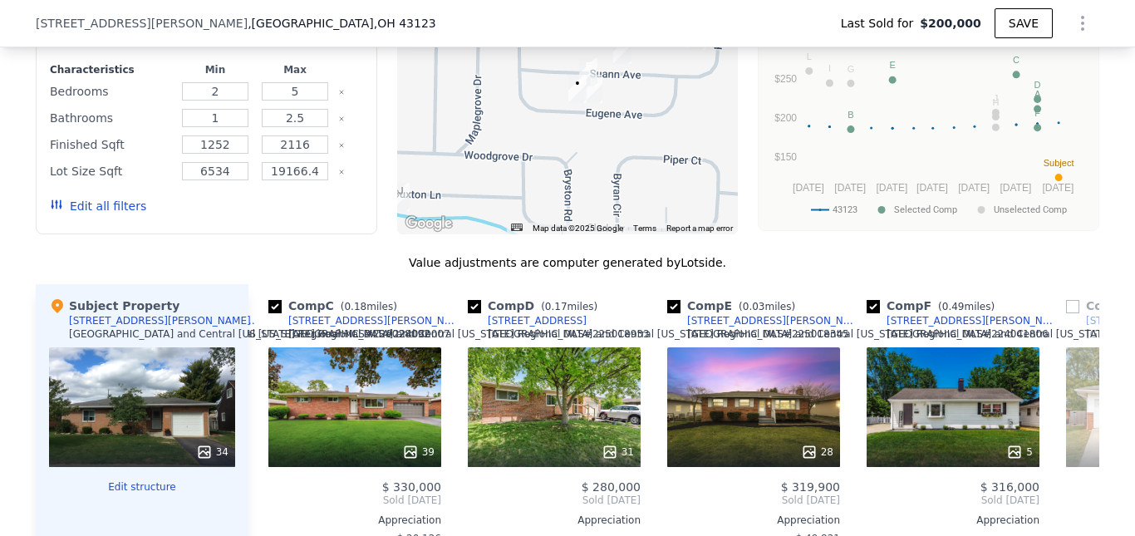
scroll to position [991, 0]
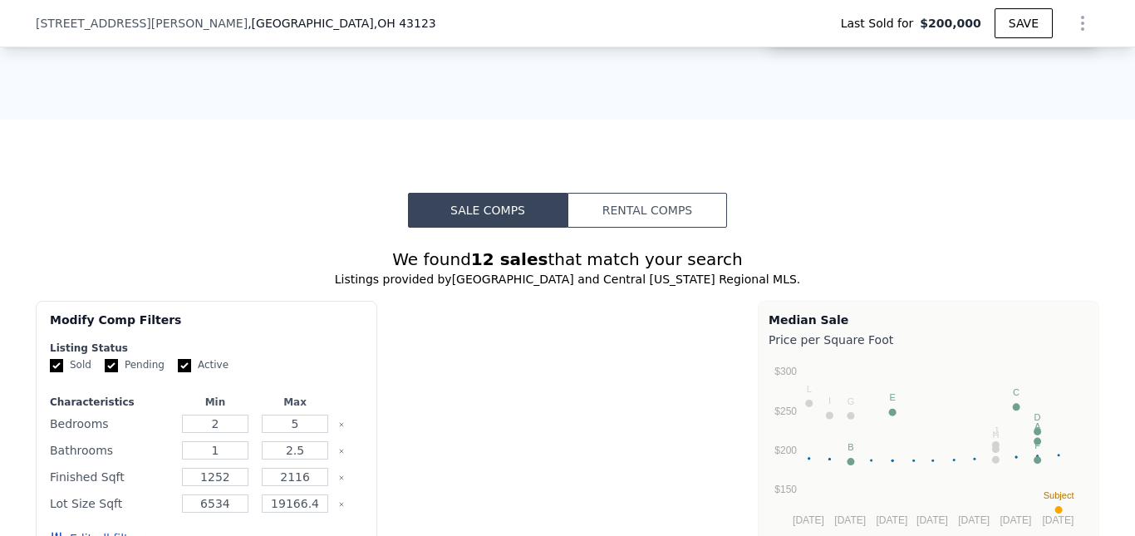
type input "$ 300,000"
type input "$ 71,020"
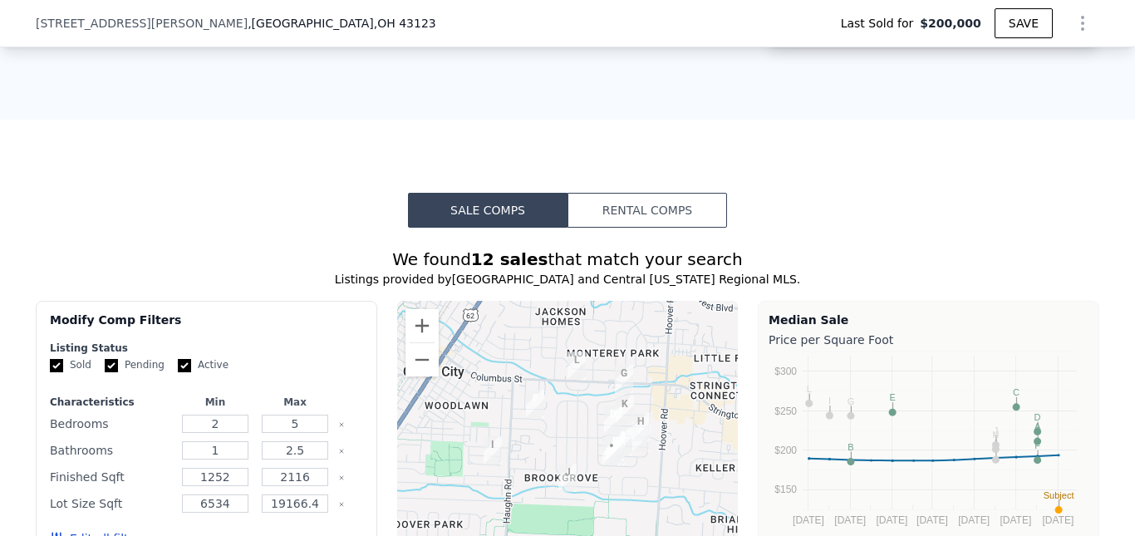
scroll to position [1241, 0]
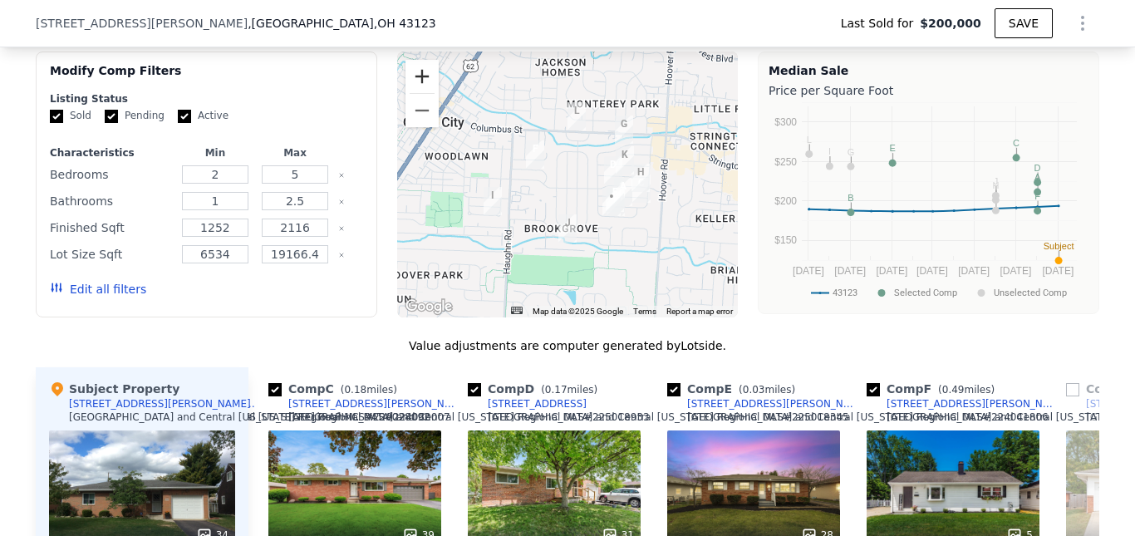
click at [413, 93] on button "Zoom in" at bounding box center [422, 76] width 33 height 33
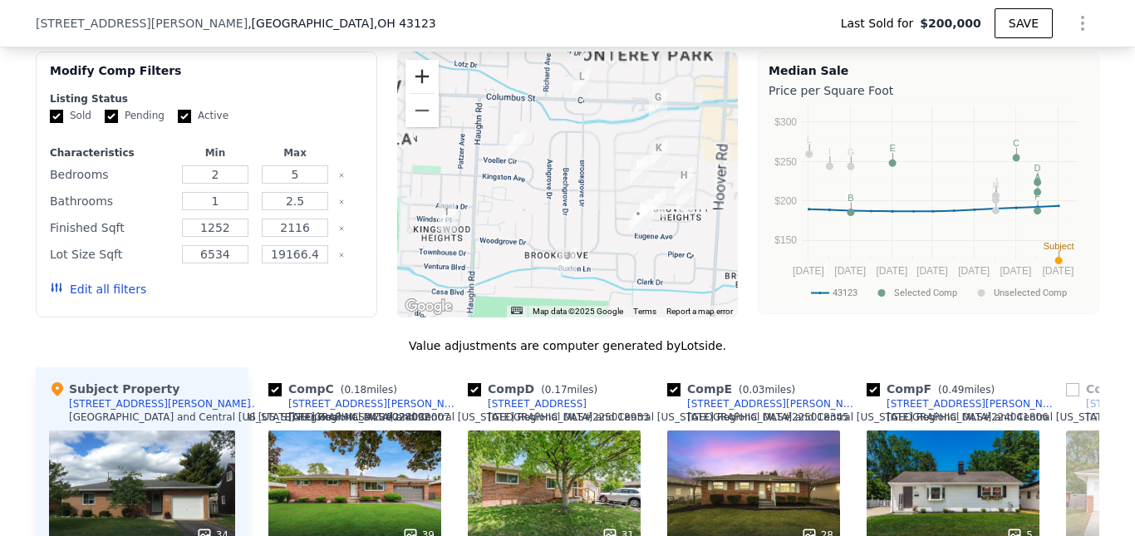
click at [413, 93] on button "Zoom in" at bounding box center [422, 76] width 33 height 33
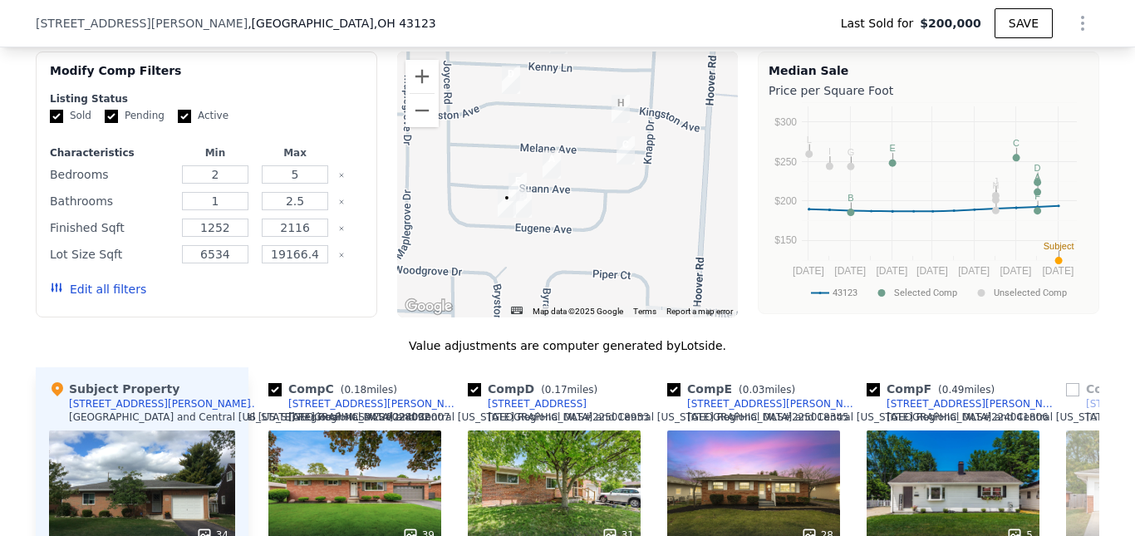
drag, startPoint x: 649, startPoint y: 250, endPoint x: 382, endPoint y: 160, distance: 281.4
click at [382, 160] on div "Modify Comp Filters Listing Status Sold Pending Active Characteristics Min Max …" at bounding box center [568, 185] width 1064 height 266
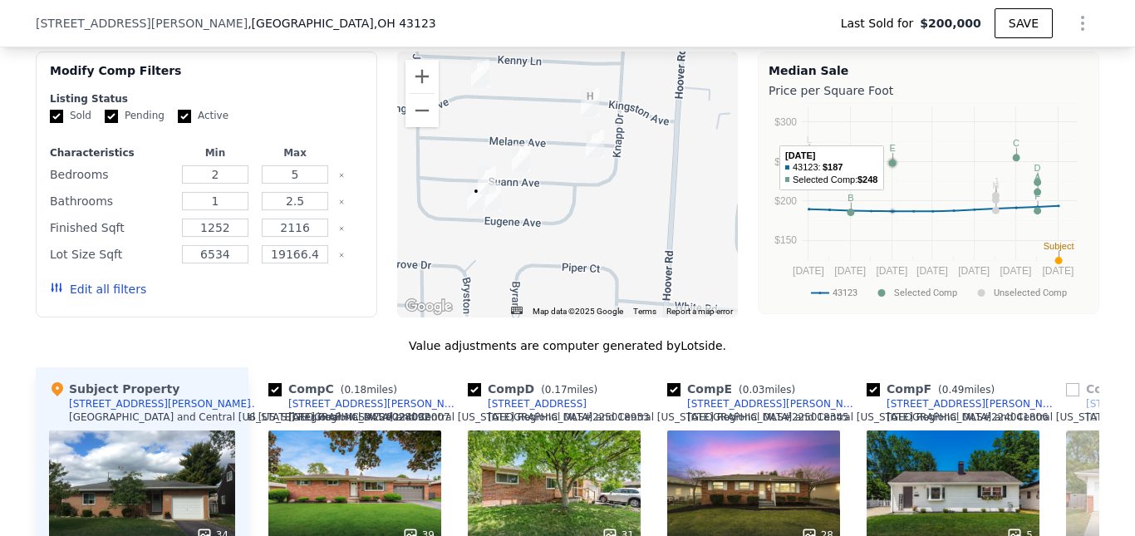
scroll to position [1573, 0]
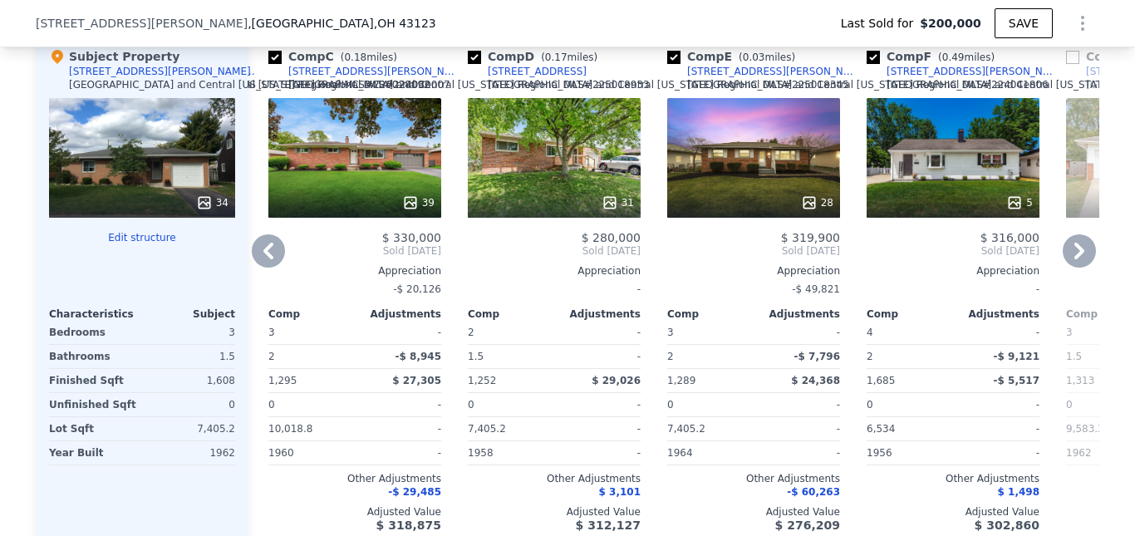
click at [264, 268] on icon at bounding box center [268, 250] width 33 height 33
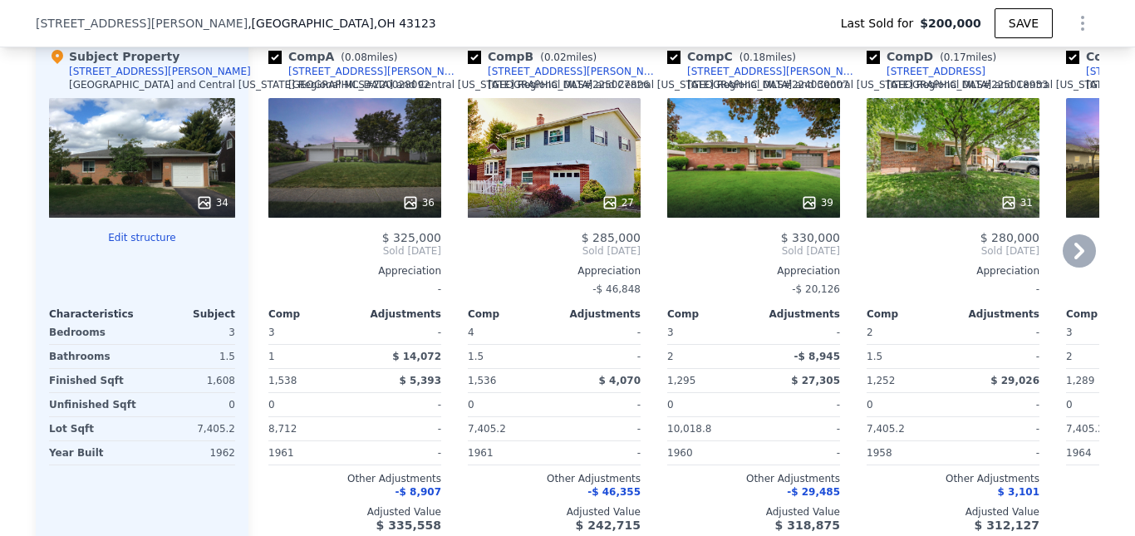
click at [1081, 268] on icon at bounding box center [1079, 250] width 33 height 33
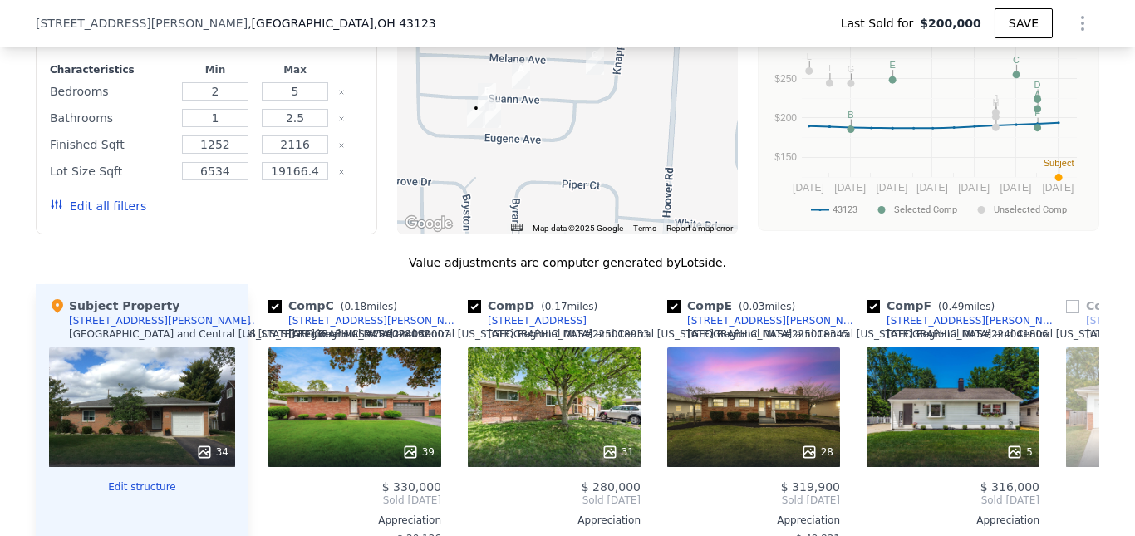
scroll to position [1158, 0]
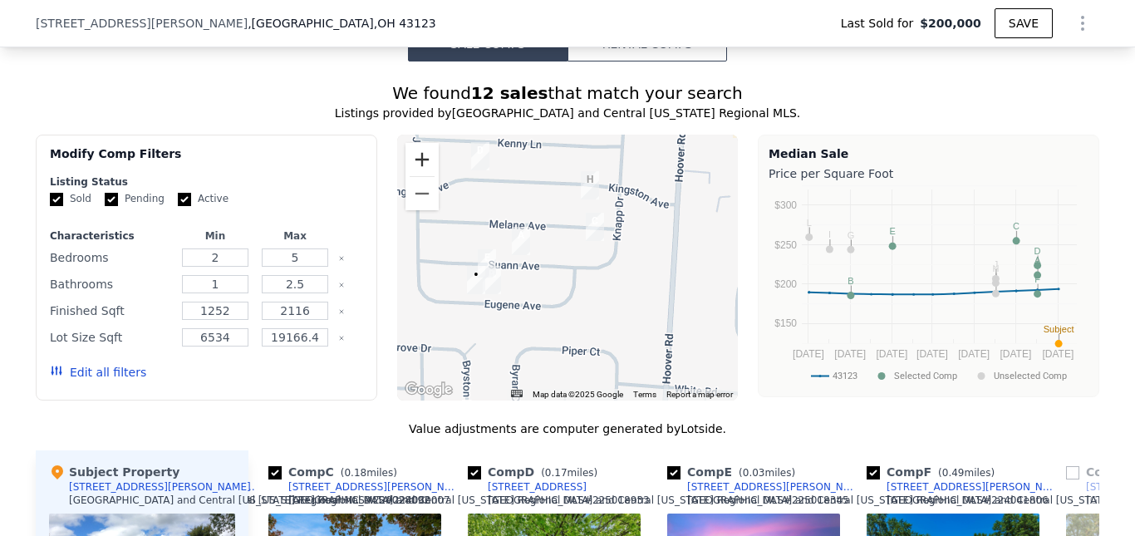
click at [416, 176] on button "Zoom in" at bounding box center [422, 159] width 33 height 33
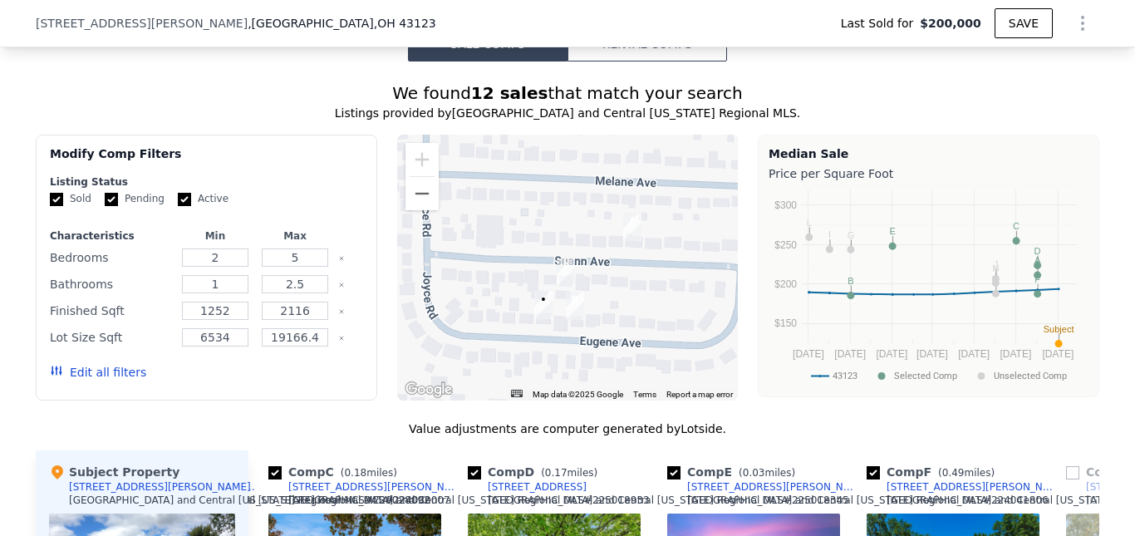
drag, startPoint x: 512, startPoint y: 297, endPoint x: 637, endPoint y: 298, distance: 124.6
click at [637, 298] on div at bounding box center [568, 268] width 342 height 266
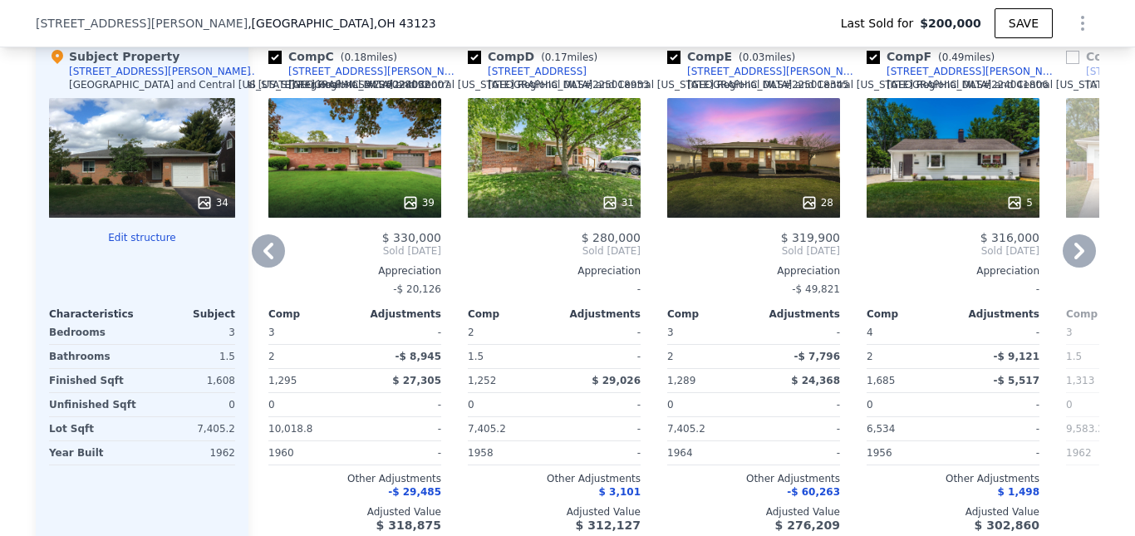
click at [267, 268] on icon at bounding box center [268, 250] width 33 height 33
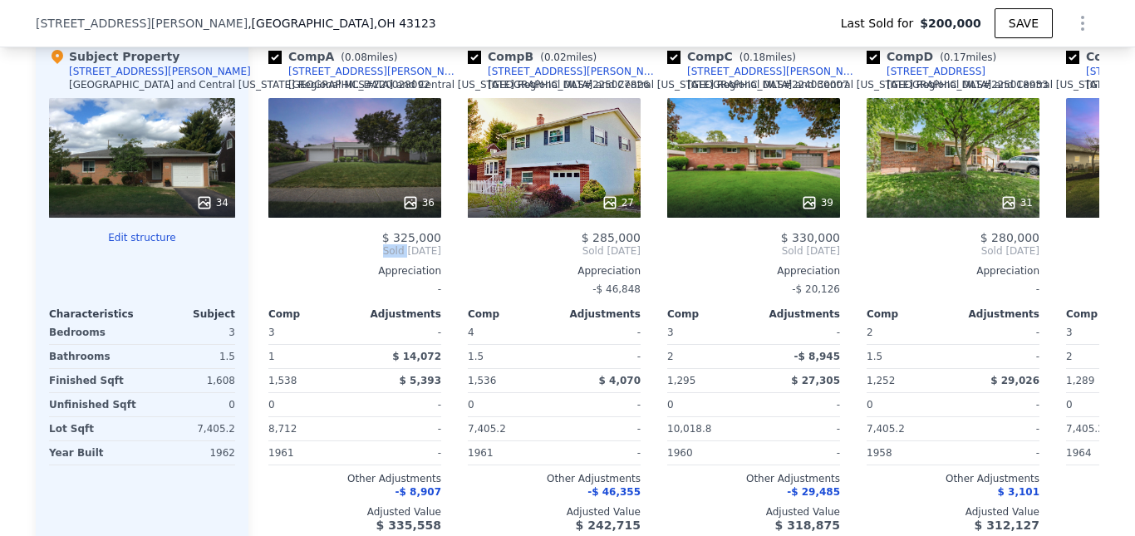
click at [268, 258] on span "Sold [DATE]" at bounding box center [354, 250] width 173 height 13
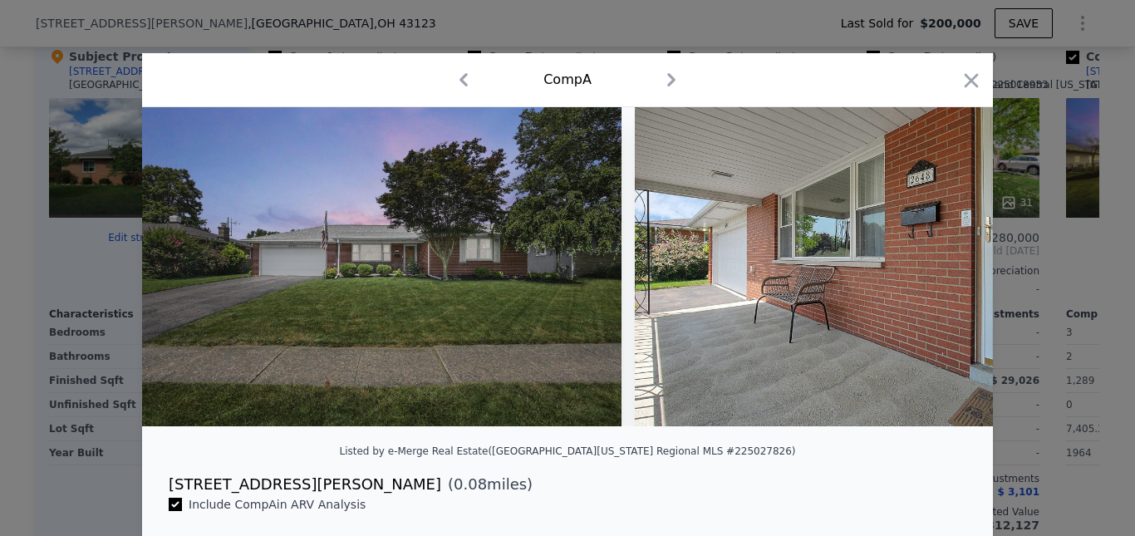
click at [553, 22] on div at bounding box center [567, 268] width 1135 height 536
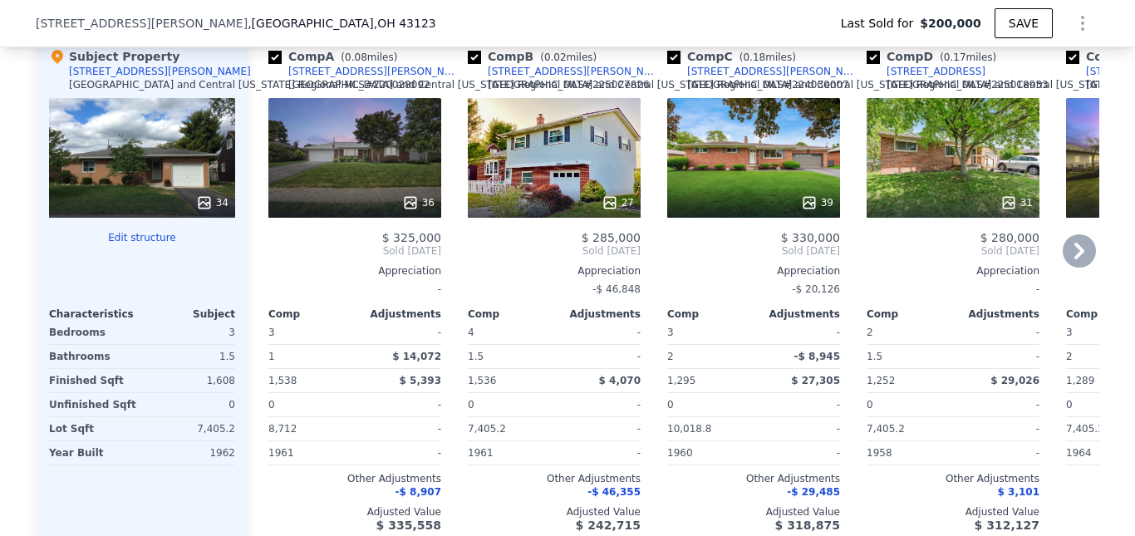
scroll to position [1241, 0]
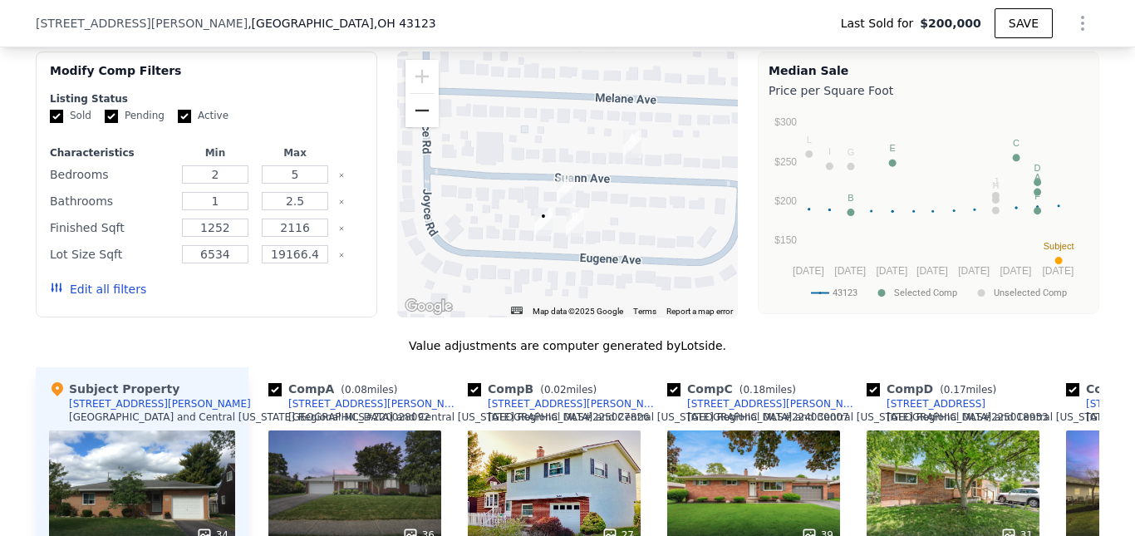
click at [410, 127] on button "Zoom out" at bounding box center [422, 110] width 33 height 33
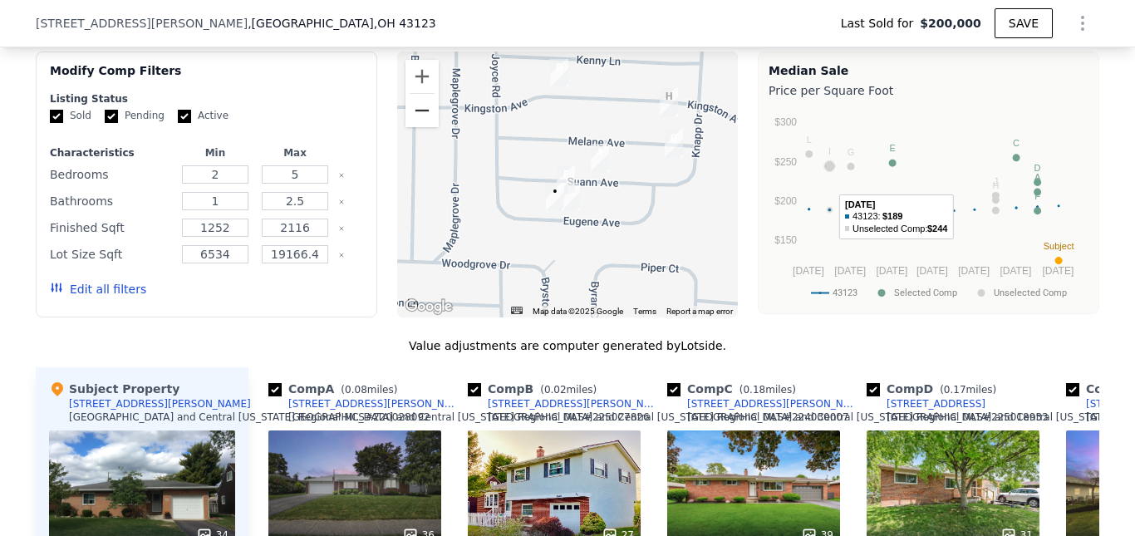
scroll to position [1490, 0]
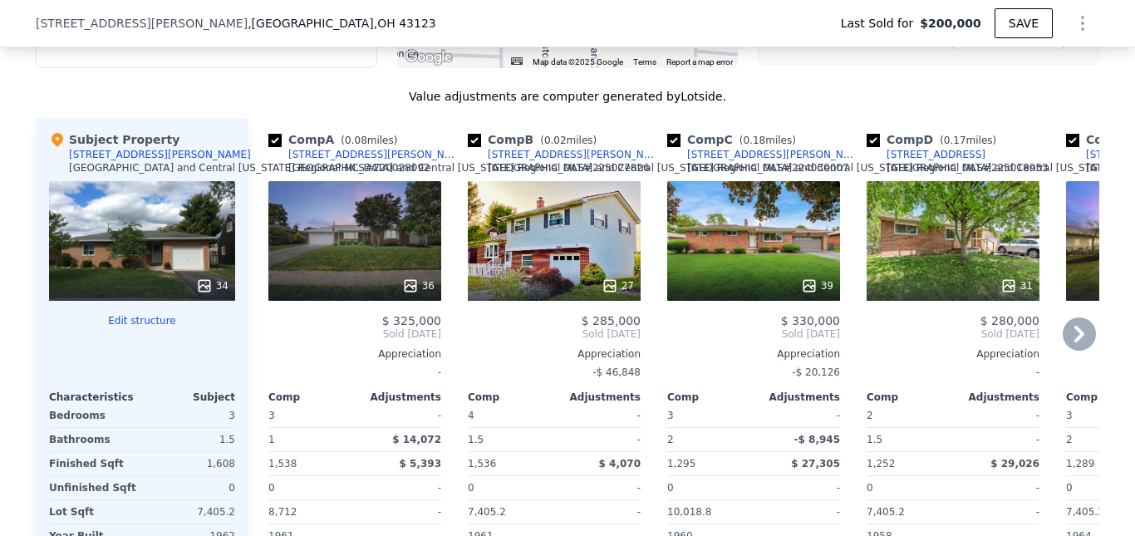
click at [1078, 351] on icon at bounding box center [1079, 333] width 33 height 33
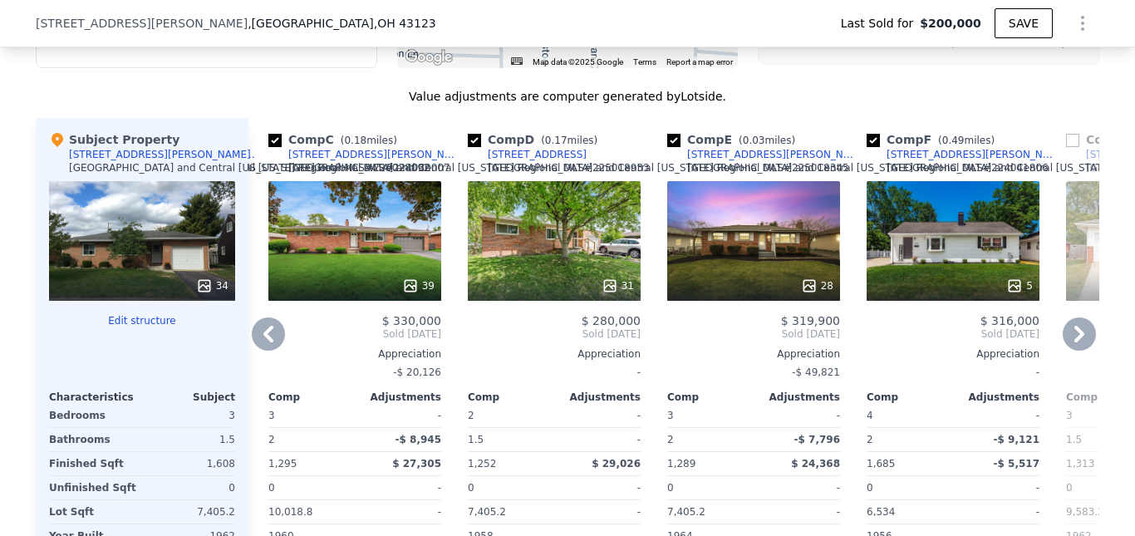
click at [266, 351] on icon at bounding box center [268, 333] width 33 height 33
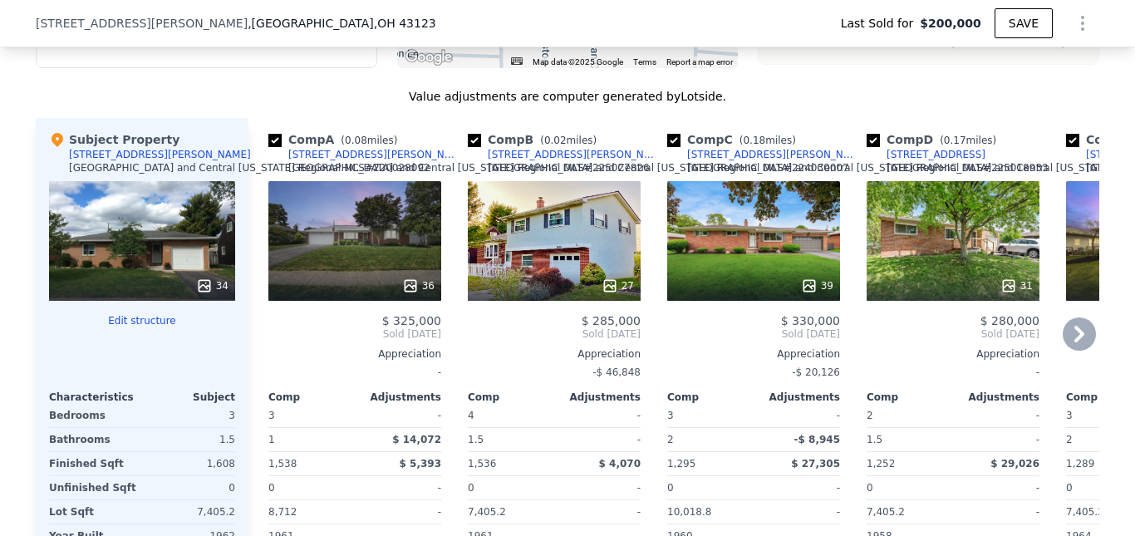
click at [268, 341] on span "Sold [DATE]" at bounding box center [354, 333] width 173 height 13
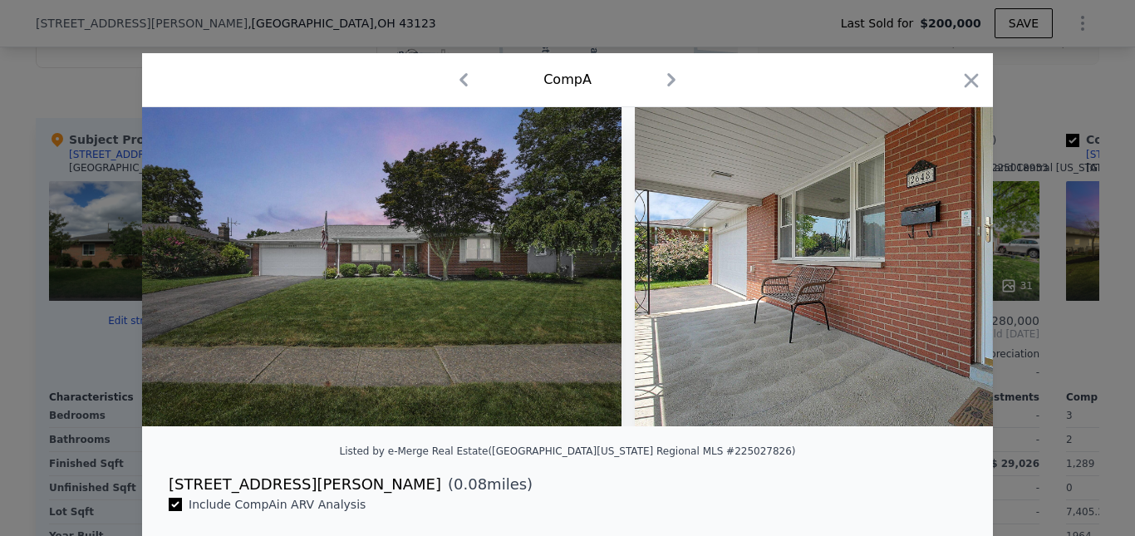
click at [963, 81] on icon "button" at bounding box center [971, 80] width 23 height 23
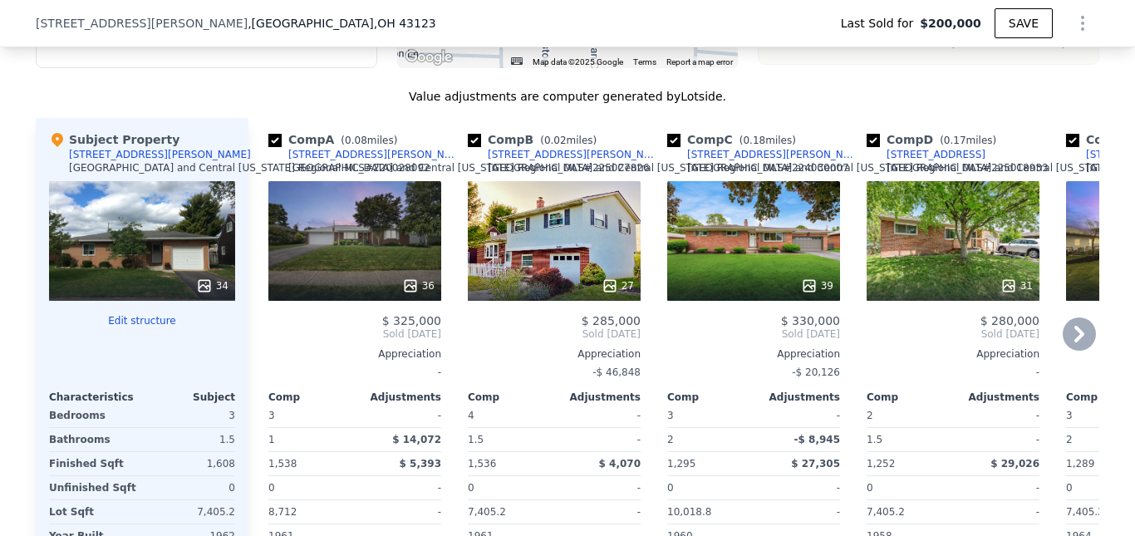
click at [1074, 342] on icon at bounding box center [1079, 334] width 10 height 17
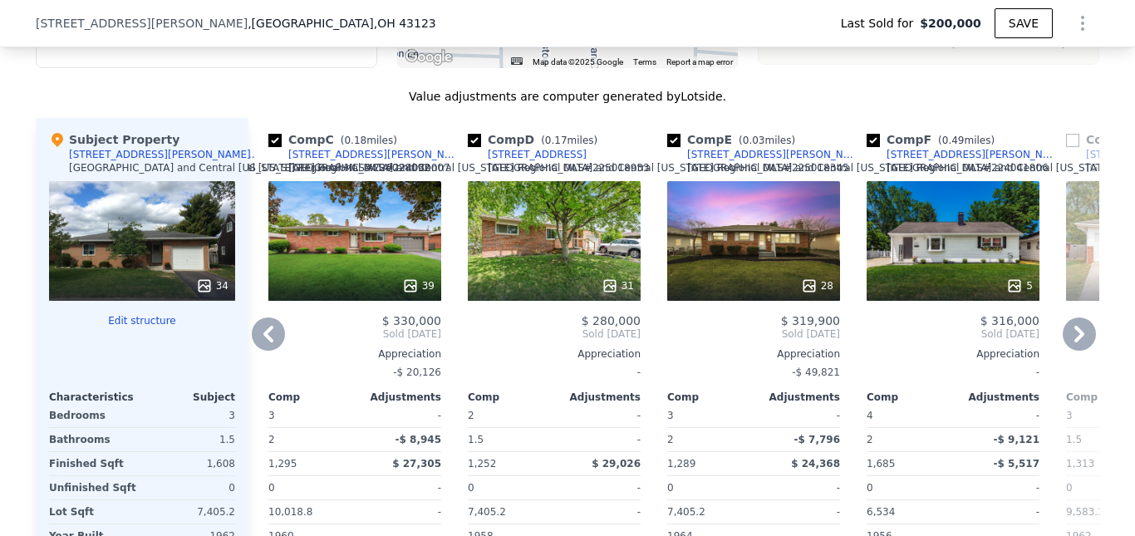
click at [253, 351] on icon at bounding box center [268, 333] width 33 height 33
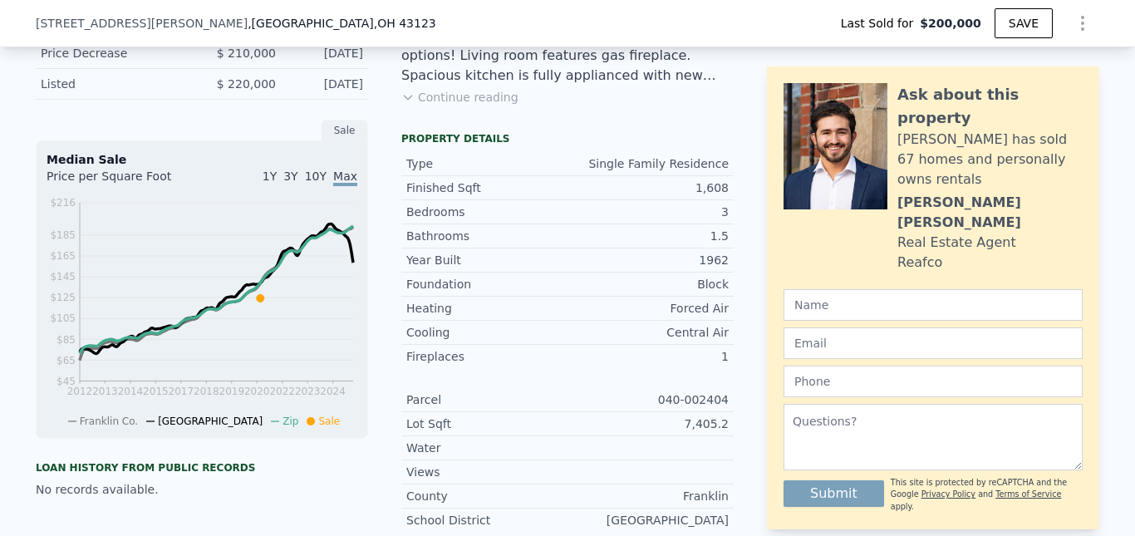
scroll to position [77, 0]
